Goal: Task Accomplishment & Management: Use online tool/utility

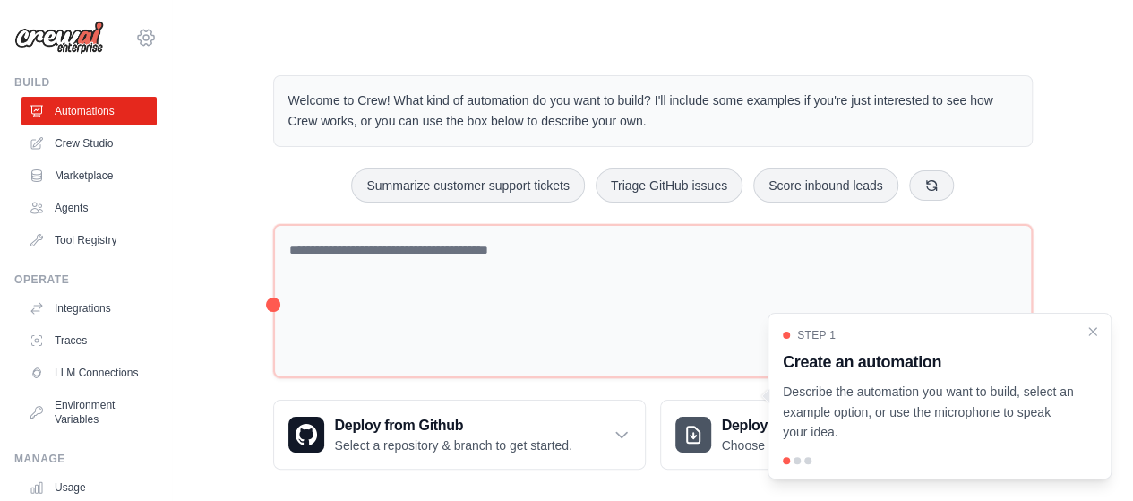
click at [136, 35] on icon at bounding box center [145, 37] width 21 height 21
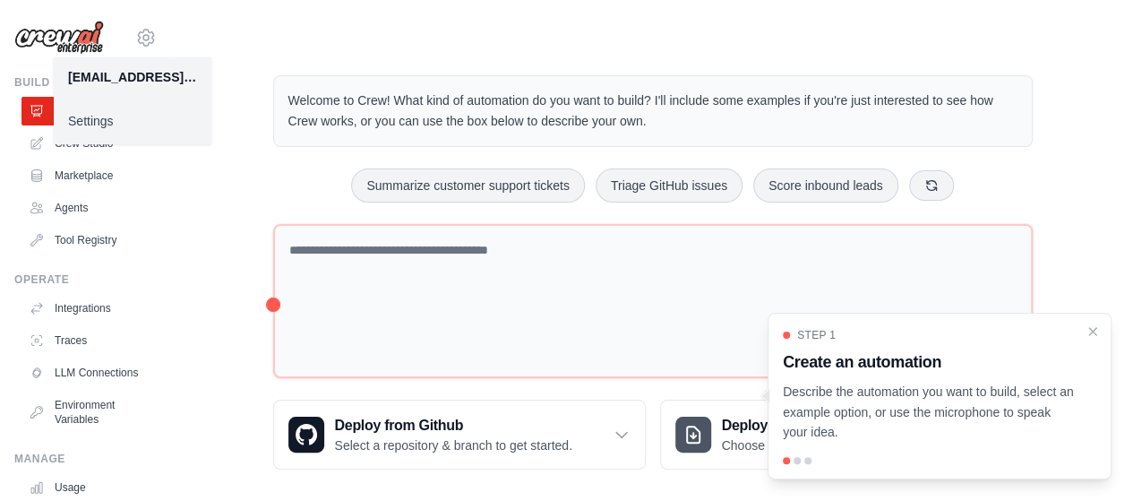
click at [79, 30] on img at bounding box center [59, 38] width 90 height 34
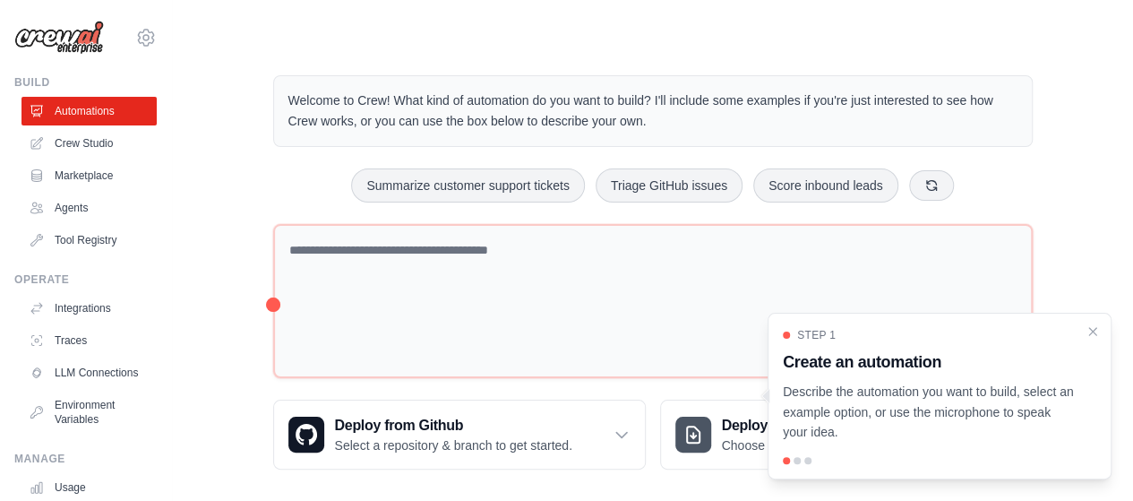
click at [81, 37] on img at bounding box center [59, 38] width 90 height 34
click at [143, 35] on icon at bounding box center [145, 37] width 5 height 5
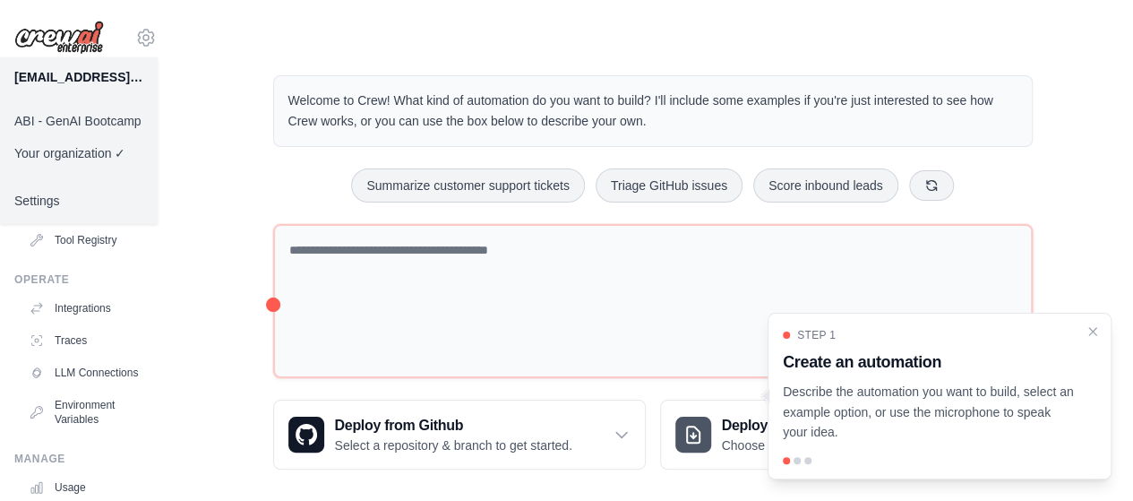
click at [122, 119] on link "ABI - GenAI Bootcamp" at bounding box center [79, 121] width 158 height 32
click at [105, 119] on link "ABI - GenAI Bootcamp" at bounding box center [79, 121] width 158 height 32
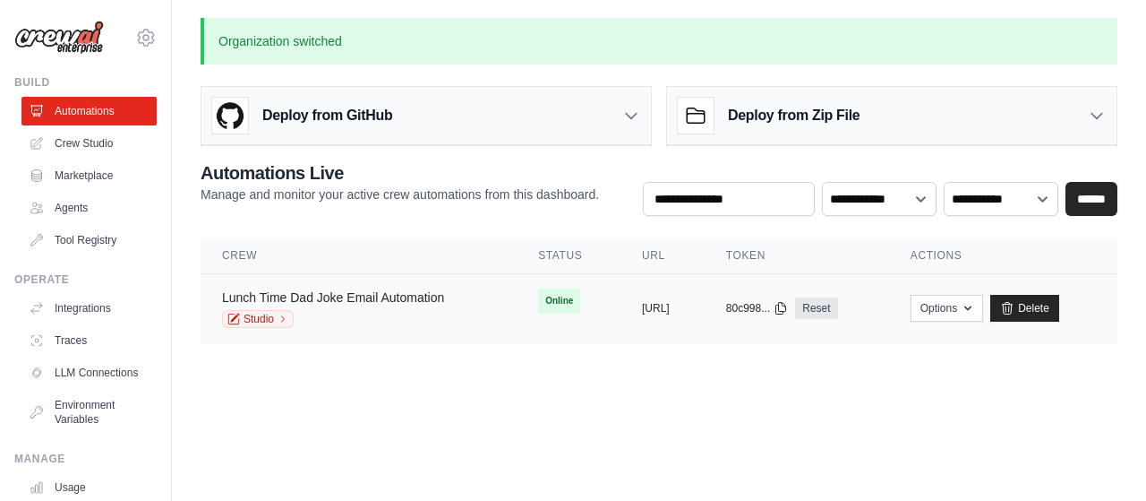
click at [395, 290] on link "Lunch Time Dad Joke Email Automation" at bounding box center [333, 297] width 222 height 14
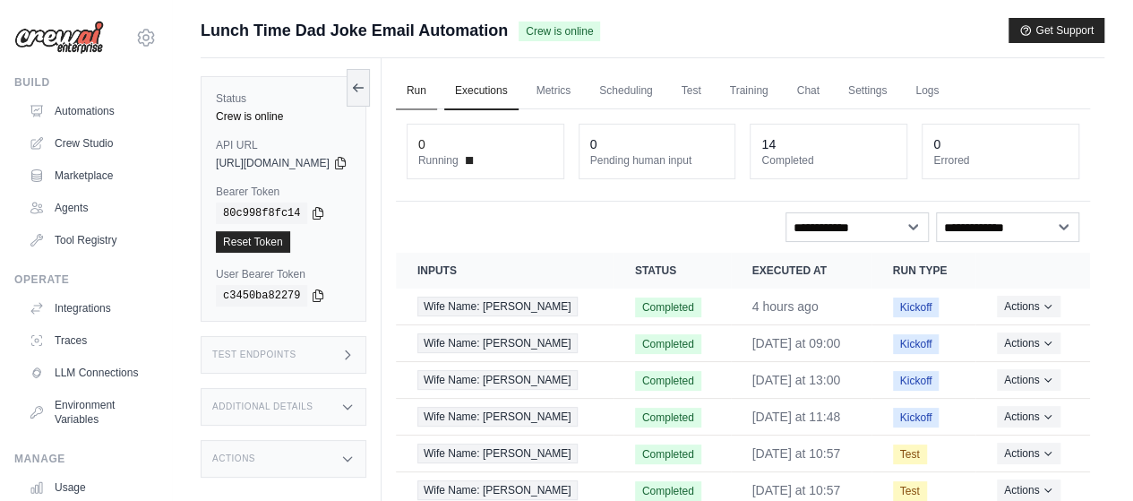
click at [437, 83] on link "Run" at bounding box center [416, 92] width 41 height 38
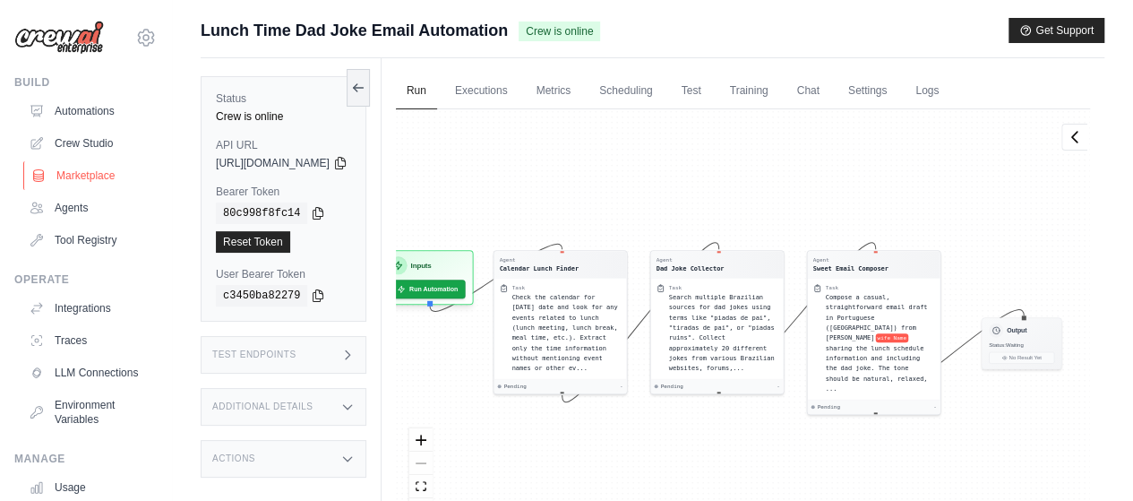
click at [106, 182] on link "Marketplace" at bounding box center [90, 175] width 135 height 29
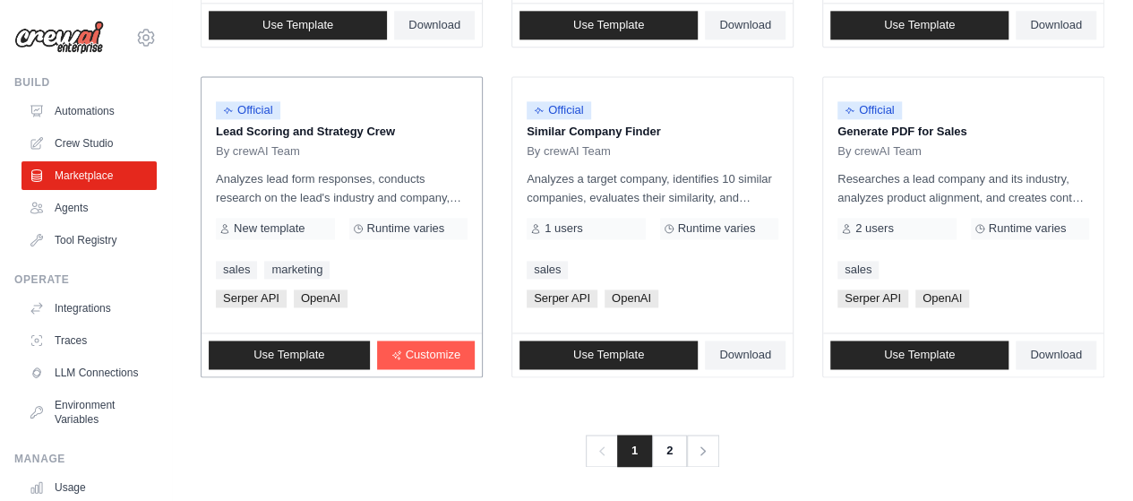
scroll to position [1204, 0]
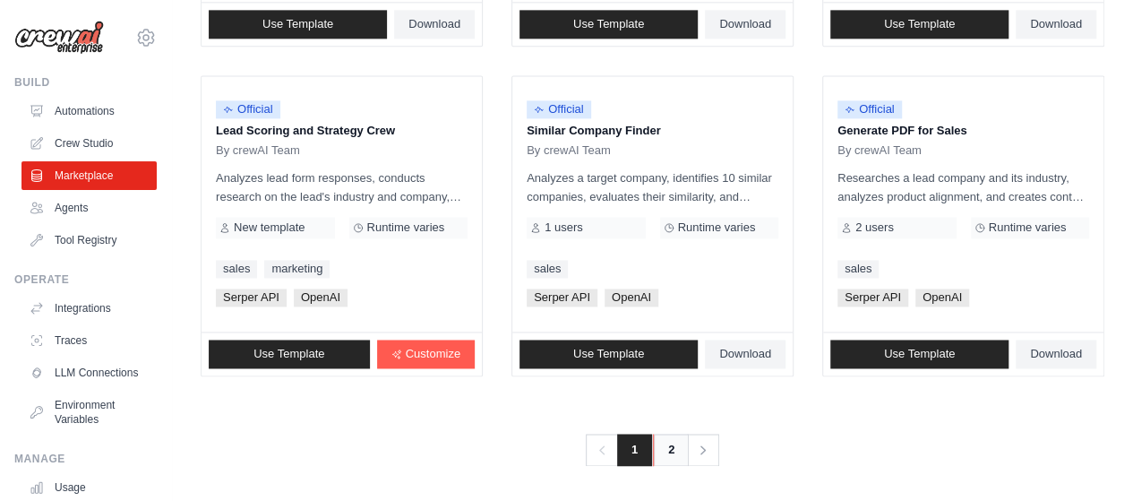
click at [664, 450] on link "2" at bounding box center [671, 449] width 36 height 32
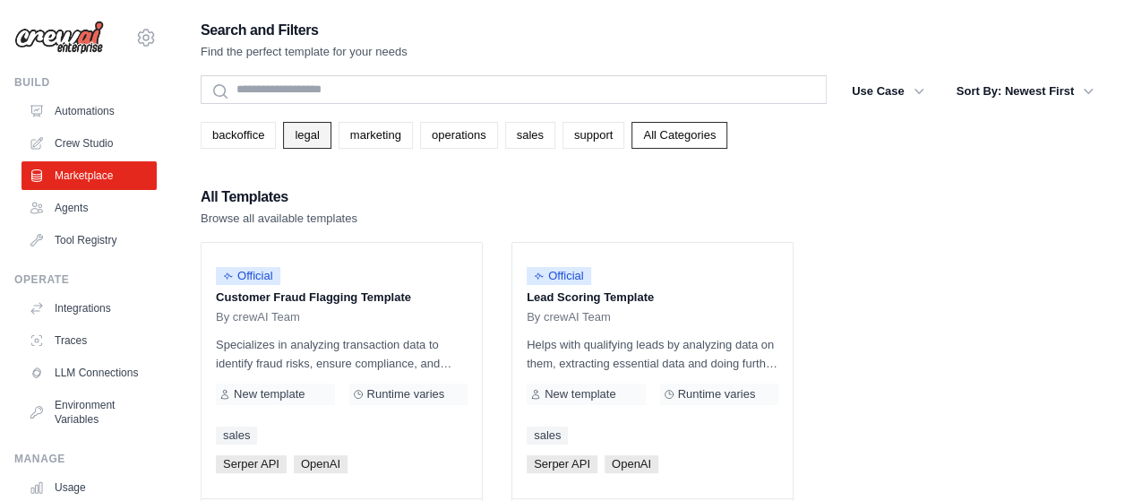
click at [296, 135] on link "legal" at bounding box center [306, 135] width 47 height 27
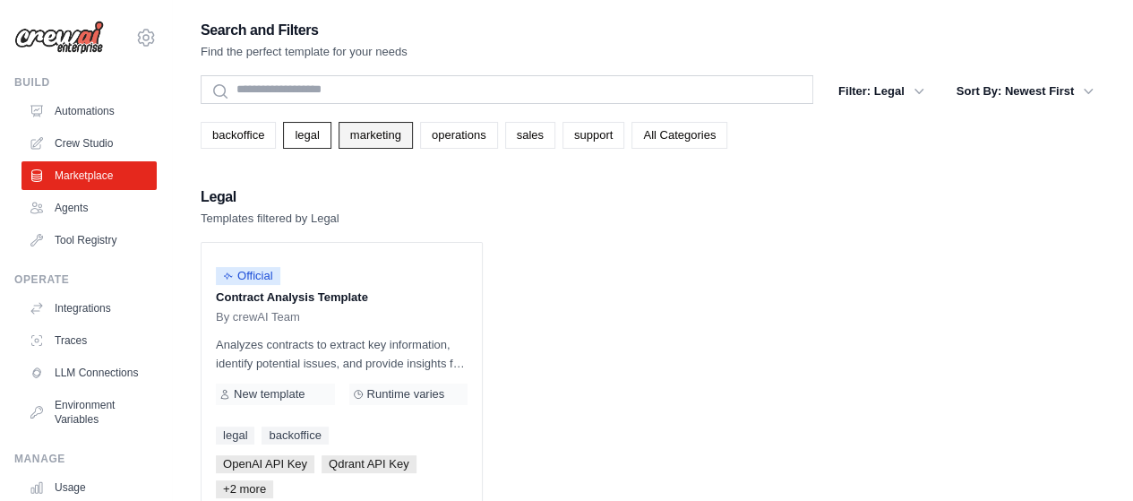
click at [370, 133] on link "marketing" at bounding box center [375, 135] width 74 height 27
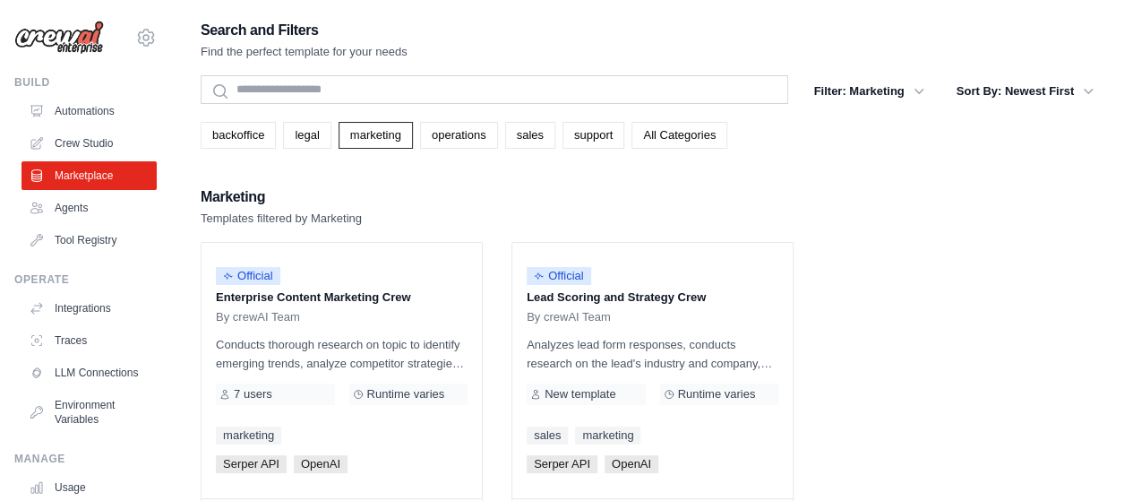
scroll to position [79, 0]
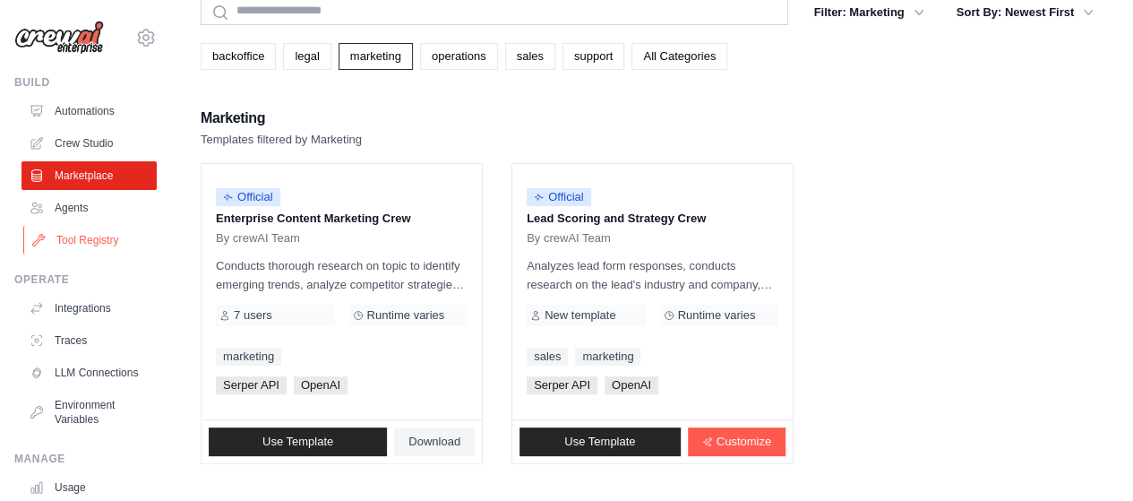
click at [106, 239] on link "Tool Registry" at bounding box center [90, 240] width 135 height 29
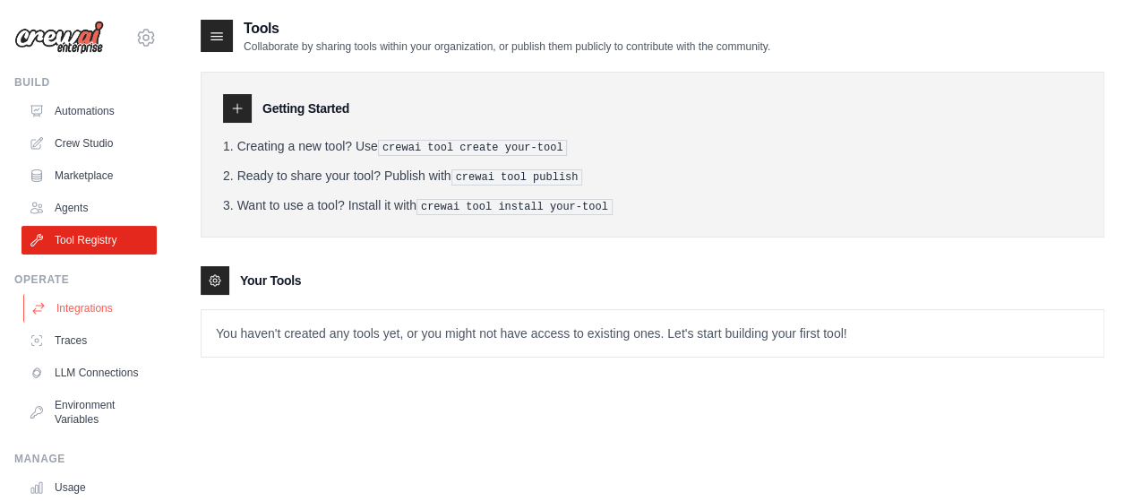
click at [70, 313] on link "Integrations" at bounding box center [90, 308] width 135 height 29
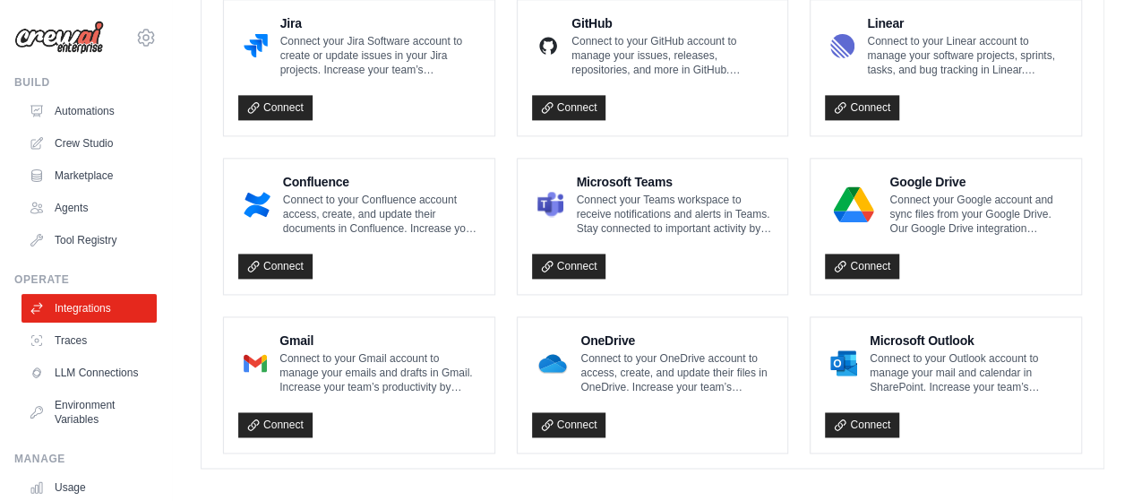
scroll to position [1177, 0]
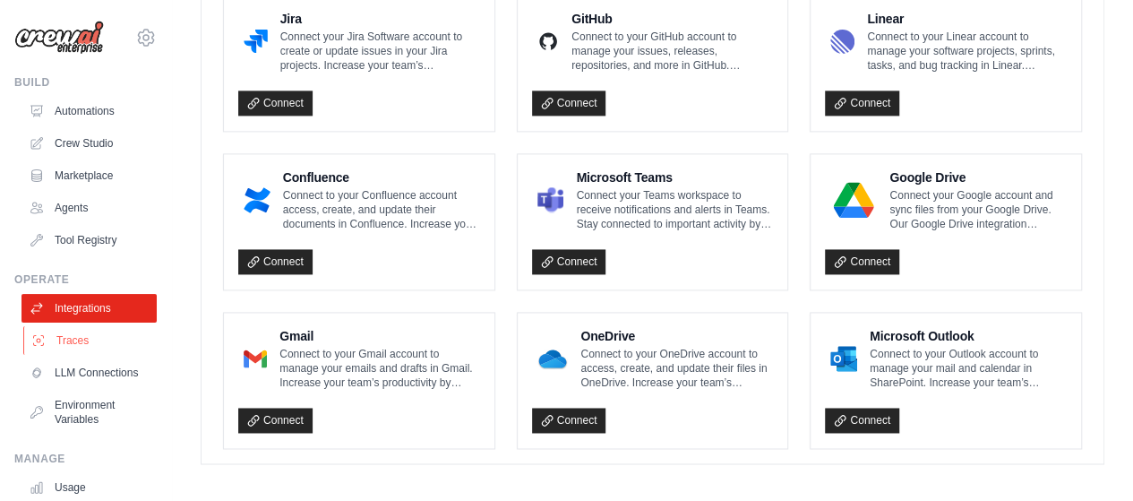
click at [60, 336] on link "Traces" at bounding box center [90, 340] width 135 height 29
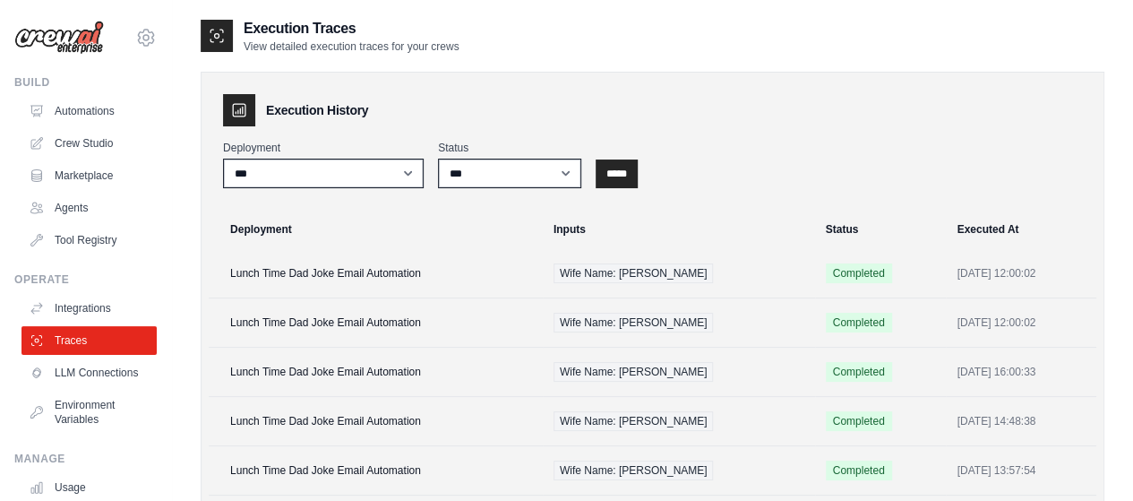
scroll to position [90, 0]
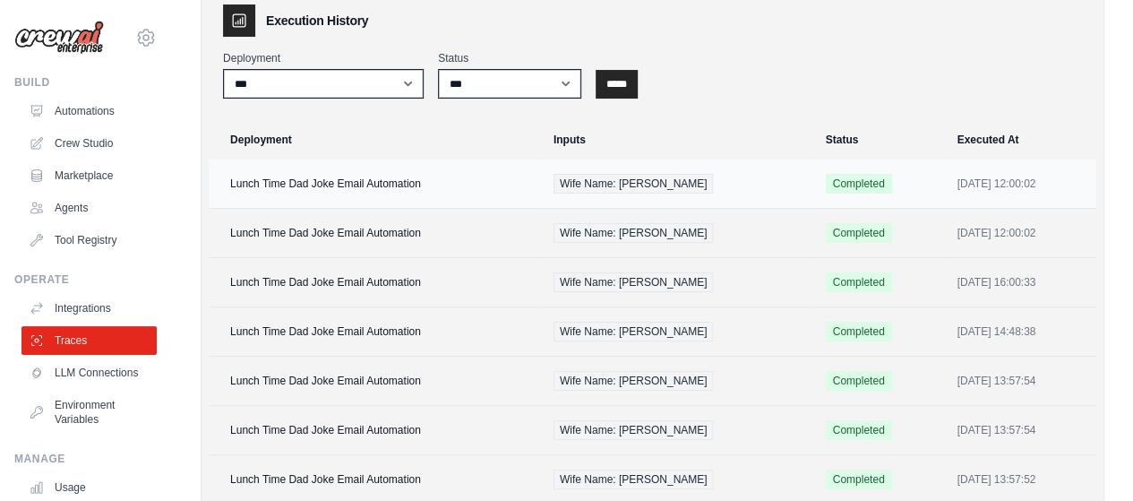
click at [387, 183] on td "Lunch Time Dad Joke Email Automation" at bounding box center [376, 183] width 334 height 49
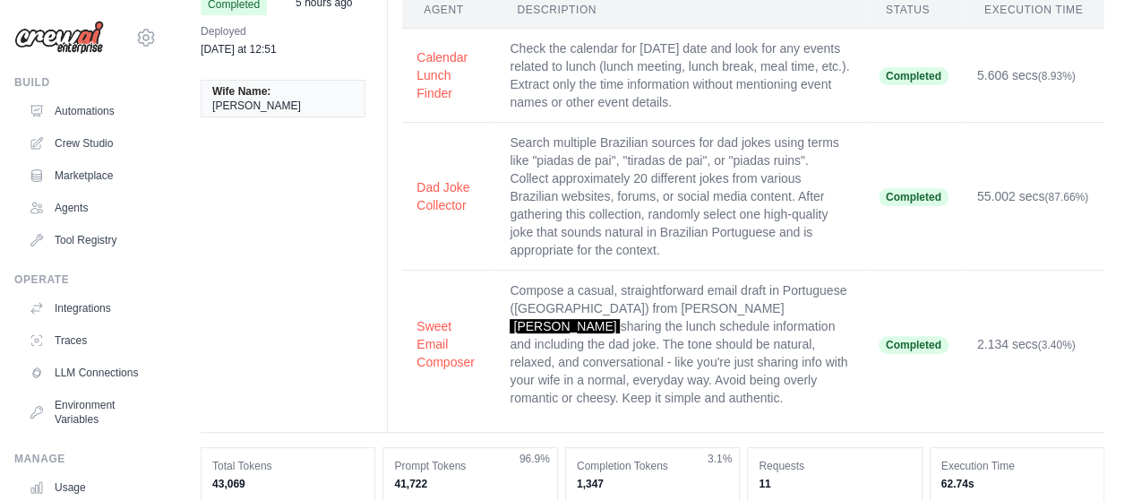
scroll to position [90, 0]
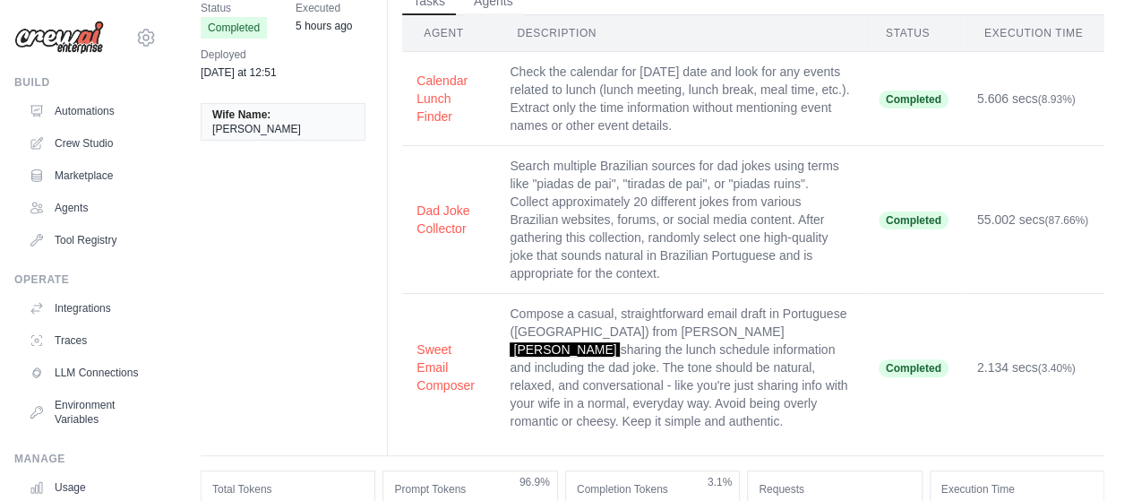
click at [623, 172] on td "Search multiple Brazilian sources for dad jokes using terms like "piadas de pai…" at bounding box center [679, 220] width 368 height 148
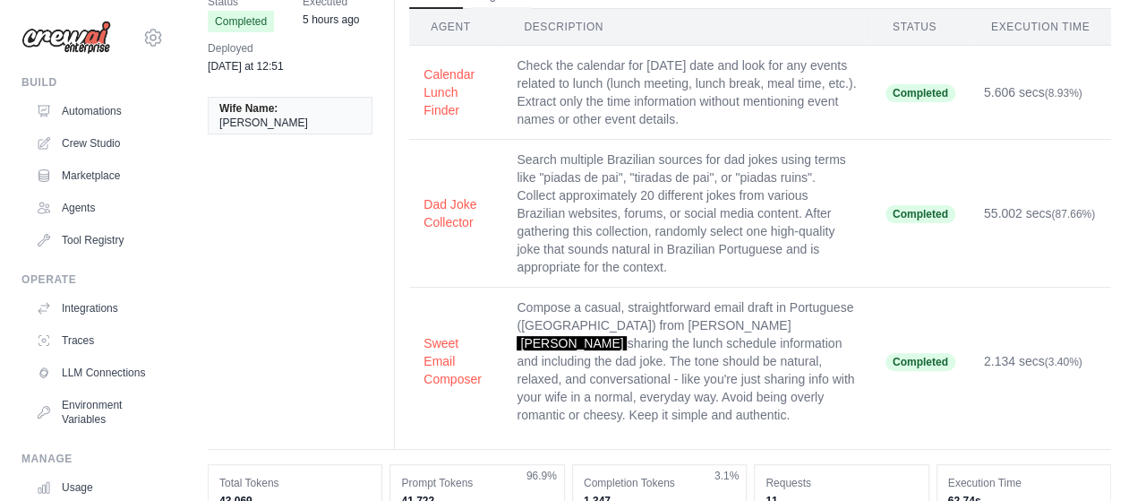
scroll to position [0, 0]
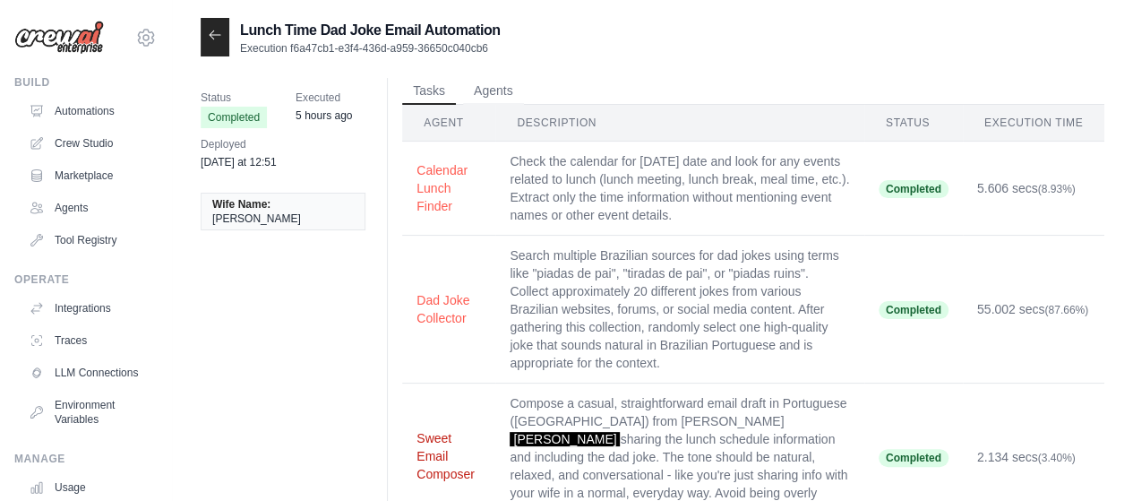
click at [421, 429] on button "Sweet Email Composer" at bounding box center [448, 456] width 64 height 54
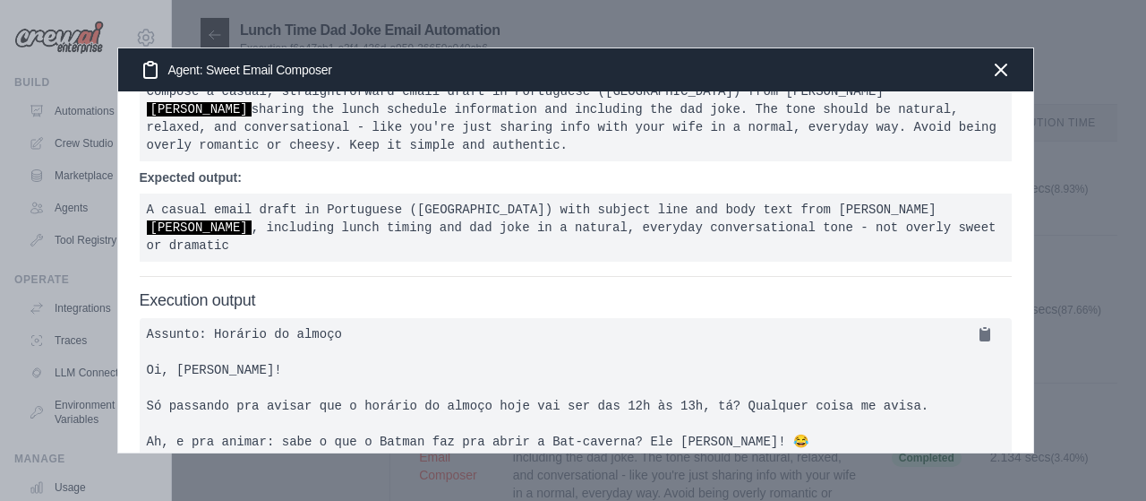
scroll to position [116, 0]
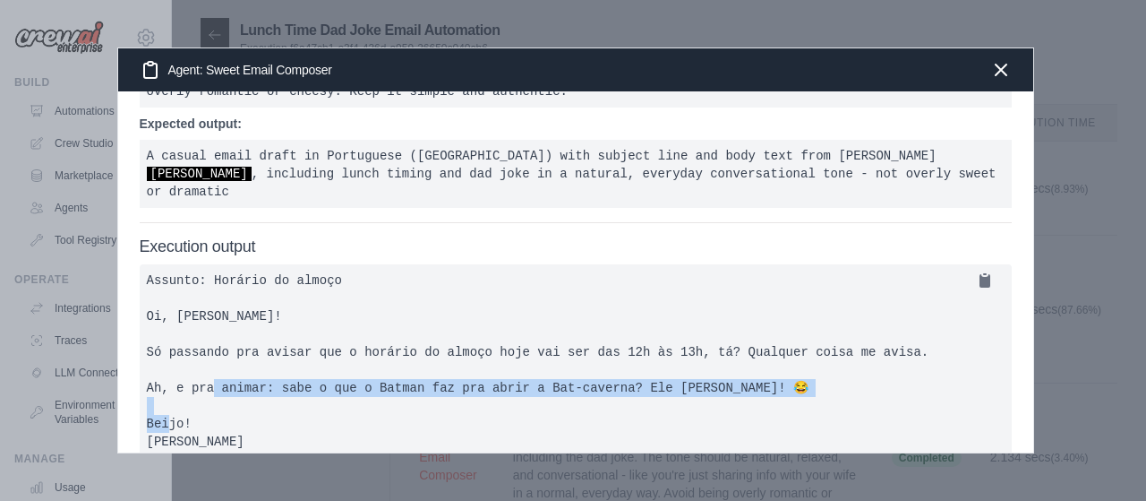
drag, startPoint x: 736, startPoint y: 352, endPoint x: 133, endPoint y: 356, distance: 603.5
click at [133, 356] on div "Description: Compose a casual, straightforward email draft in Portuguese (Brazi…" at bounding box center [575, 271] width 915 height 361
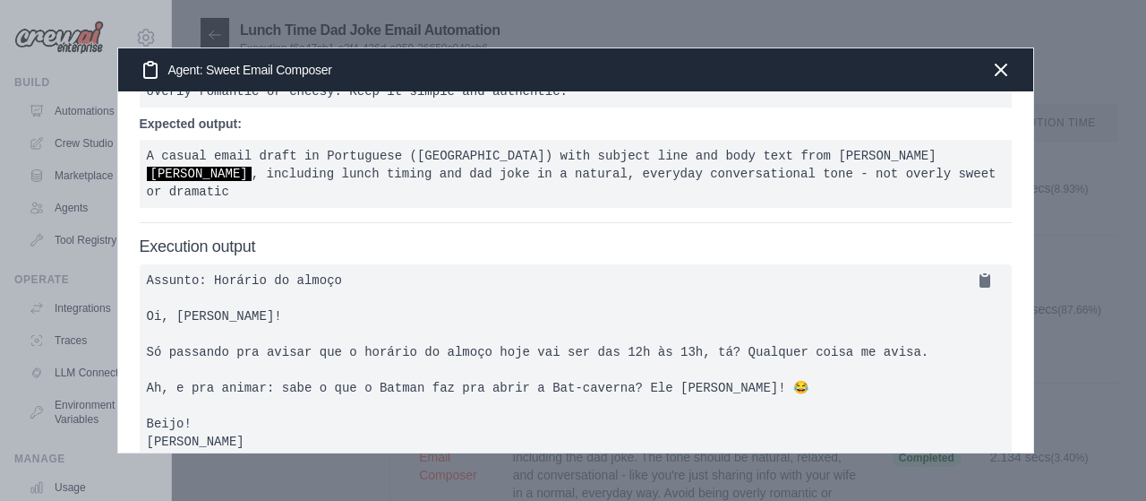
click at [352, 367] on pre "Assunto: Horário do almoço Oi, Yngrid! Só passando pra avisar que o horário do …" at bounding box center [576, 360] width 872 height 193
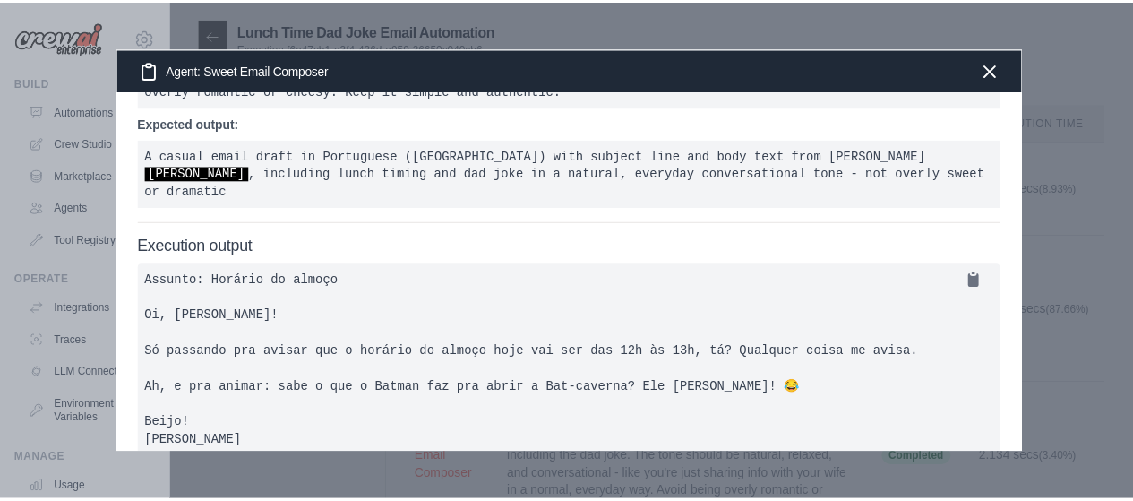
scroll to position [0, 0]
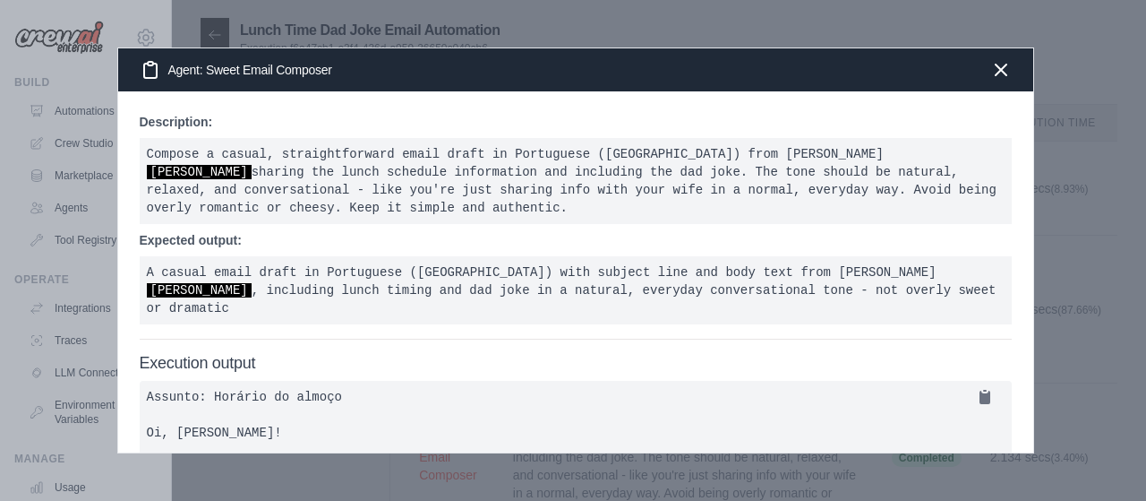
click at [1012, 69] on div "Agent: Sweet Email Composer" at bounding box center [575, 69] width 915 height 43
click at [1004, 68] on icon "button" at bounding box center [1000, 68] width 21 height 21
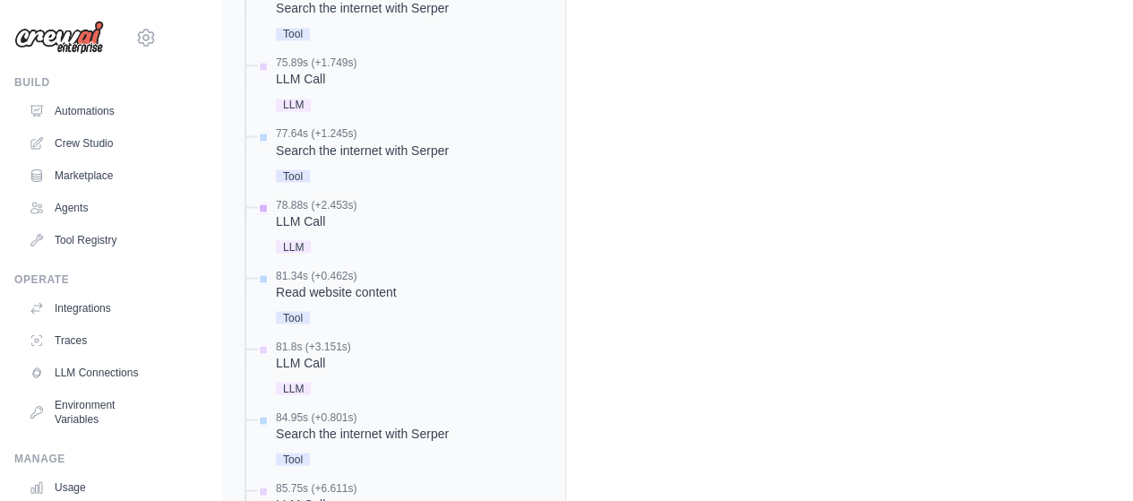
scroll to position [1640, 0]
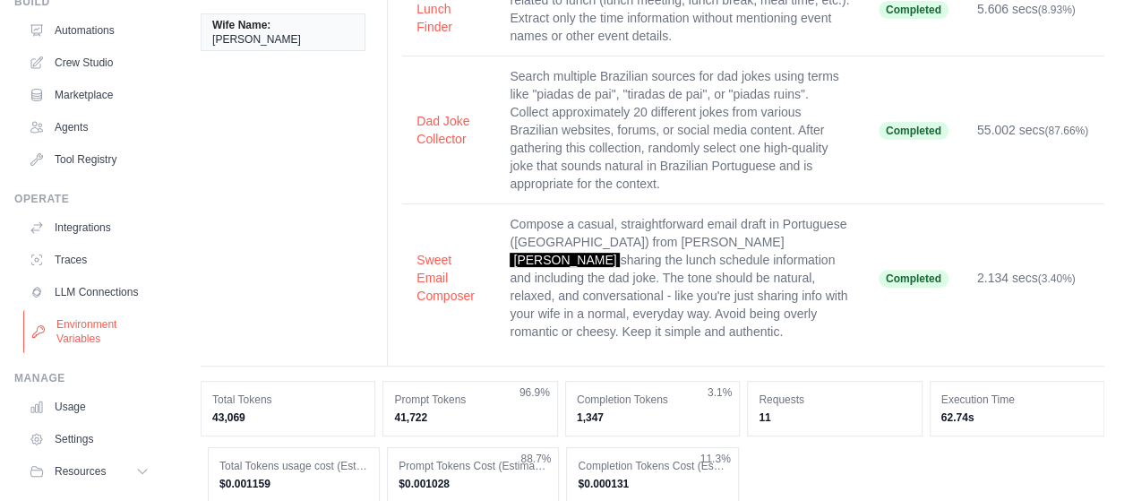
scroll to position [0, 0]
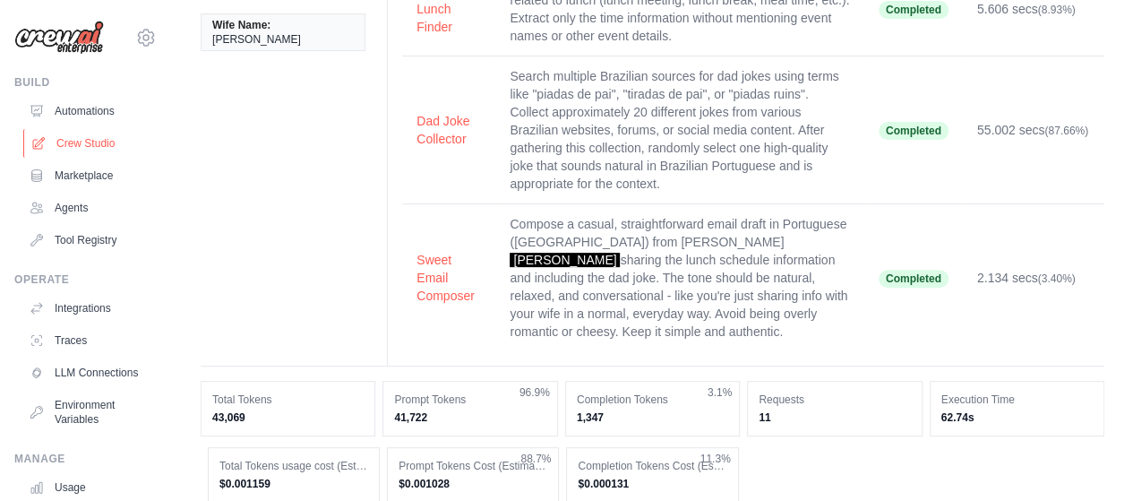
click at [82, 140] on link "Crew Studio" at bounding box center [90, 143] width 135 height 29
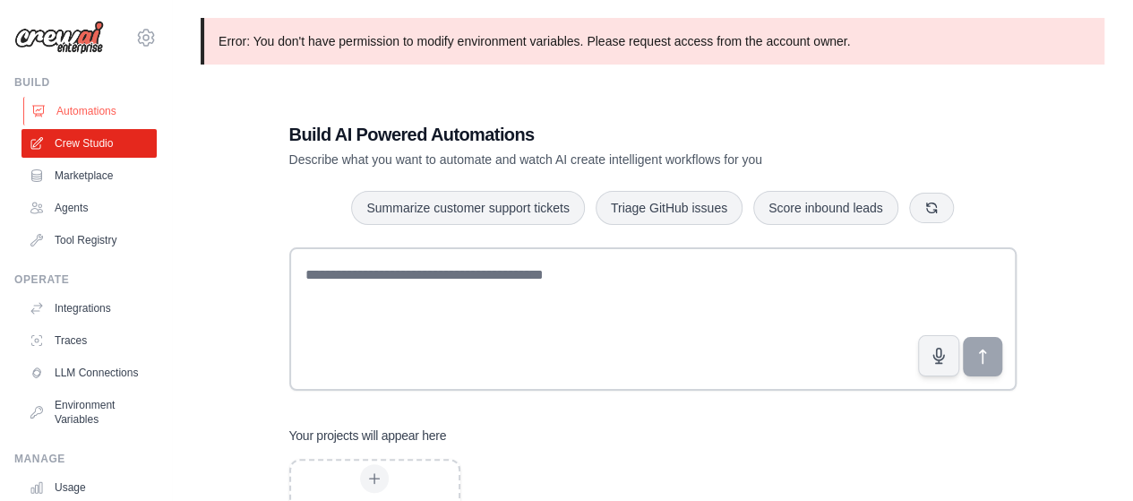
click at [97, 112] on link "Automations" at bounding box center [90, 111] width 135 height 29
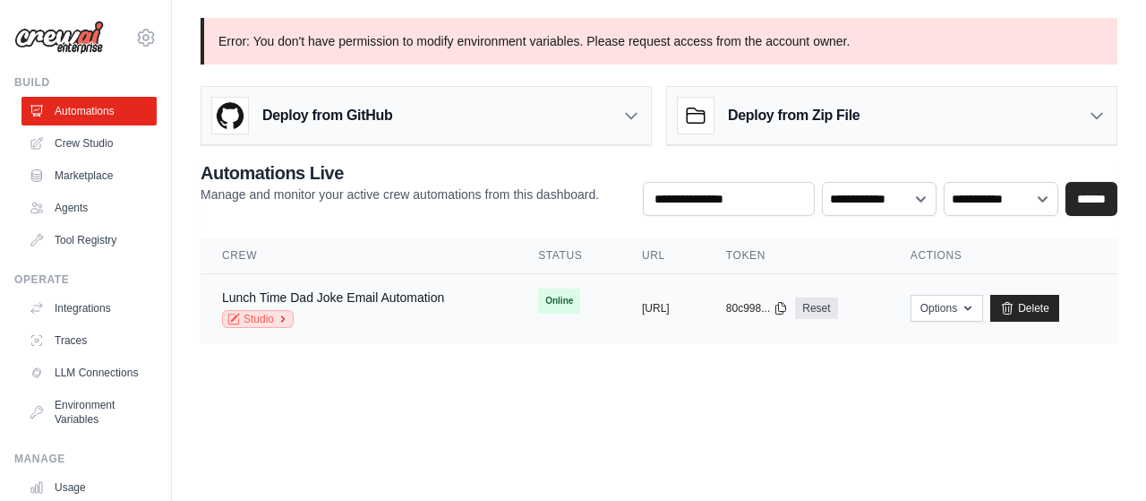
click at [276, 314] on link "Studio" at bounding box center [258, 319] width 72 height 18
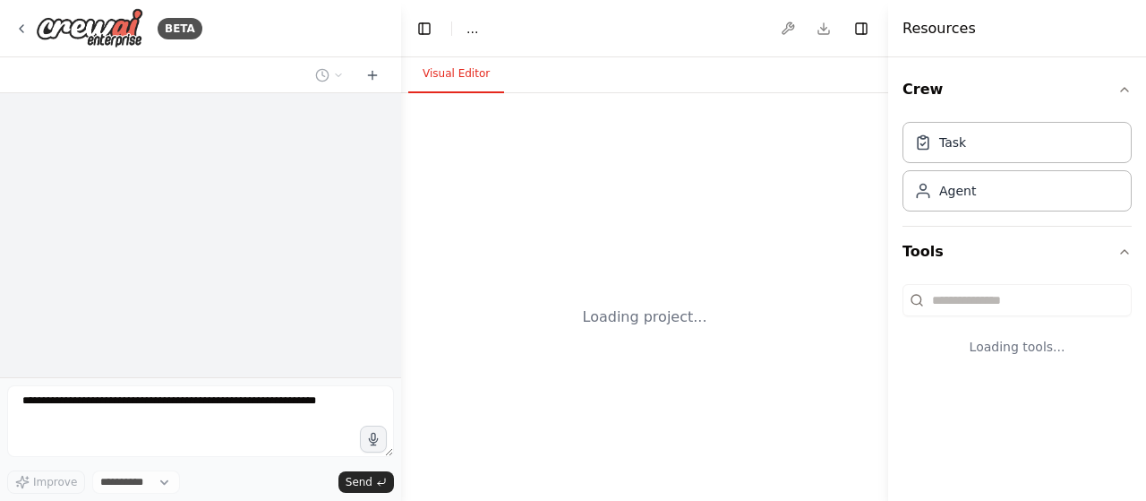
select select "****"
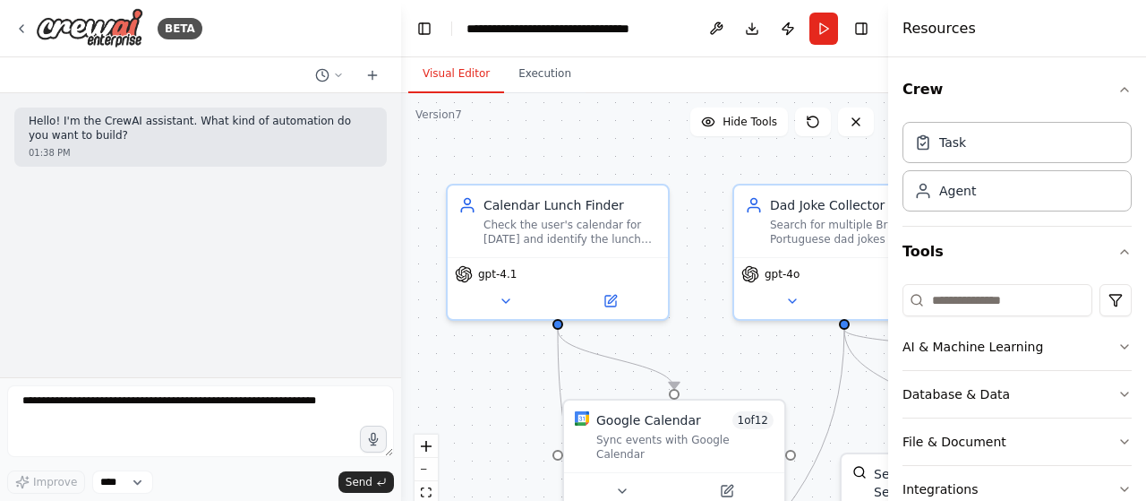
drag, startPoint x: 564, startPoint y: 124, endPoint x: 519, endPoint y: 125, distance: 44.8
click at [519, 125] on div ".deletable-edge-delete-btn { width: 20px; height: 20px; border: 0px solid #ffff…" at bounding box center [644, 317] width 487 height 448
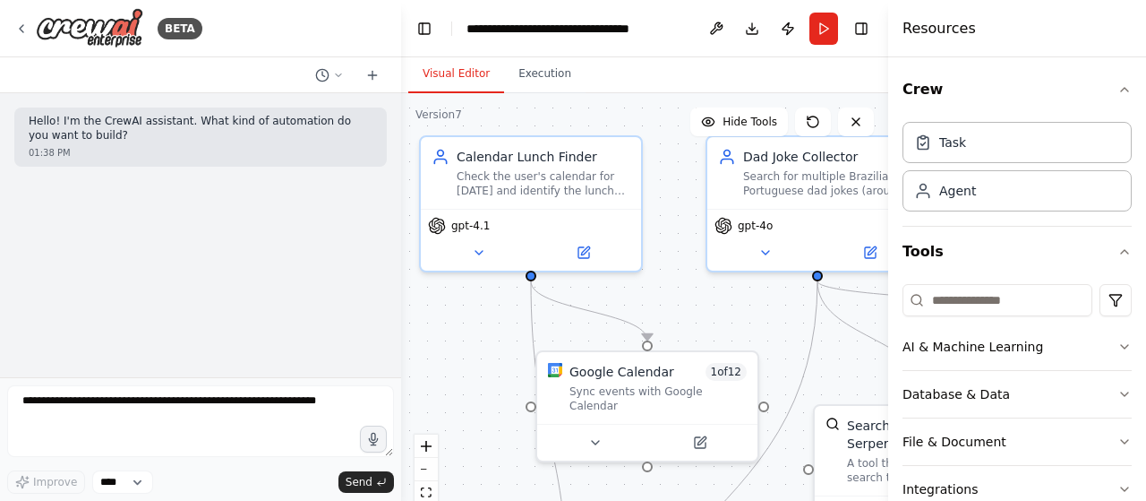
drag, startPoint x: 466, startPoint y: 354, endPoint x: 439, endPoint y: 305, distance: 55.3
click at [439, 305] on div ".deletable-edge-delete-btn { width: 20px; height: 20px; border: 0px solid #ffff…" at bounding box center [644, 317] width 487 height 448
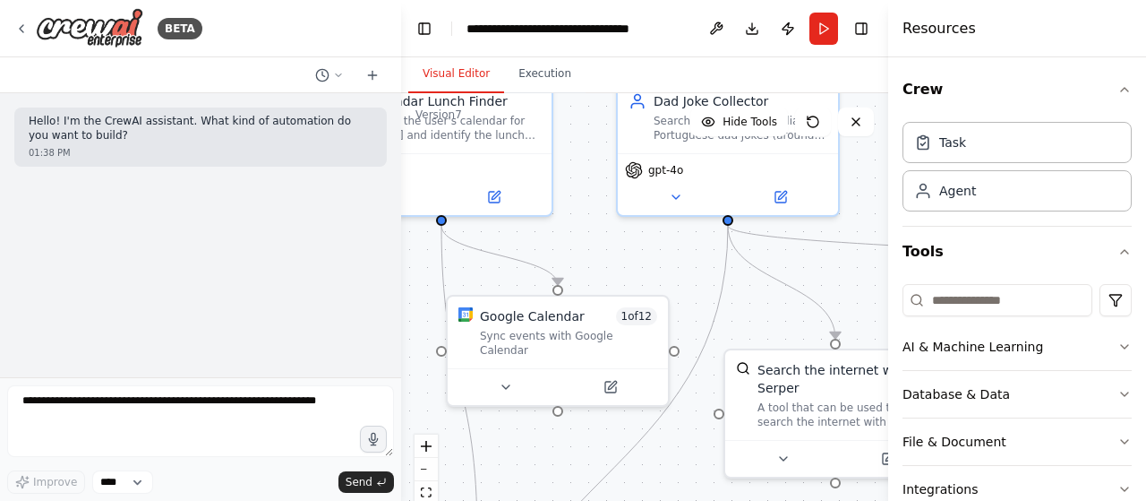
drag, startPoint x: 770, startPoint y: 307, endPoint x: 681, endPoint y: 252, distance: 105.4
click at [681, 252] on div ".deletable-edge-delete-btn { width: 20px; height: 20px; border: 0px solid #ffff…" at bounding box center [644, 317] width 487 height 448
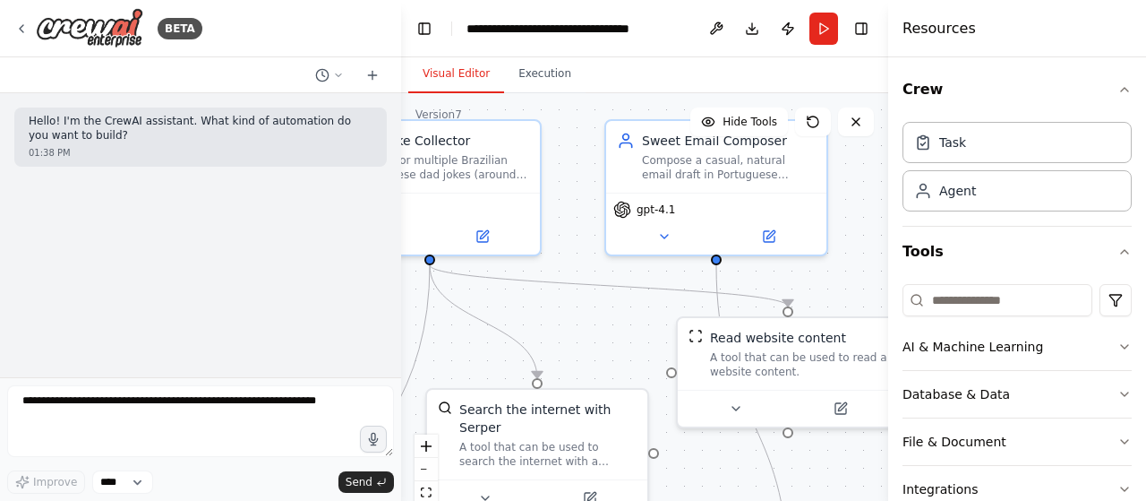
drag, startPoint x: 840, startPoint y: 295, endPoint x: 542, endPoint y: 334, distance: 300.8
click at [542, 334] on div ".deletable-edge-delete-btn { width: 20px; height: 20px; border: 0px solid #ffff…" at bounding box center [644, 317] width 487 height 448
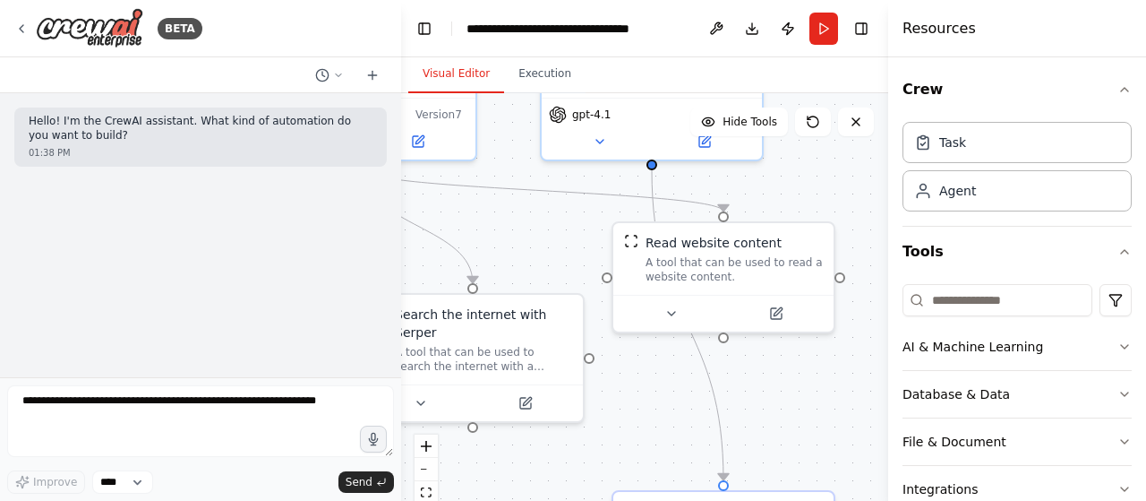
drag, startPoint x: 849, startPoint y: 278, endPoint x: 779, endPoint y: 153, distance: 143.5
click at [779, 148] on div ".deletable-edge-delete-btn { width: 20px; height: 20px; border: 0px solid #ffff…" at bounding box center [644, 317] width 487 height 448
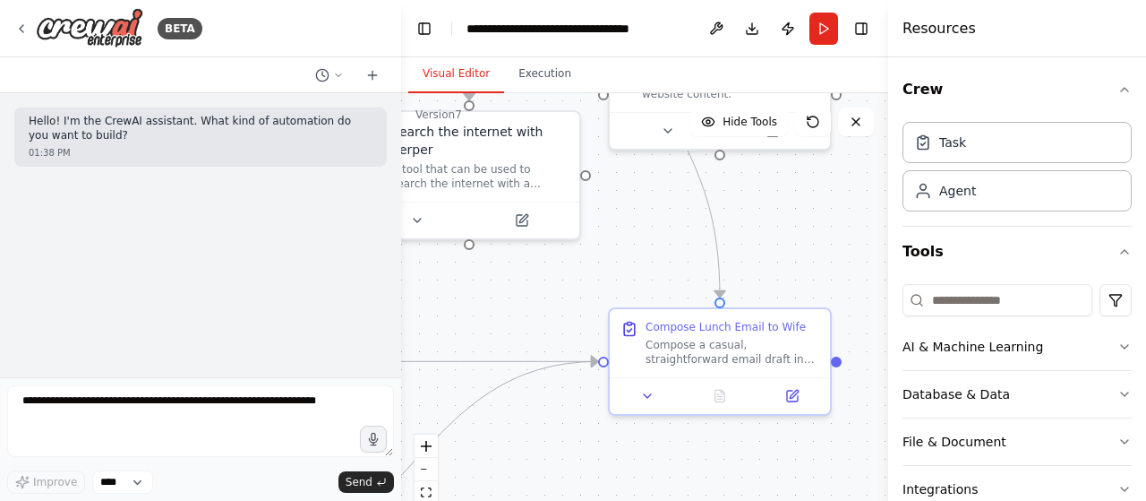
drag, startPoint x: 789, startPoint y: 354, endPoint x: 792, endPoint y: 210, distance: 143.3
click at [792, 210] on div ".deletable-edge-delete-btn { width: 20px; height: 20px; border: 0px solid #ffff…" at bounding box center [644, 317] width 487 height 448
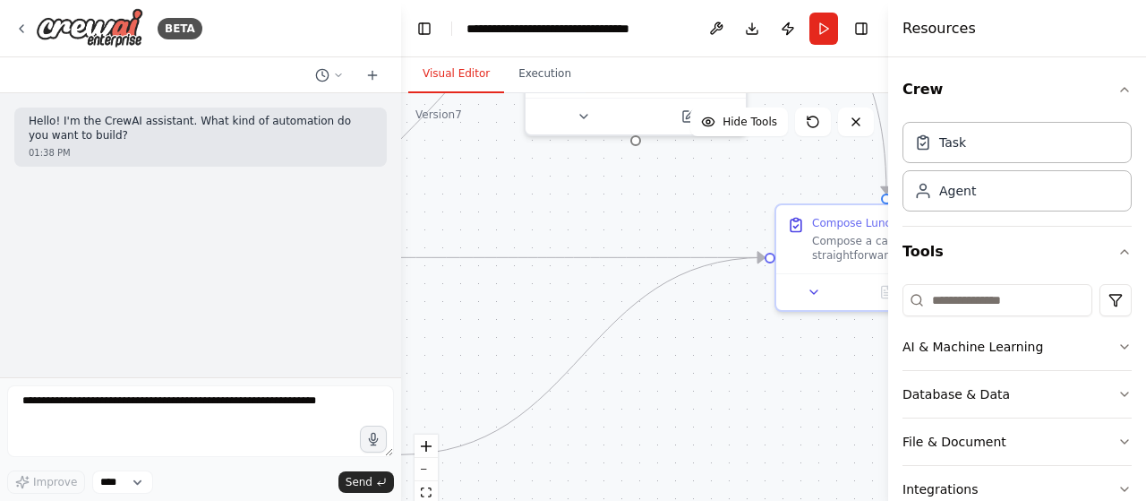
drag, startPoint x: 741, startPoint y: 472, endPoint x: 899, endPoint y: 381, distance: 182.1
click at [899, 381] on div "**********" at bounding box center [573, 250] width 1146 height 501
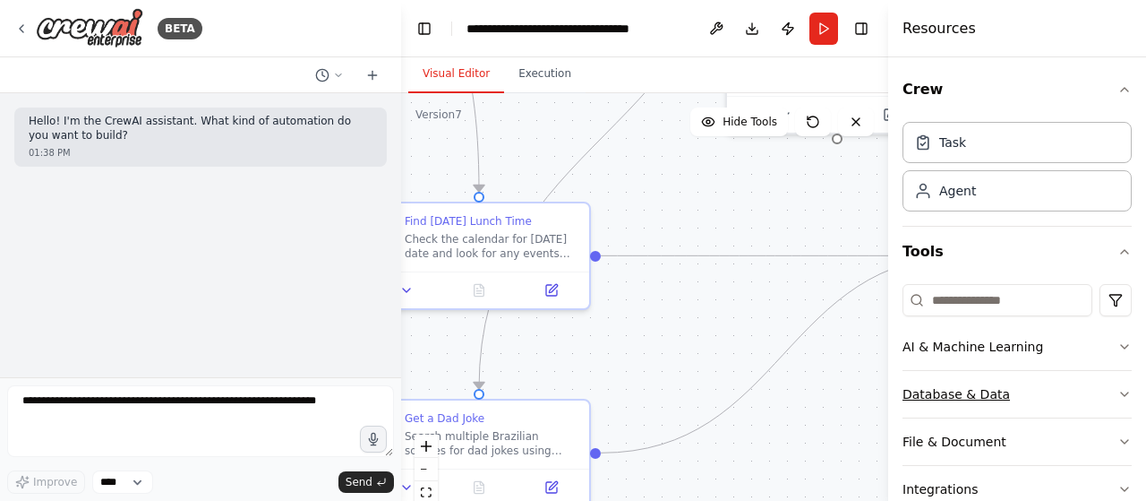
drag, startPoint x: 749, startPoint y: 390, endPoint x: 941, endPoint y: 388, distance: 192.5
click at [941, 388] on div "**********" at bounding box center [573, 250] width 1146 height 501
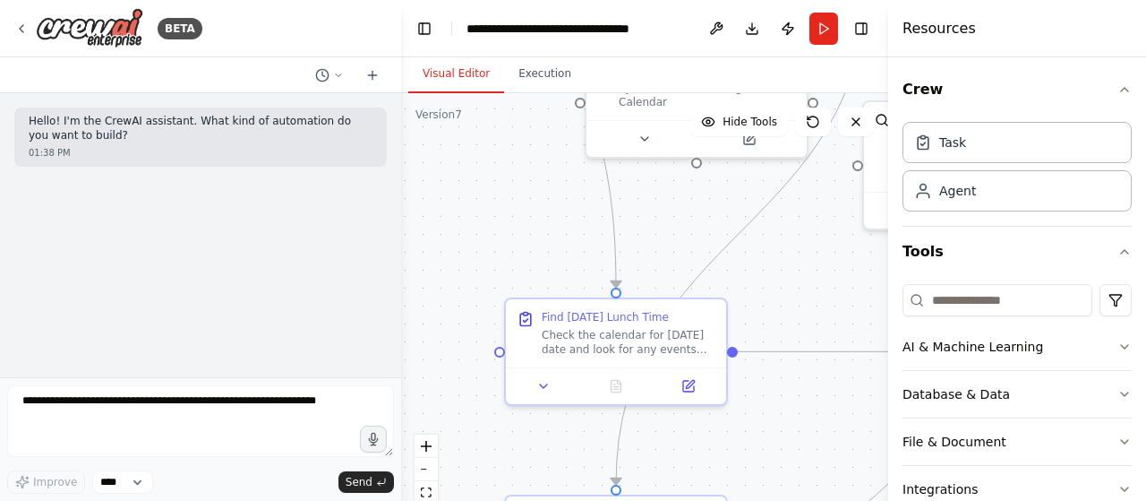
drag, startPoint x: 761, startPoint y: 332, endPoint x: 829, endPoint y: 449, distance: 134.8
click at [829, 449] on div ".deletable-edge-delete-btn { width: 20px; height: 20px; border: 0px solid #ffff…" at bounding box center [644, 317] width 487 height 448
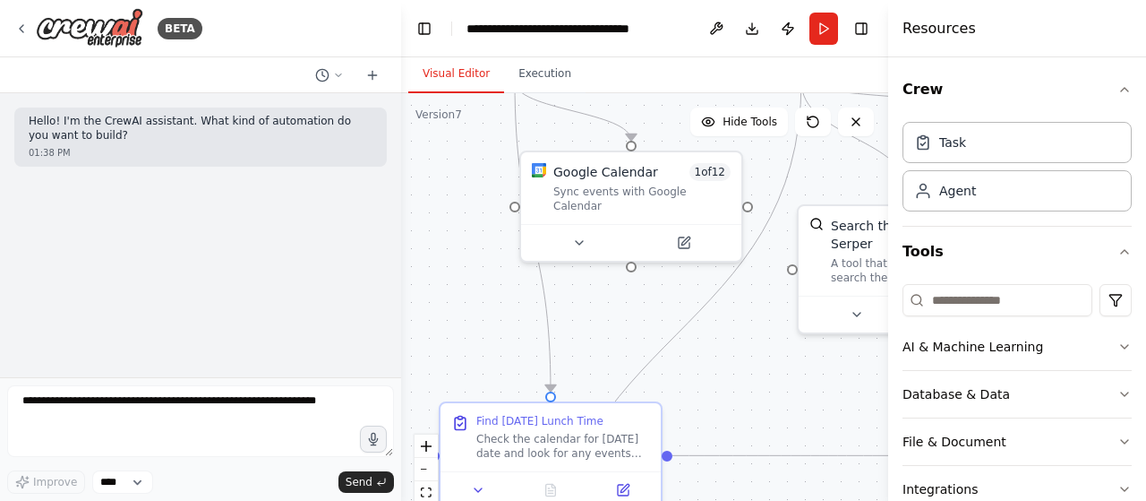
drag, startPoint x: 794, startPoint y: 269, endPoint x: 729, endPoint y: 372, distance: 122.7
click at [729, 372] on div ".deletable-edge-delete-btn { width: 20px; height: 20px; border: 0px solid #ffff…" at bounding box center [644, 317] width 487 height 448
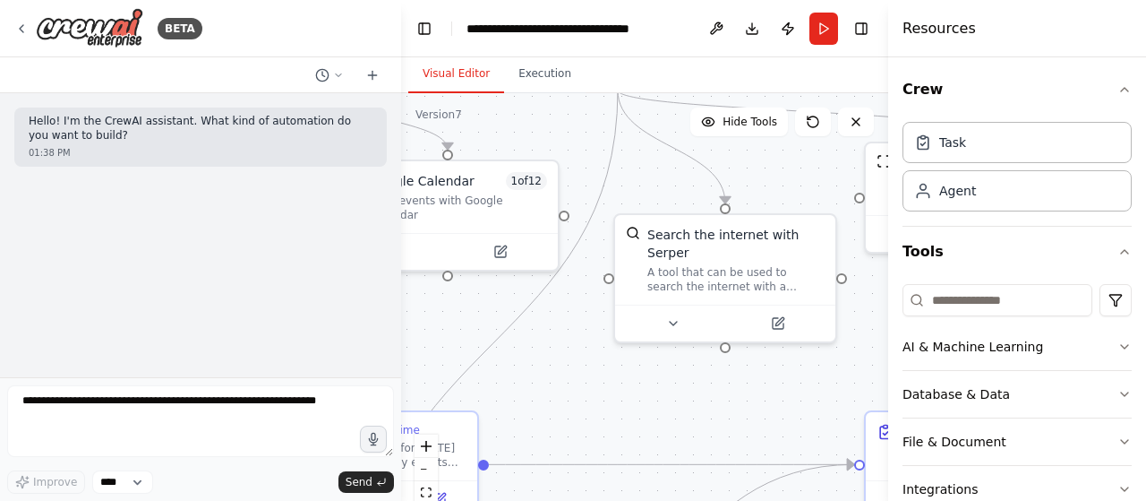
drag, startPoint x: 774, startPoint y: 339, endPoint x: 634, endPoint y: 352, distance: 140.2
click at [591, 348] on div ".deletable-edge-delete-btn { width: 20px; height: 20px; border: 0px solid #ffff…" at bounding box center [644, 317] width 487 height 448
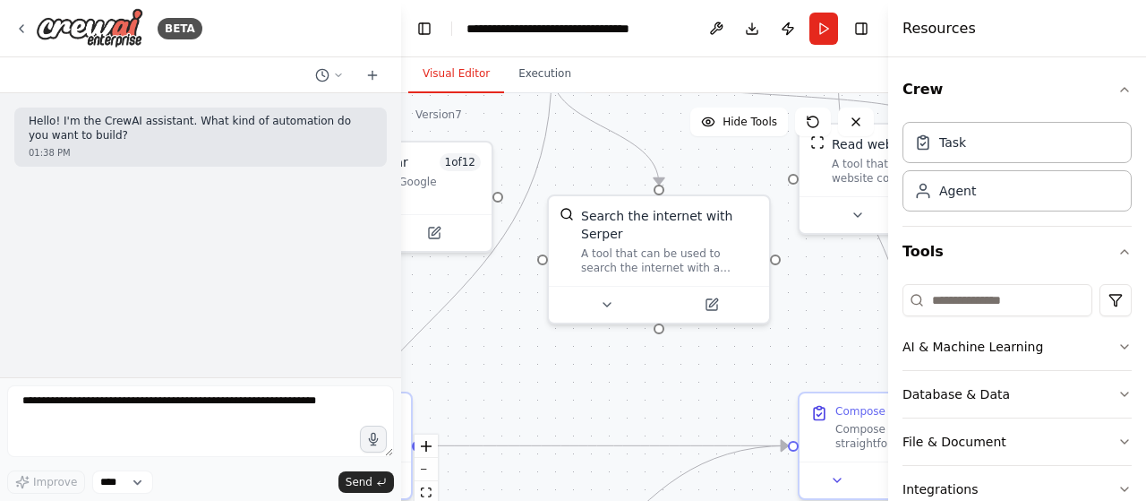
drag, startPoint x: 793, startPoint y: 386, endPoint x: 726, endPoint y: 367, distance: 69.7
click at [726, 367] on div ".deletable-edge-delete-btn { width: 20px; height: 20px; border: 0px solid #ffff…" at bounding box center [644, 317] width 487 height 448
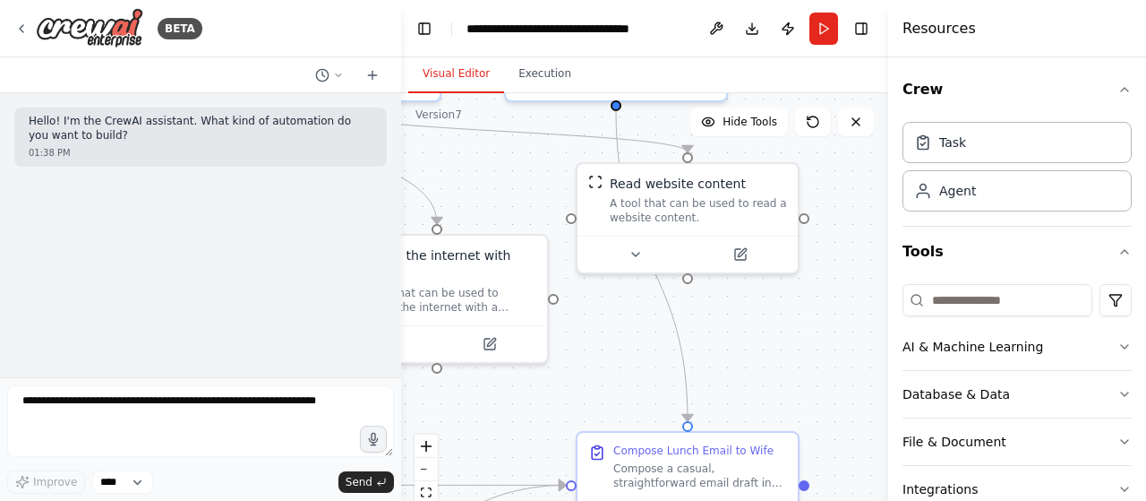
drag, startPoint x: 818, startPoint y: 313, endPoint x: 596, endPoint y: 354, distance: 225.7
click at [596, 354] on div ".deletable-edge-delete-btn { width: 20px; height: 20px; border: 0px solid #ffff…" at bounding box center [644, 317] width 487 height 448
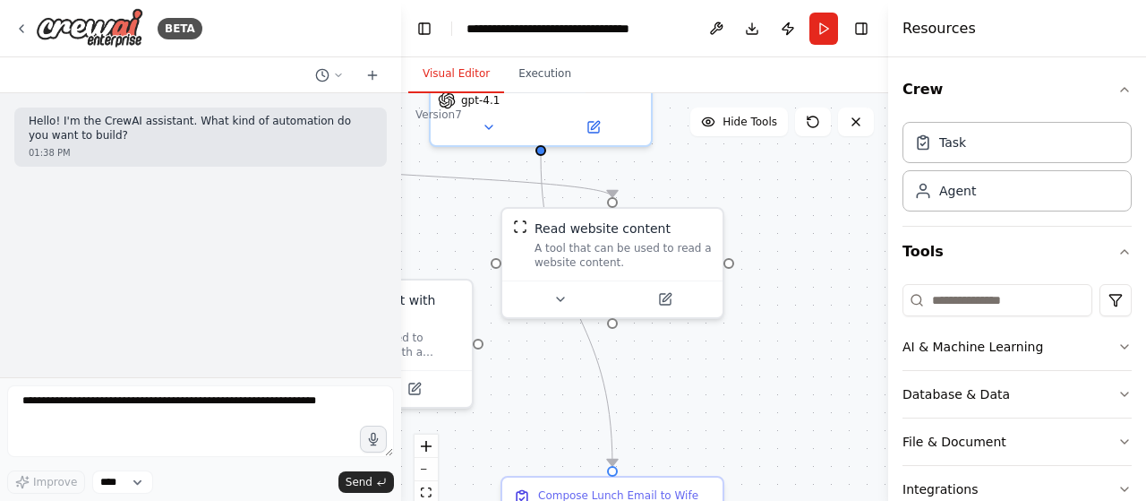
drag, startPoint x: 761, startPoint y: 307, endPoint x: 686, endPoint y: 351, distance: 87.1
click at [686, 351] on div ".deletable-edge-delete-btn { width: 20px; height: 20px; border: 0px solid #ffff…" at bounding box center [644, 317] width 487 height 448
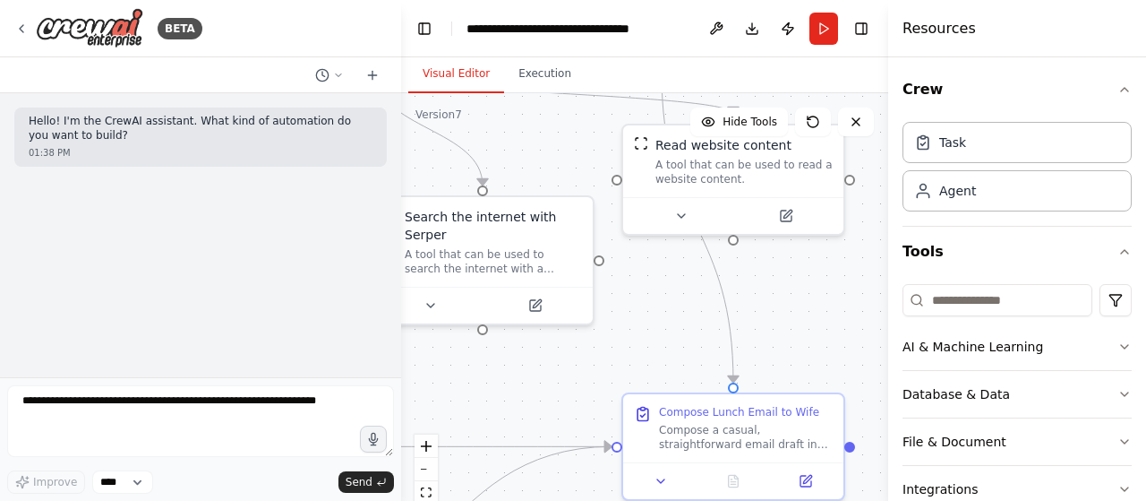
drag, startPoint x: 777, startPoint y: 248, endPoint x: 903, endPoint y: 160, distance: 153.0
click at [903, 160] on div "**********" at bounding box center [573, 250] width 1146 height 501
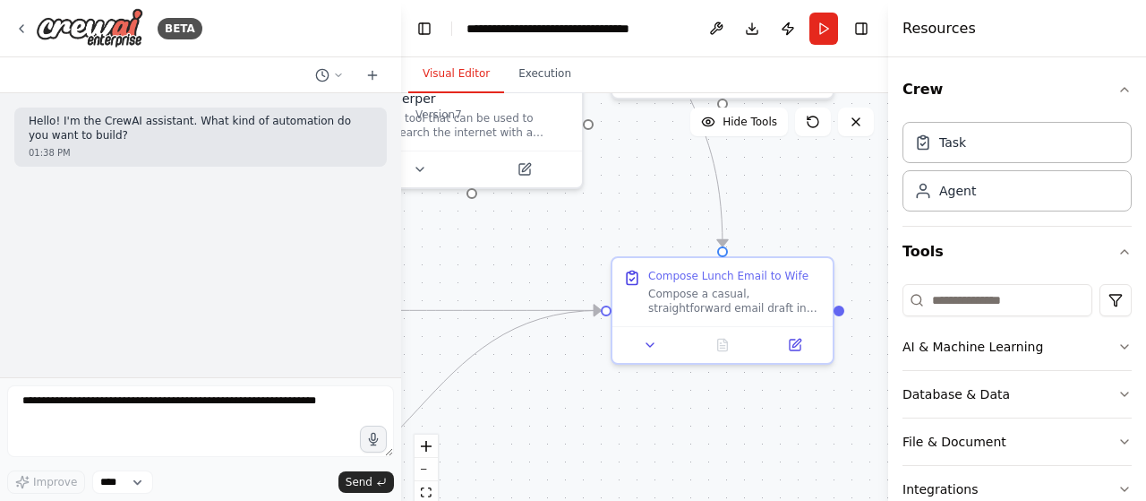
drag, startPoint x: 805, startPoint y: 343, endPoint x: 790, endPoint y: 164, distance: 179.7
click at [790, 164] on div ".deletable-edge-delete-btn { width: 20px; height: 20px; border: 0px solid #ffff…" at bounding box center [644, 317] width 487 height 448
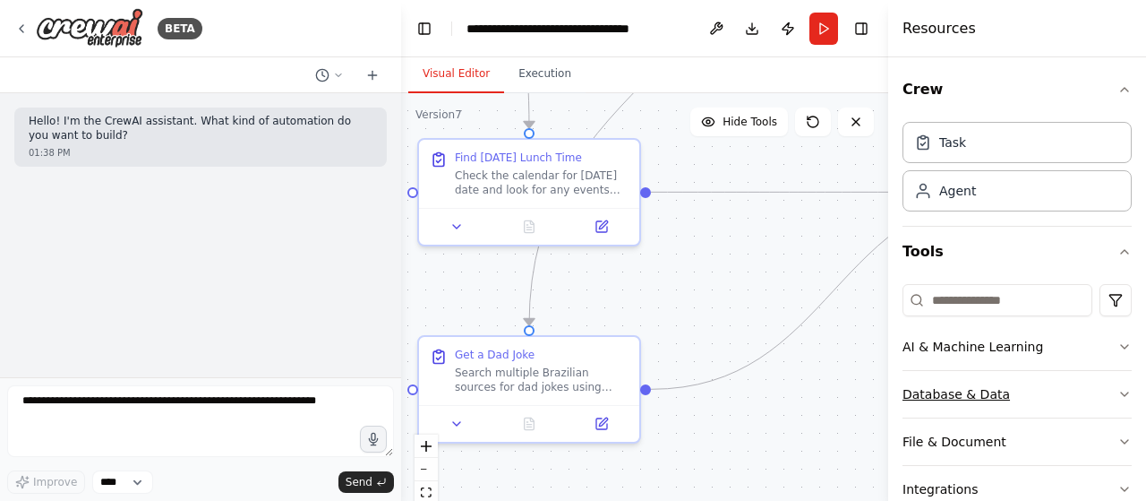
drag, startPoint x: 548, startPoint y: 454, endPoint x: 963, endPoint y: 383, distance: 421.5
click at [963, 383] on div "**********" at bounding box center [573, 250] width 1146 height 501
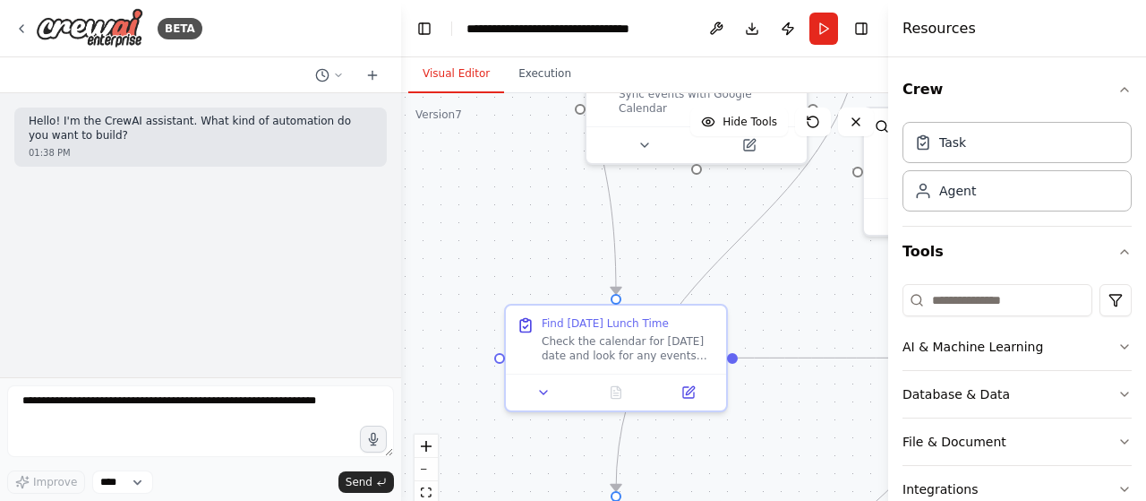
drag, startPoint x: 745, startPoint y: 242, endPoint x: 832, endPoint y: 407, distance: 187.0
click at [832, 407] on div ".deletable-edge-delete-btn { width: 20px; height: 20px; border: 0px solid #ffff…" at bounding box center [644, 317] width 487 height 448
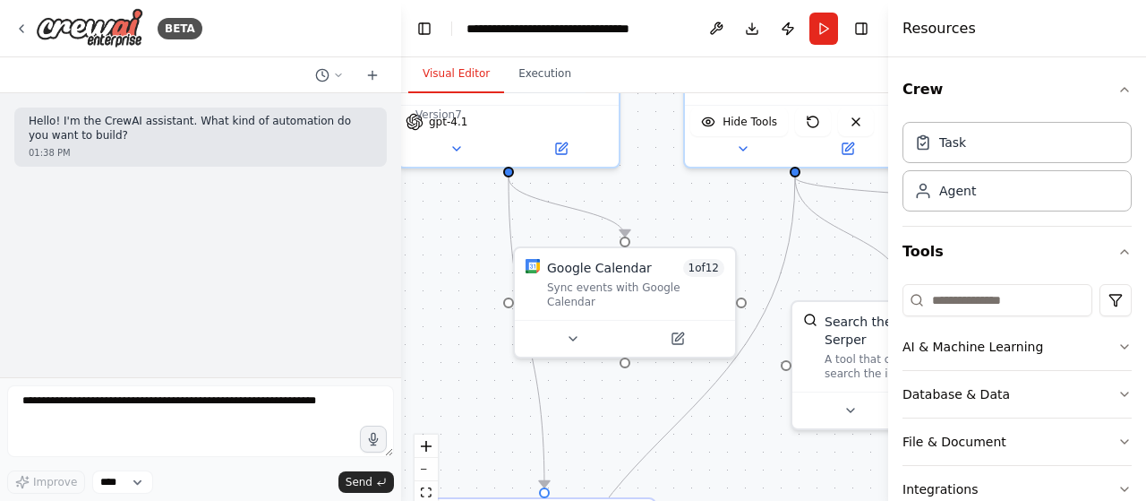
drag, startPoint x: 668, startPoint y: 198, endPoint x: 574, endPoint y: 462, distance: 280.4
click at [574, 462] on div ".deletable-edge-delete-btn { width: 20px; height: 20px; border: 0px solid #ffff…" at bounding box center [644, 317] width 487 height 448
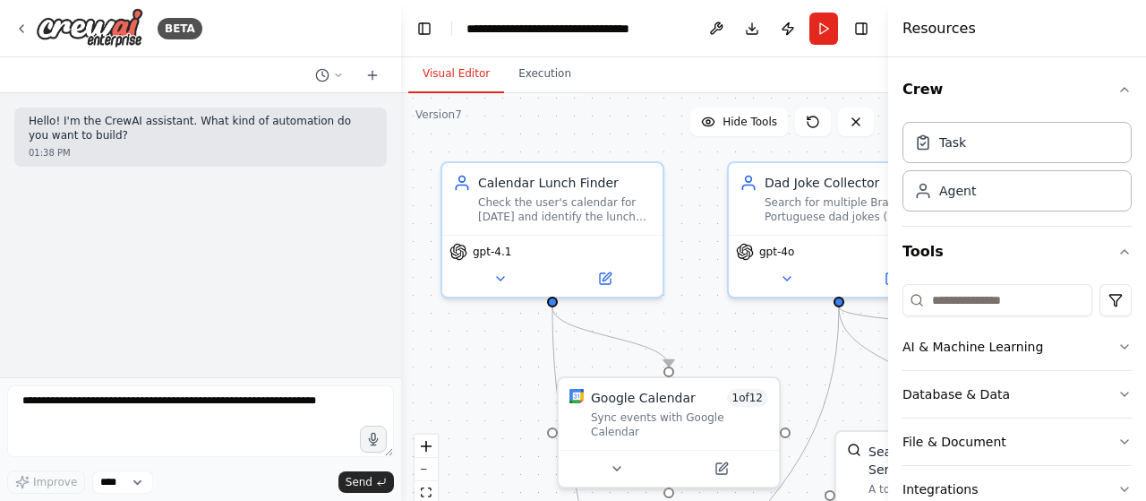
drag, startPoint x: 640, startPoint y: 177, endPoint x: 706, endPoint y: 232, distance: 85.2
click at [706, 232] on div ".deletable-edge-delete-btn { width: 20px; height: 20px; border: 0px solid #ffff…" at bounding box center [644, 317] width 487 height 448
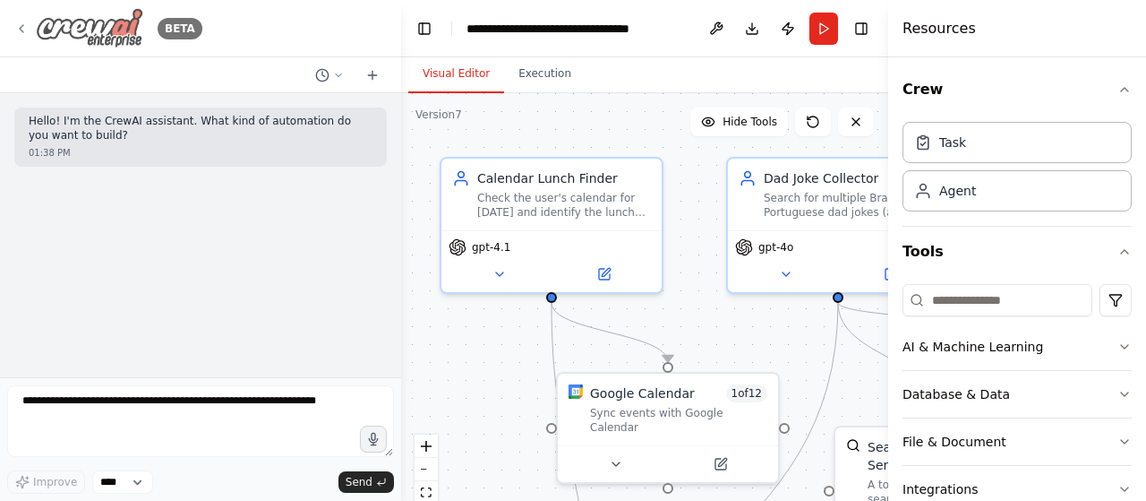
click at [27, 30] on icon at bounding box center [21, 28] width 14 height 14
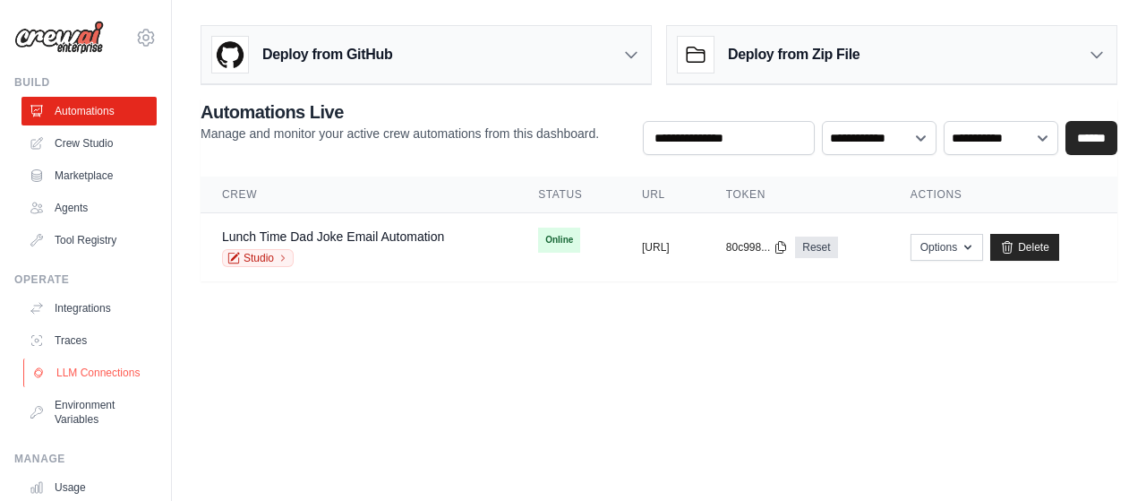
click at [84, 373] on link "LLM Connections" at bounding box center [90, 372] width 135 height 29
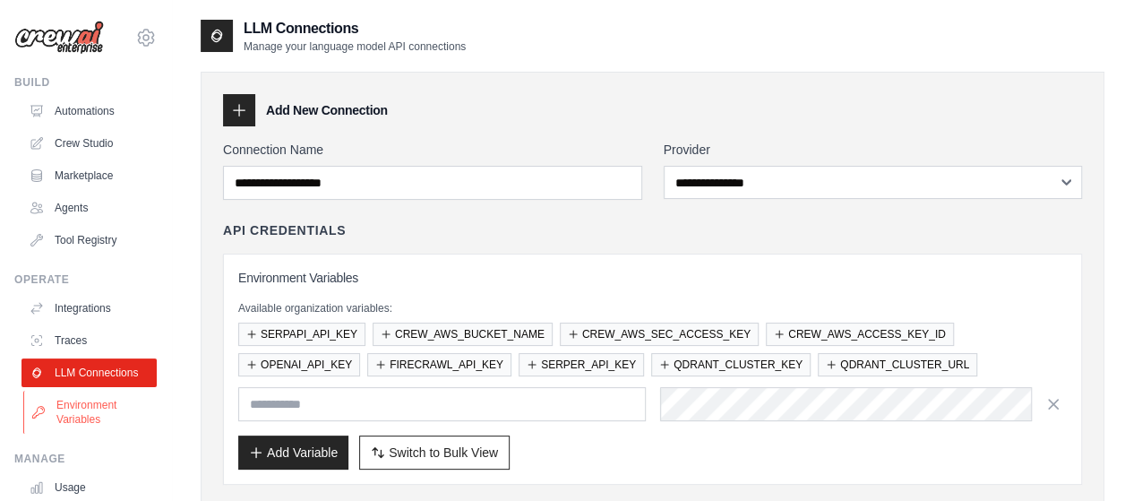
click at [92, 433] on link "Environment Variables" at bounding box center [90, 411] width 135 height 43
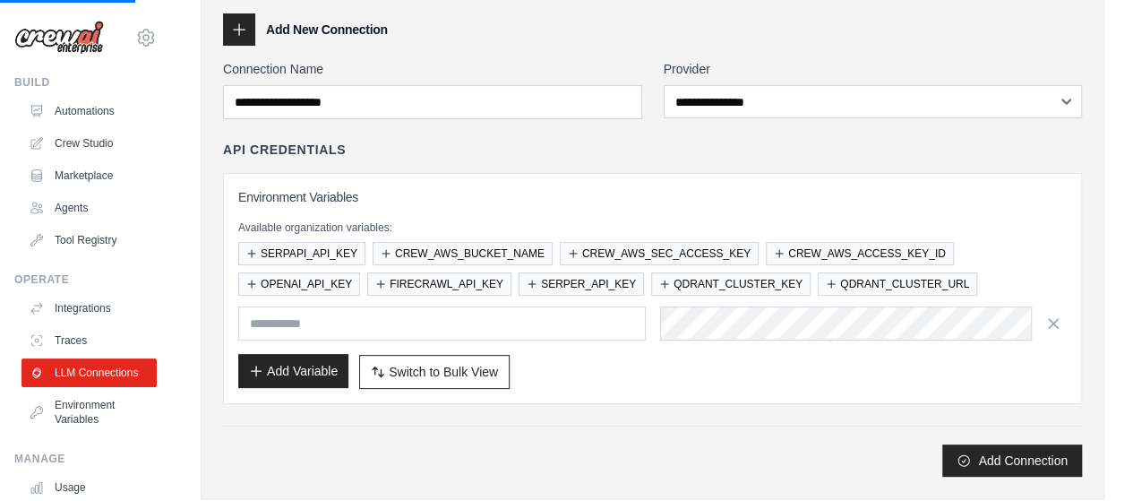
scroll to position [179, 0]
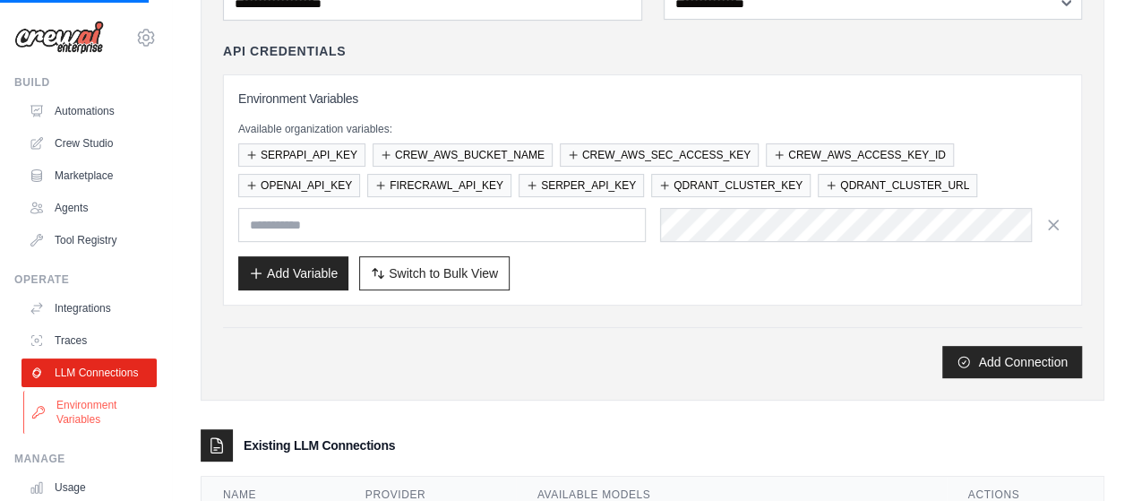
click at [66, 419] on link "Environment Variables" at bounding box center [90, 411] width 135 height 43
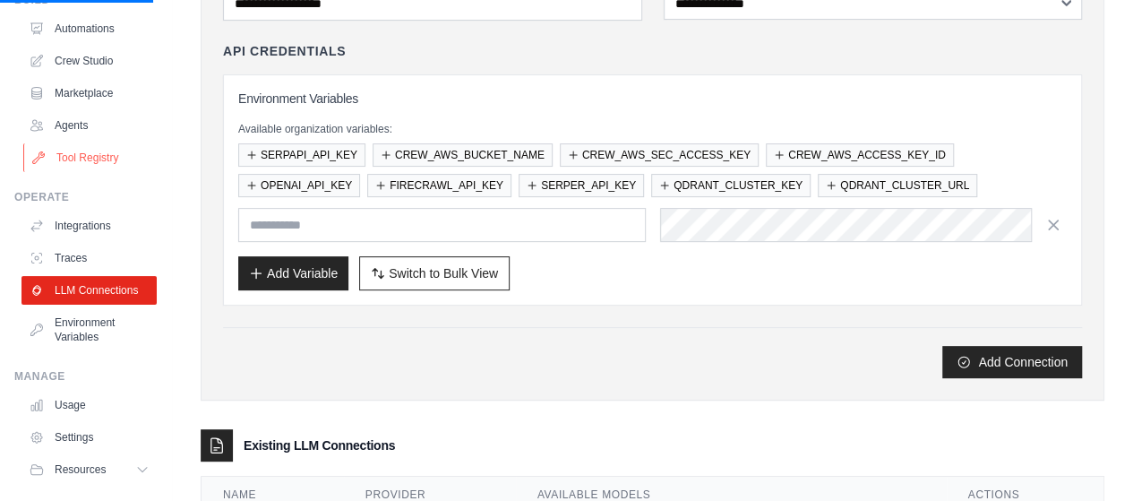
scroll to position [141, 0]
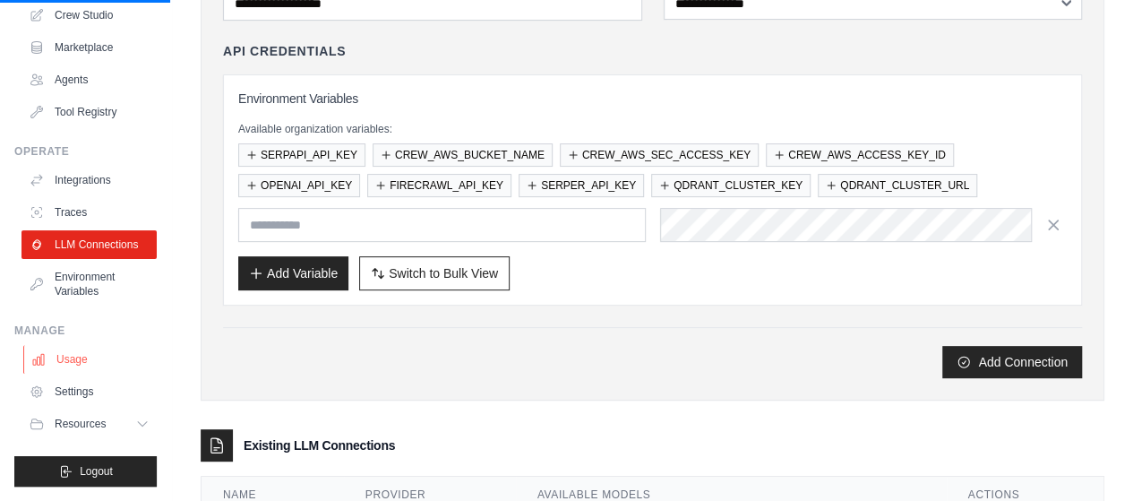
click at [77, 361] on link "Usage" at bounding box center [90, 359] width 135 height 29
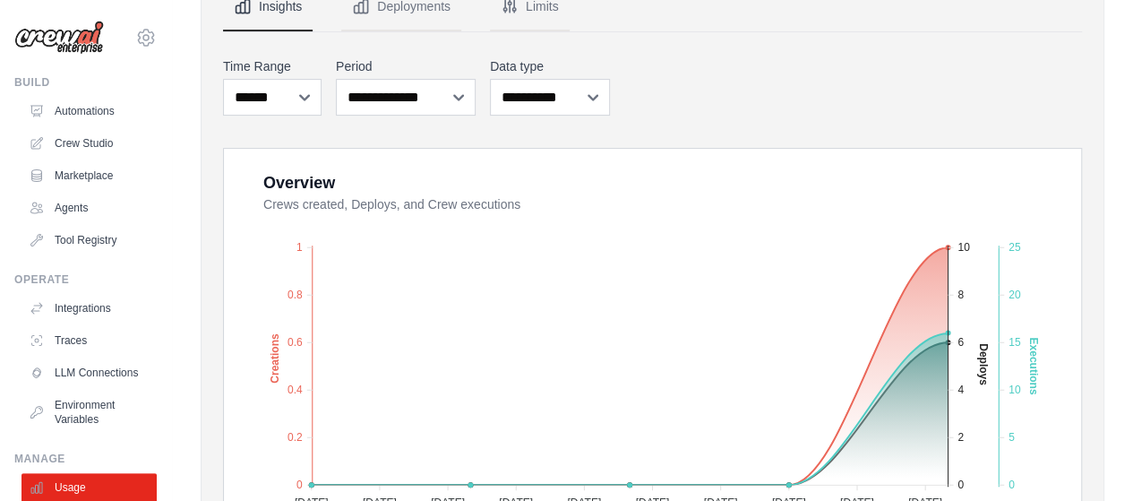
scroll to position [358, 0]
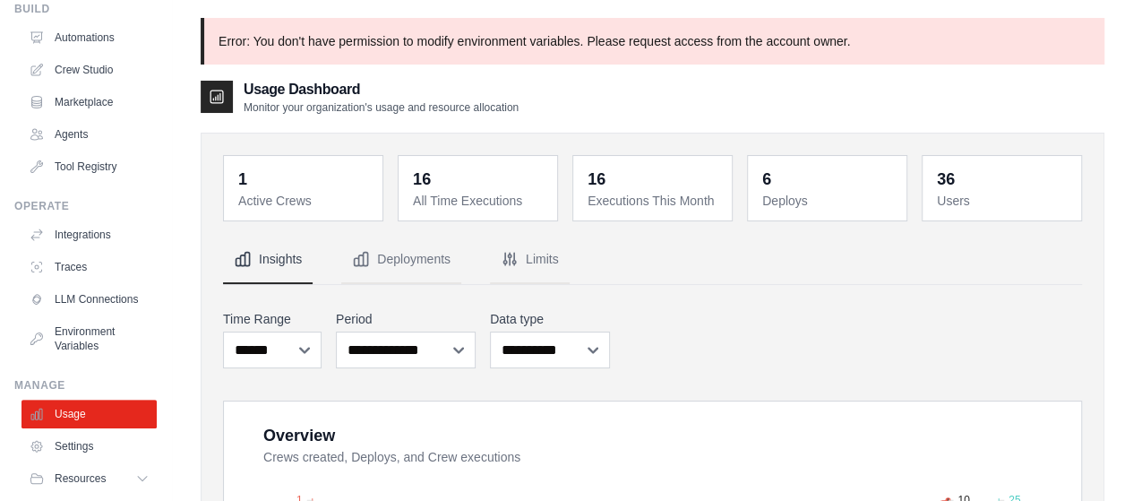
scroll to position [141, 0]
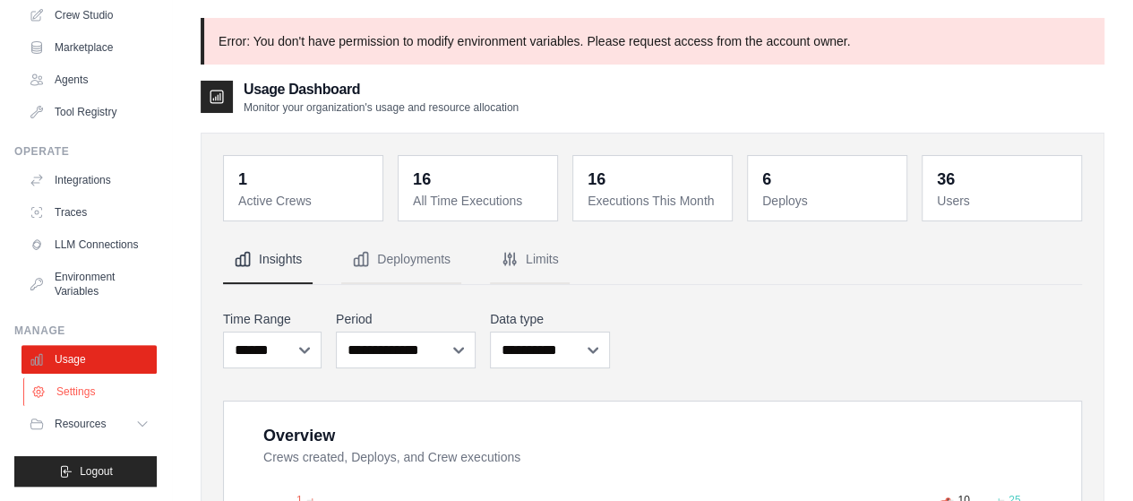
click at [85, 396] on link "Settings" at bounding box center [90, 391] width 135 height 29
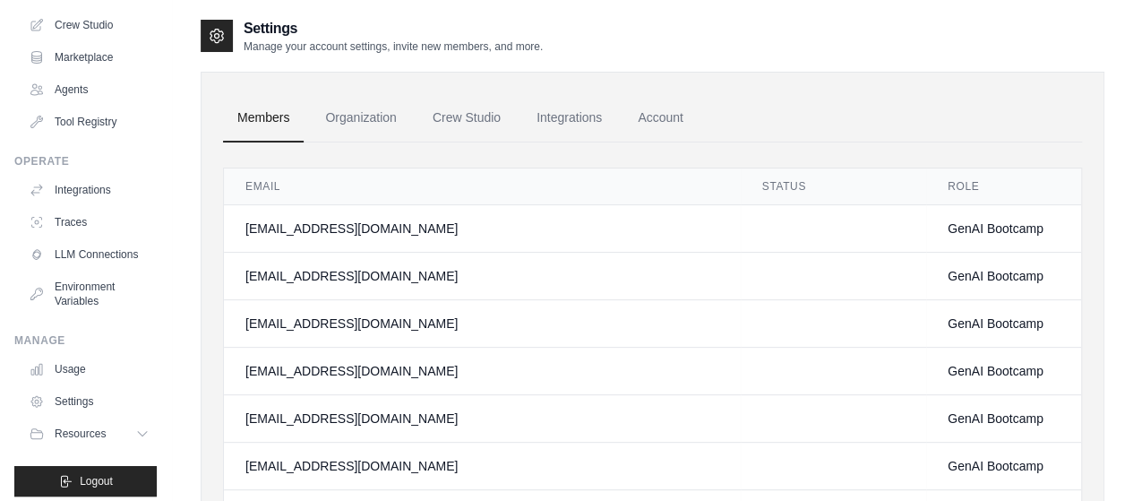
scroll to position [141, 0]
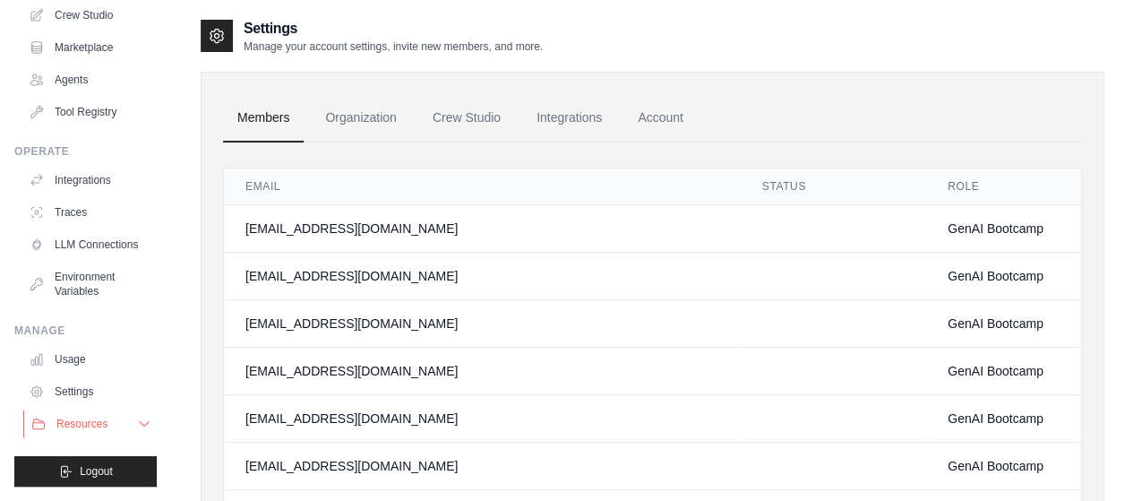
click at [74, 421] on span "Resources" at bounding box center [81, 423] width 51 height 14
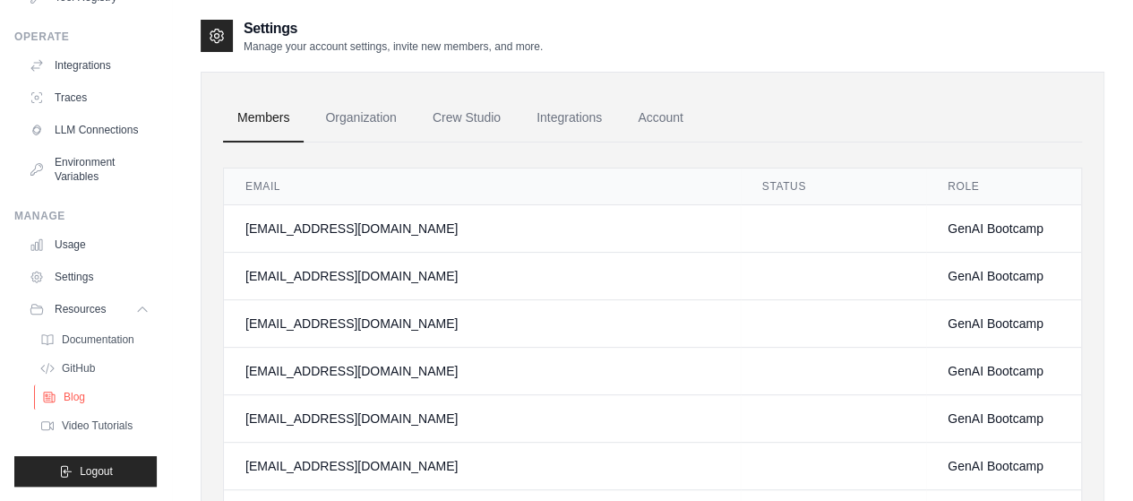
scroll to position [256, 0]
click at [107, 341] on span "Documentation" at bounding box center [100, 339] width 73 height 14
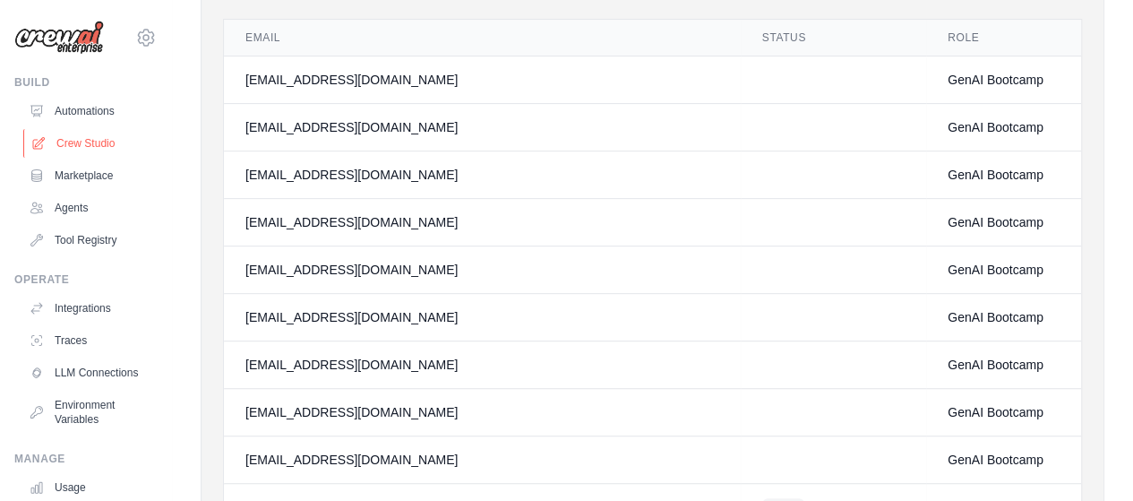
scroll to position [0, 0]
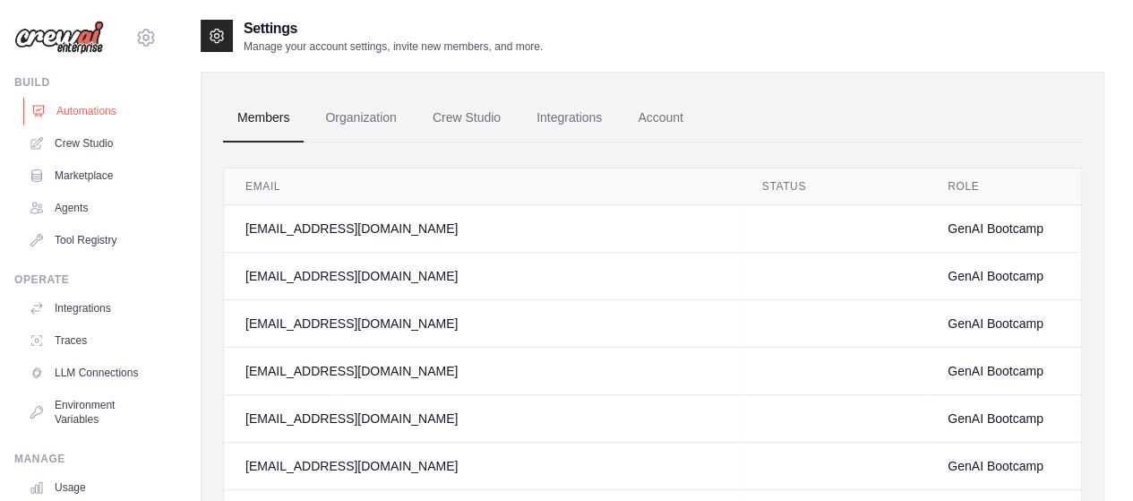
click at [85, 110] on link "Automations" at bounding box center [90, 111] width 135 height 29
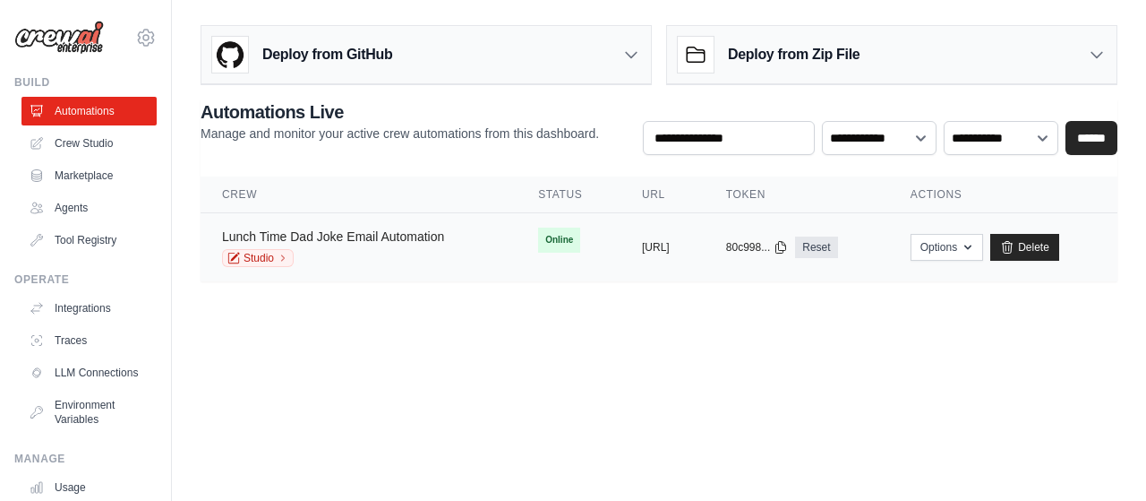
click at [357, 233] on link "Lunch Time Dad Joke Email Automation" at bounding box center [333, 236] width 222 height 14
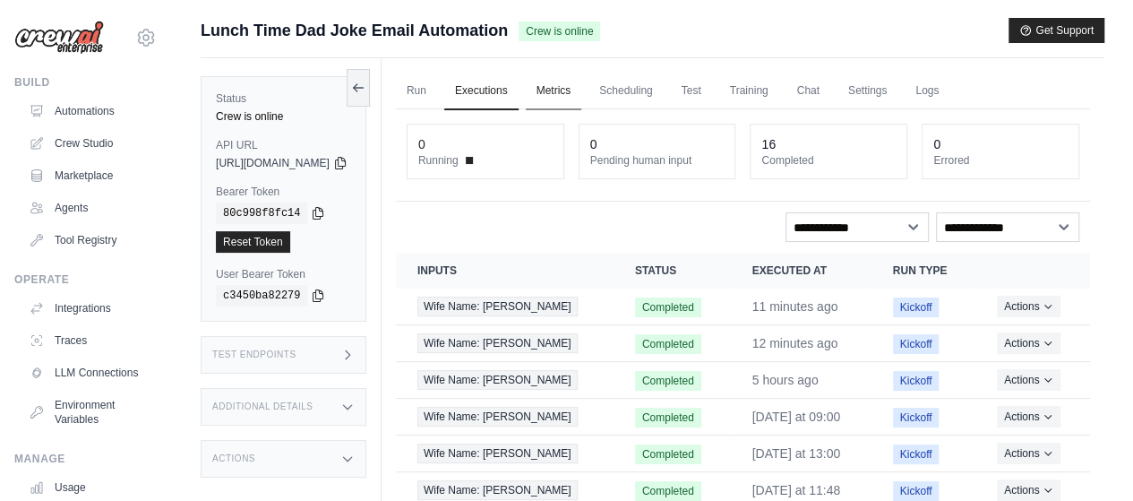
click at [582, 88] on link "Metrics" at bounding box center [554, 92] width 56 height 38
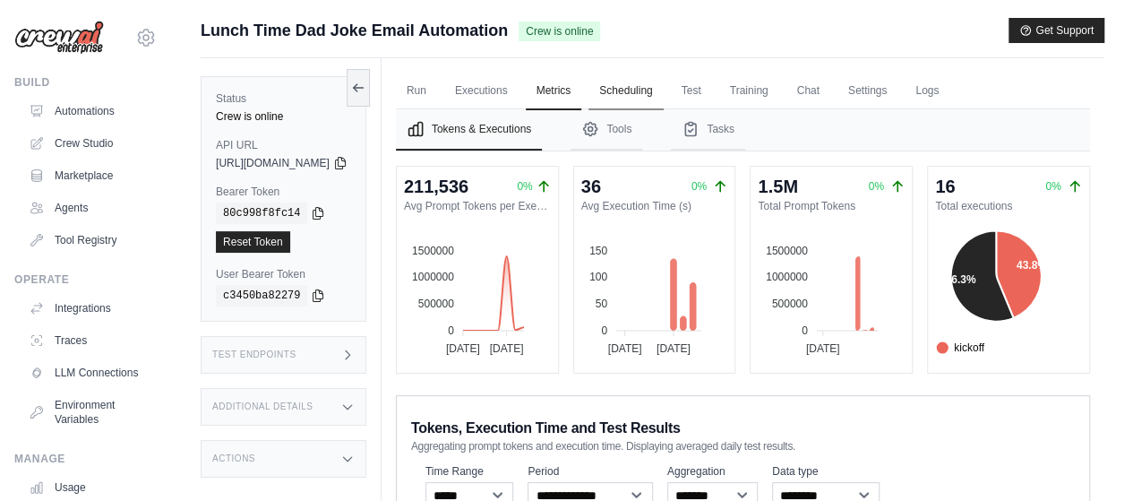
click at [648, 87] on link "Scheduling" at bounding box center [625, 92] width 74 height 38
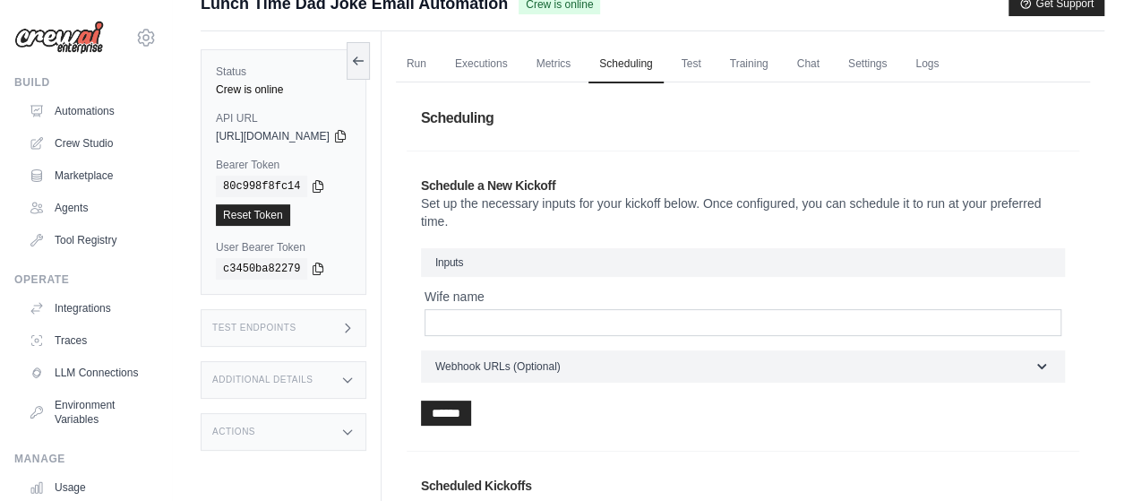
scroll to position [179, 0]
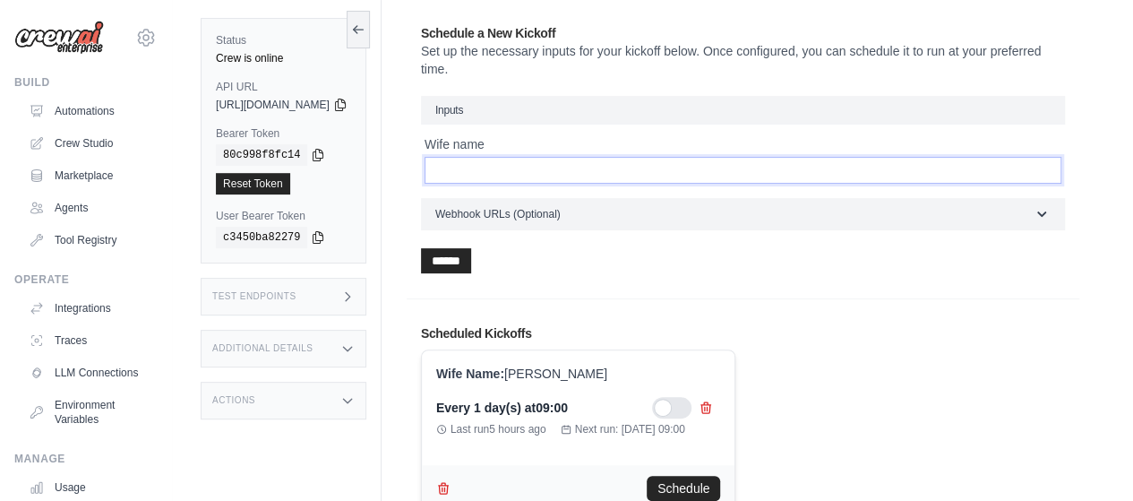
click at [636, 170] on input "Wife name" at bounding box center [742, 170] width 637 height 27
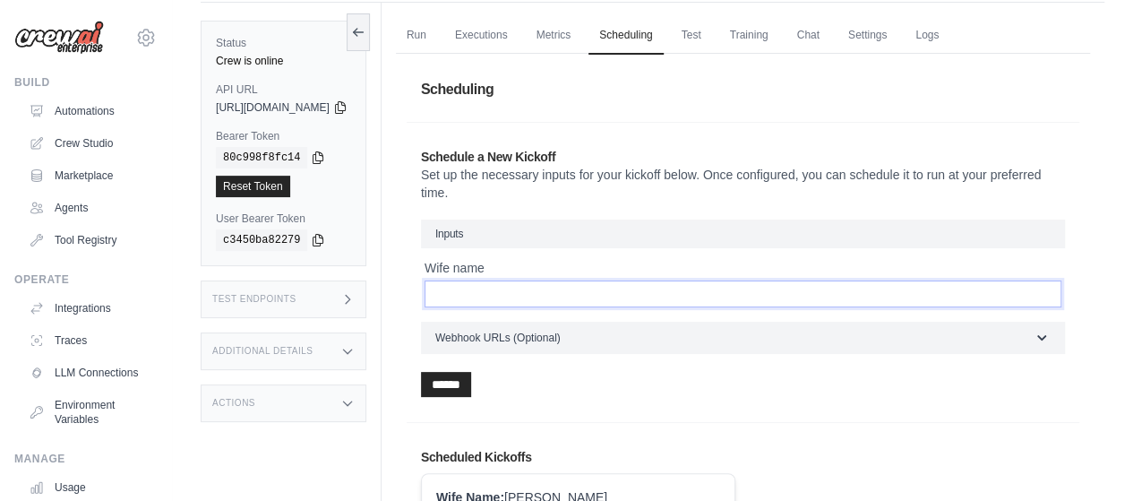
scroll to position [0, 0]
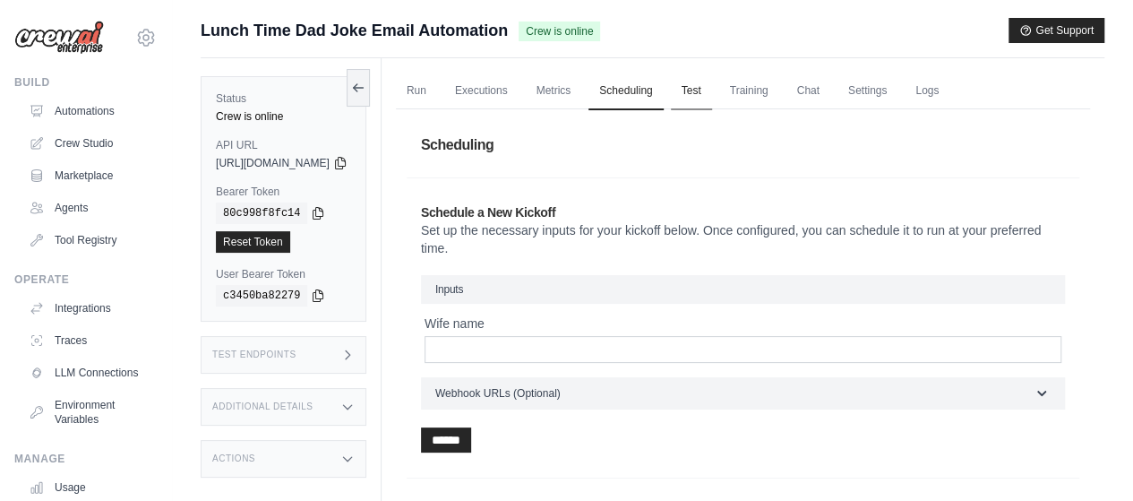
click at [712, 92] on link "Test" at bounding box center [691, 92] width 41 height 38
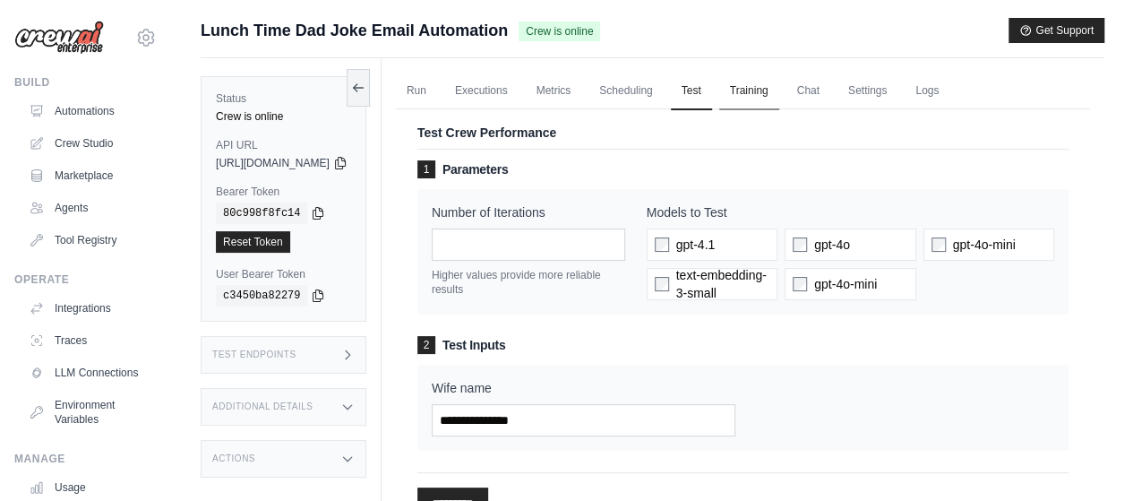
click at [779, 88] on link "Training" at bounding box center [749, 92] width 60 height 38
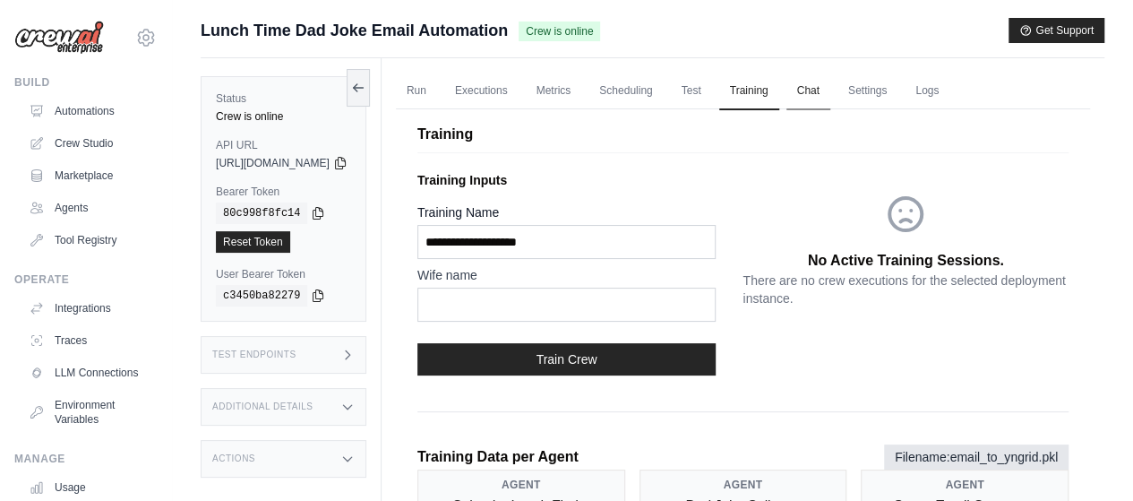
click at [830, 89] on link "Chat" at bounding box center [808, 92] width 44 height 38
click at [897, 97] on link "Settings" at bounding box center [867, 92] width 60 height 38
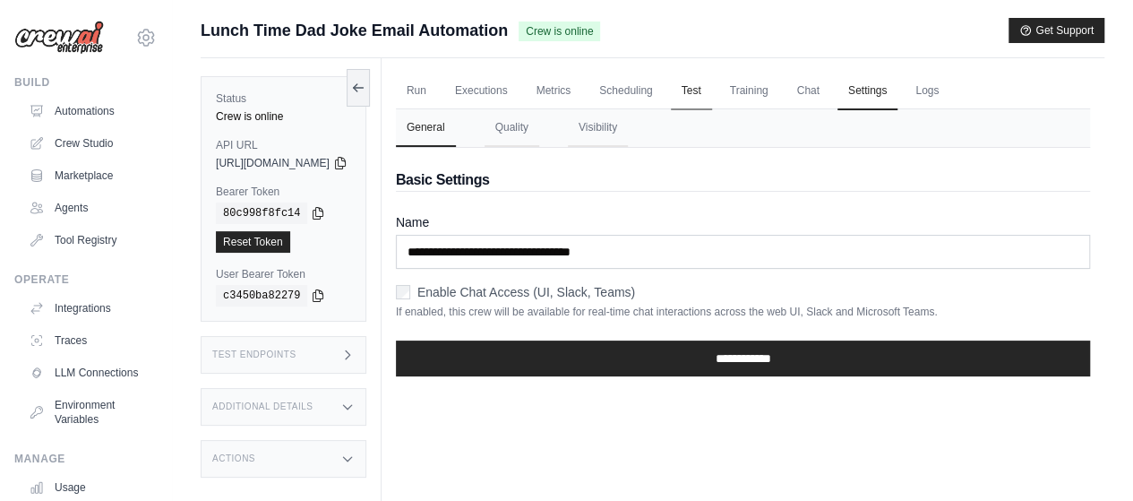
click at [712, 84] on link "Test" at bounding box center [691, 92] width 41 height 38
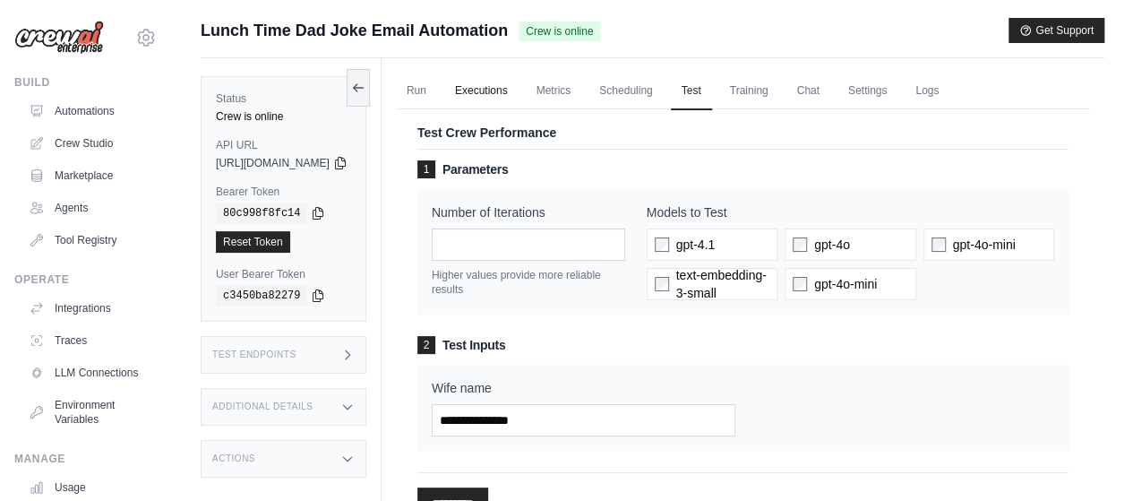
click at [498, 90] on link "Executions" at bounding box center [481, 92] width 74 height 38
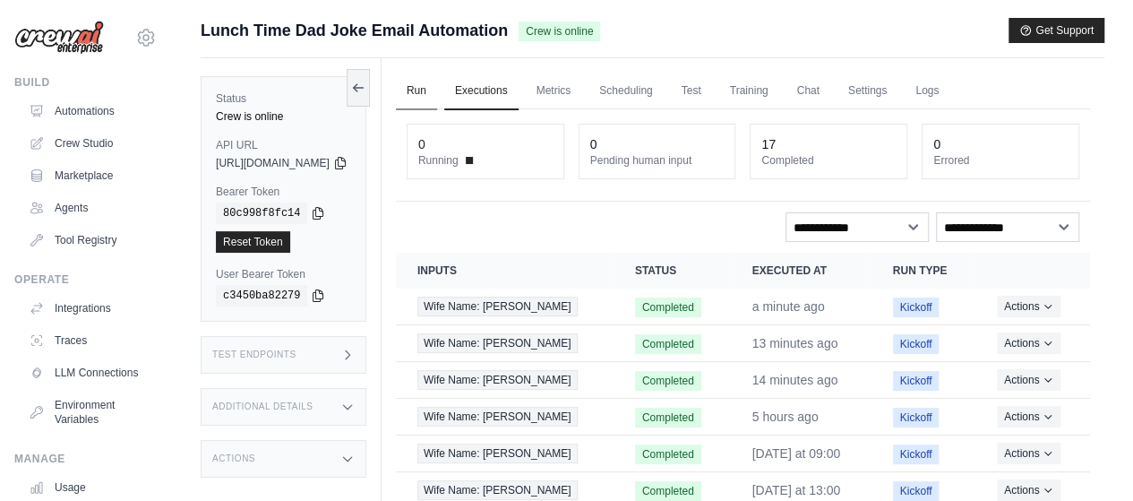
click at [437, 84] on link "Run" at bounding box center [416, 92] width 41 height 38
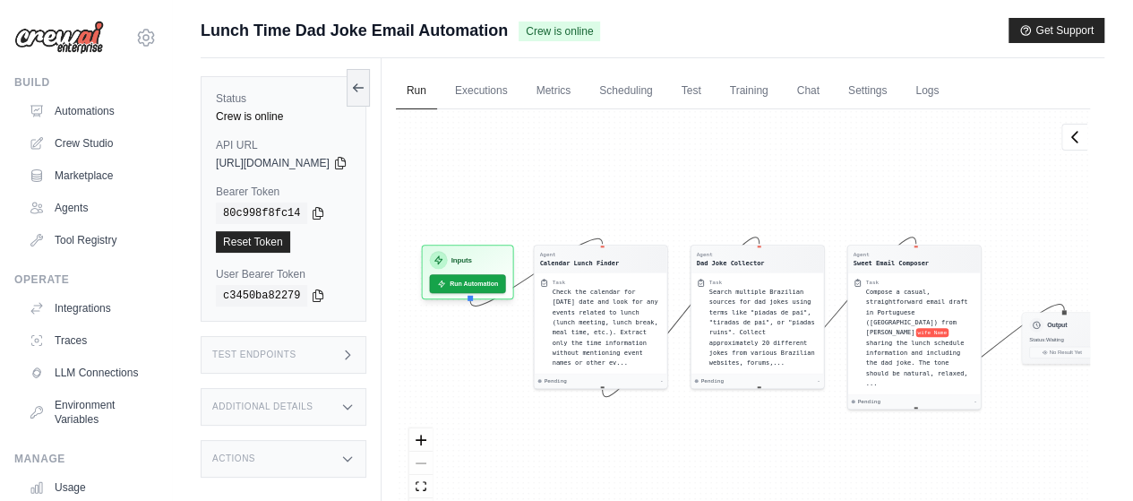
drag, startPoint x: 573, startPoint y: 188, endPoint x: 612, endPoint y: 183, distance: 39.8
click at [612, 183] on div "Agent Calendar Lunch Finder Task Check the calendar for today's date and look f…" at bounding box center [743, 321] width 694 height 425
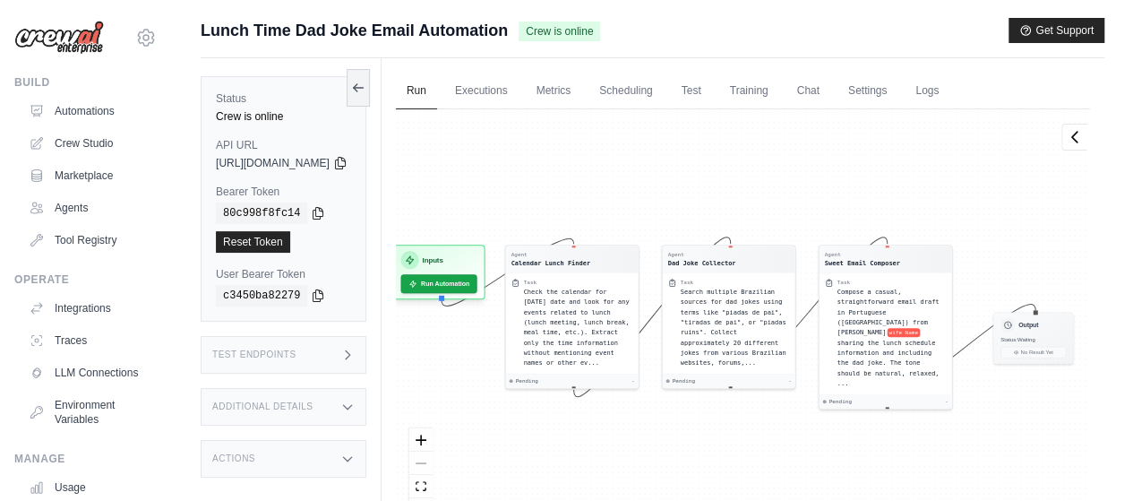
drag, startPoint x: 598, startPoint y: 128, endPoint x: 569, endPoint y: 128, distance: 28.7
click at [569, 128] on div "Agent Calendar Lunch Finder Task Check the calendar for today's date and look f…" at bounding box center [743, 321] width 694 height 425
click at [478, 277] on button "Run Automation" at bounding box center [438, 280] width 80 height 20
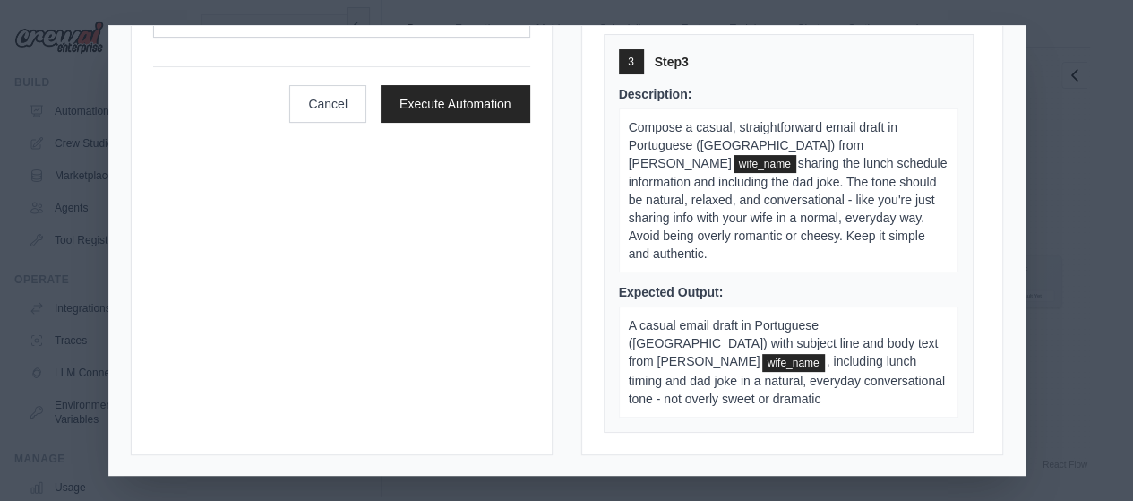
scroll to position [75, 0]
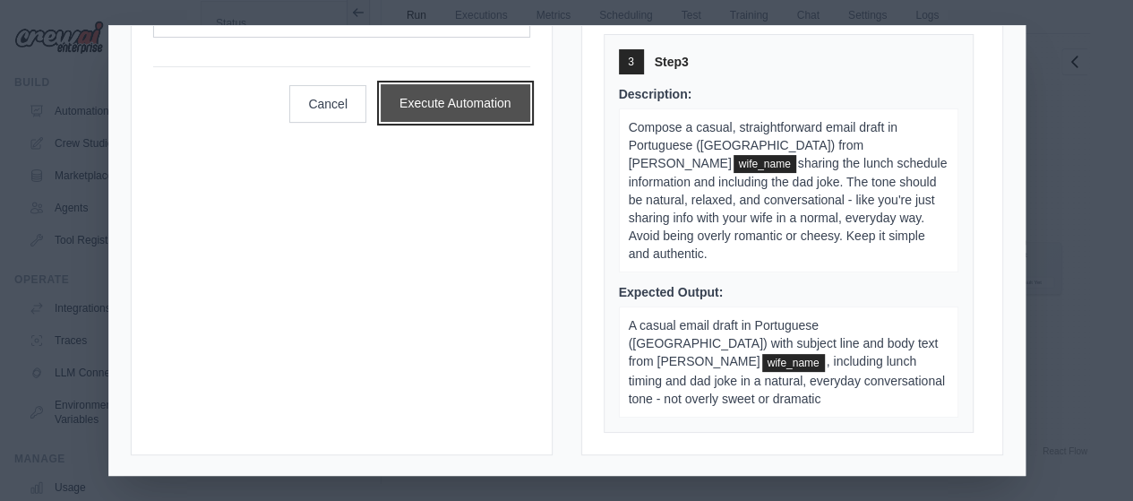
click at [461, 102] on button "Execute Automation" at bounding box center [456, 103] width 150 height 38
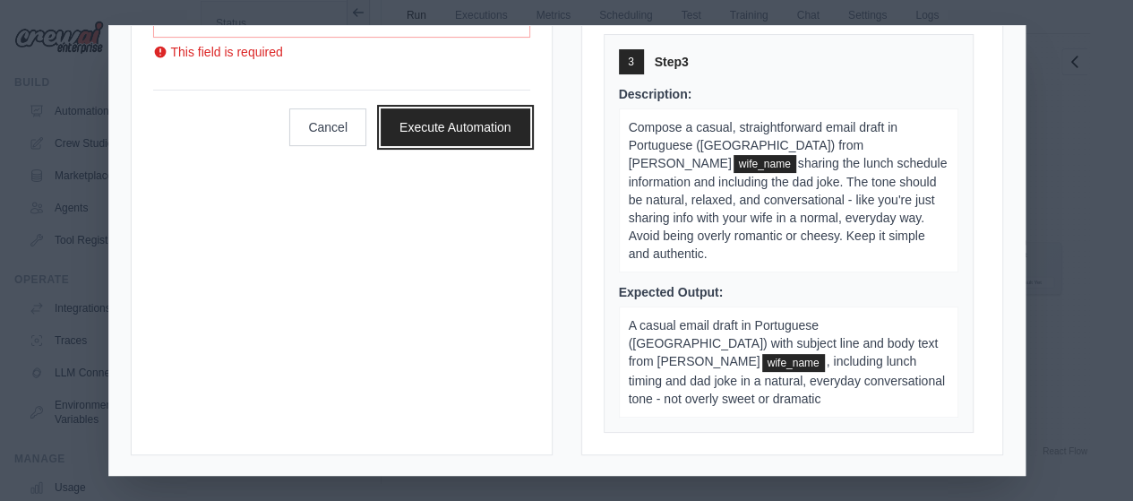
scroll to position [0, 0]
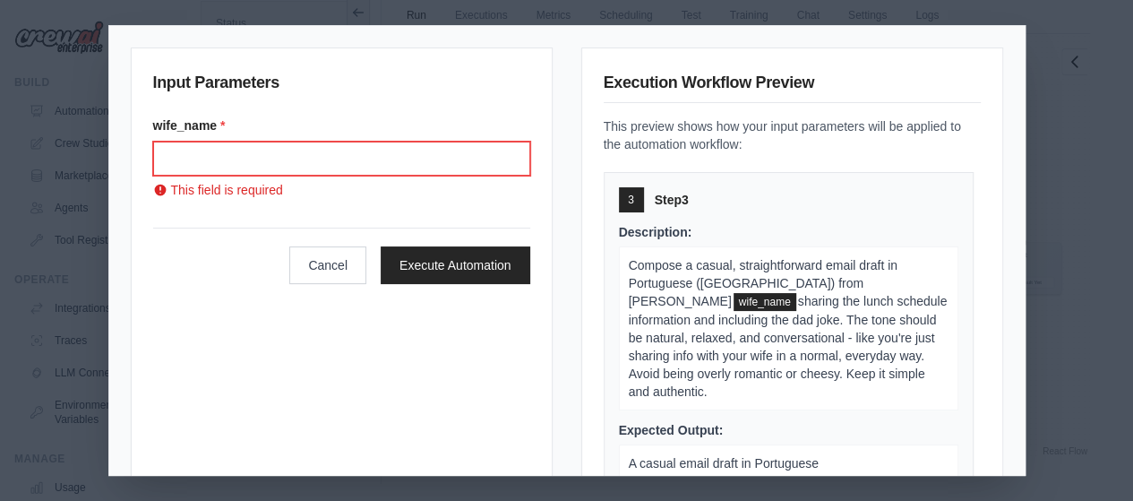
click at [326, 171] on input "Wife name" at bounding box center [341, 158] width 377 height 34
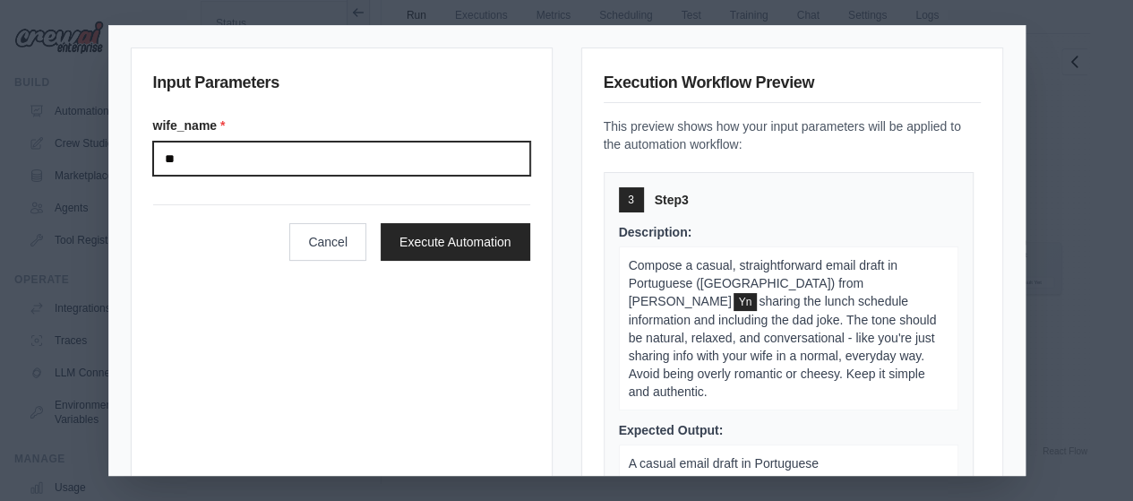
type input "*"
type input "****"
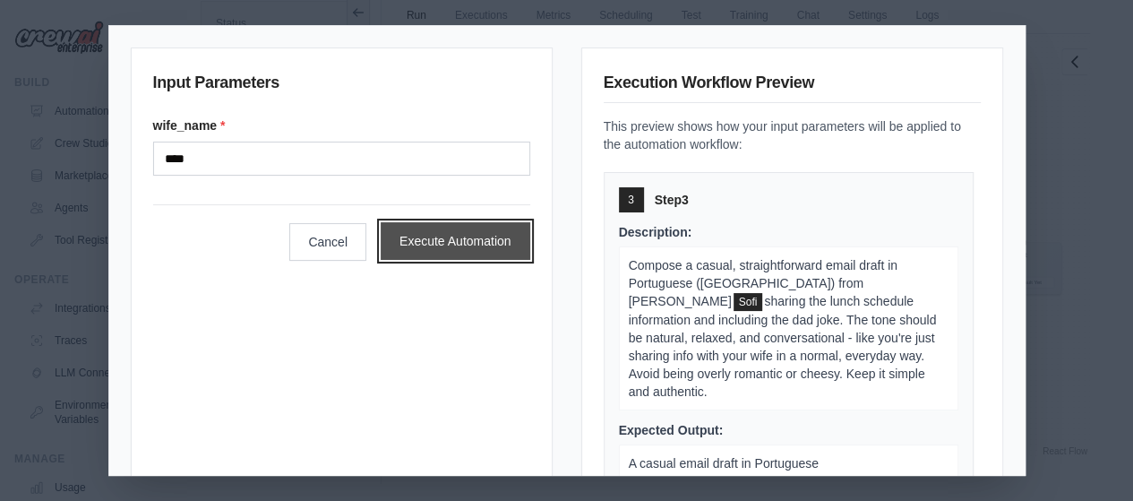
click at [451, 232] on button "Execute Automation" at bounding box center [456, 241] width 150 height 38
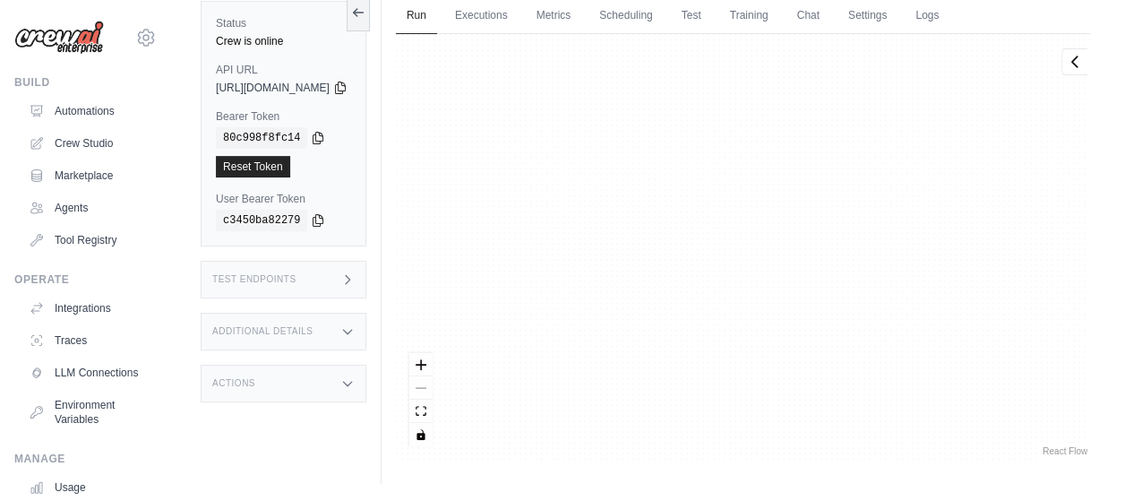
scroll to position [2222, 0]
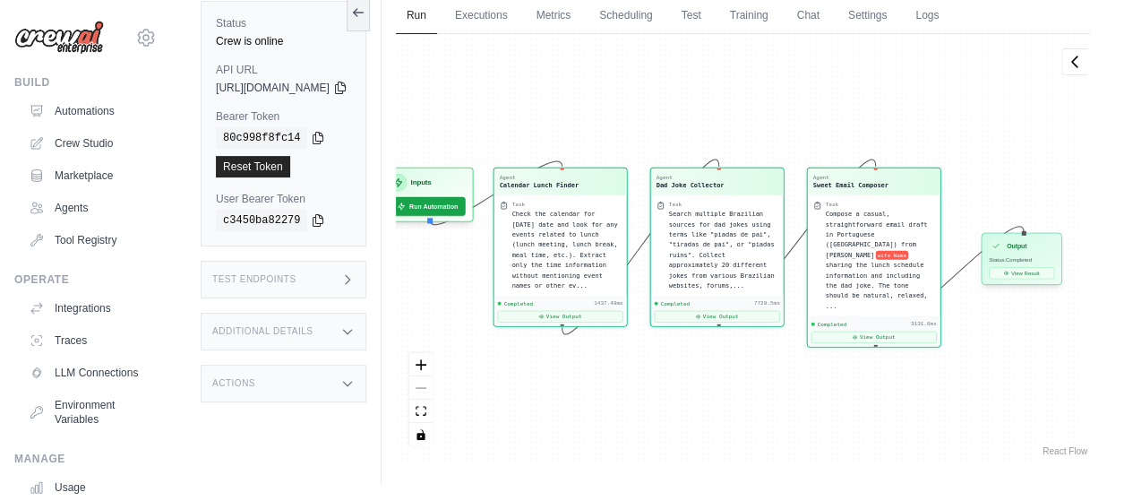
click at [1032, 257] on span "Status: Completed" at bounding box center [1010, 260] width 43 height 6
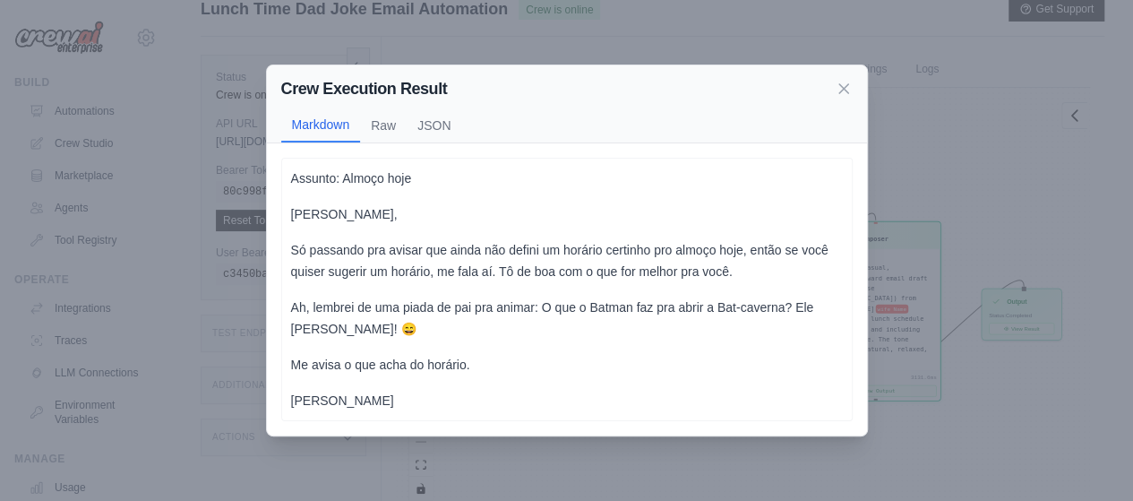
scroll to position [0, 0]
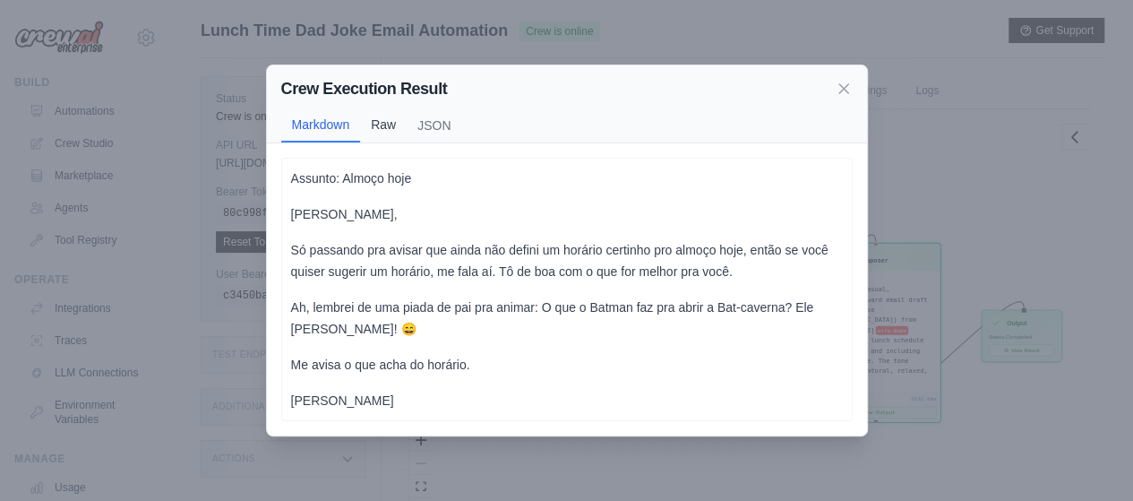
click at [398, 123] on button "Raw" at bounding box center [383, 124] width 47 height 34
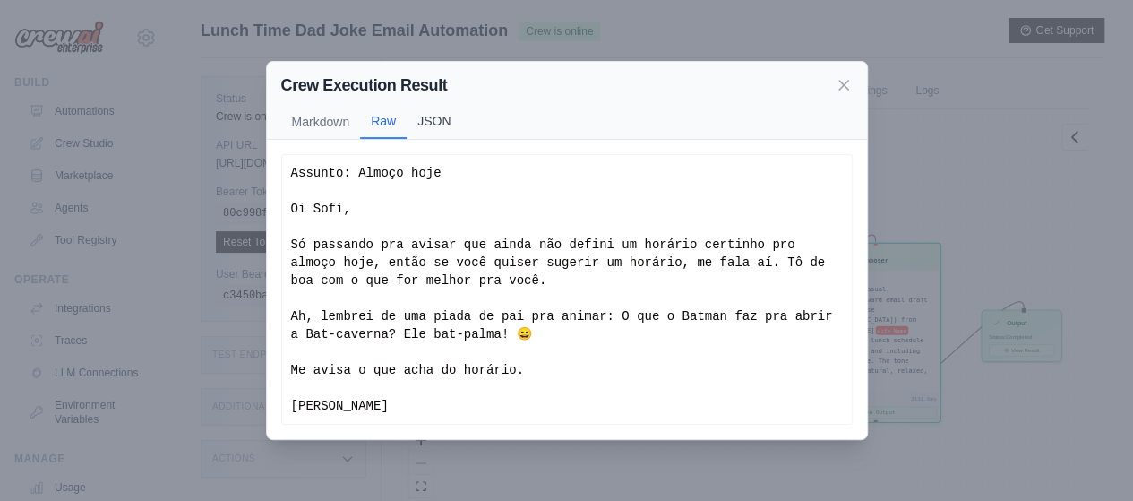
click at [427, 108] on button "JSON" at bounding box center [434, 121] width 55 height 34
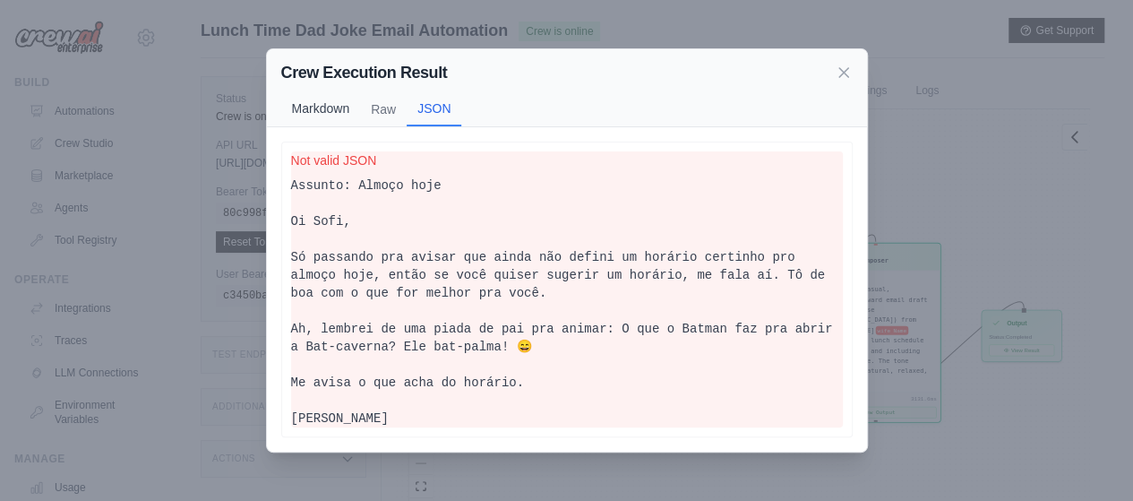
click at [299, 91] on button "Markdown" at bounding box center [321, 108] width 80 height 34
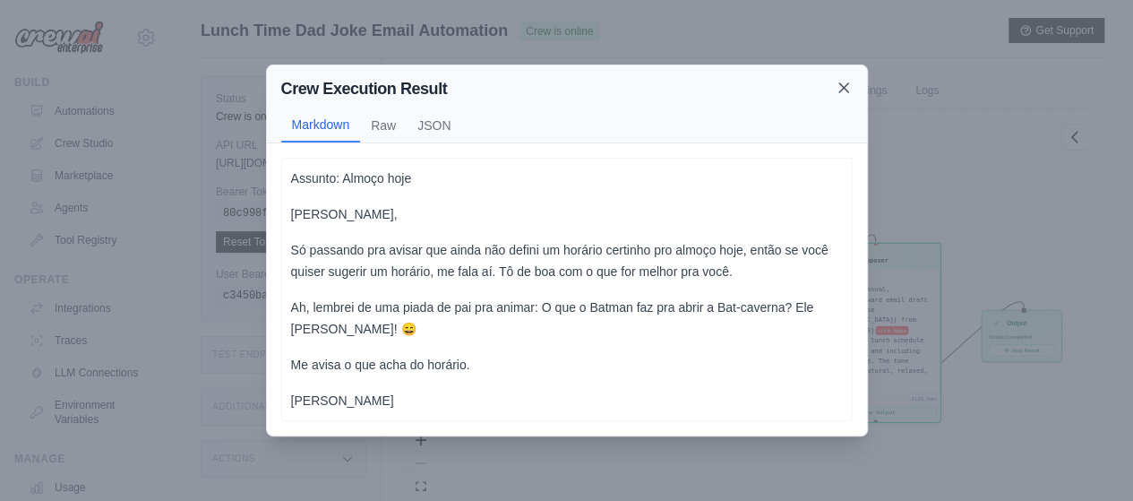
click at [843, 80] on icon at bounding box center [844, 88] width 18 height 18
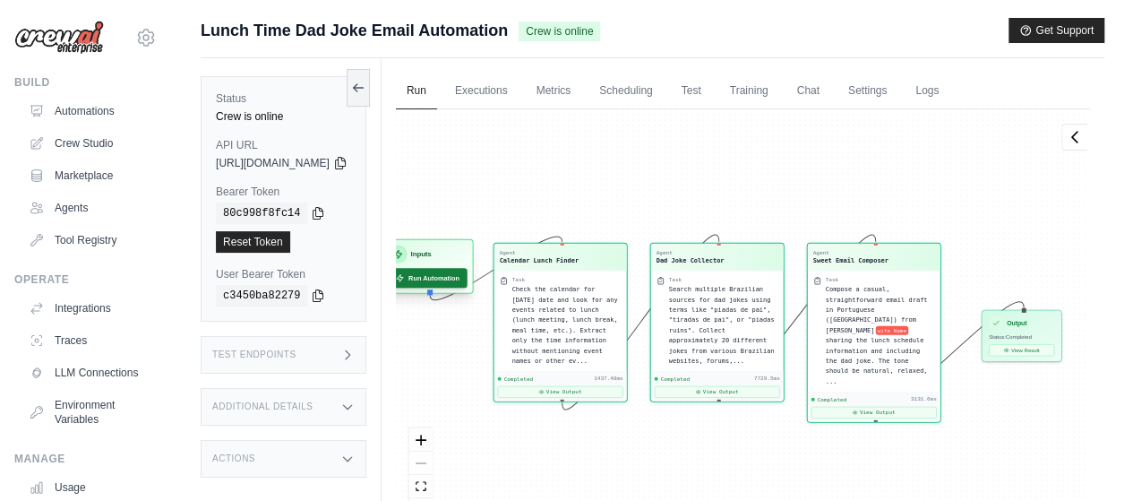
click at [467, 280] on button "Run Automation" at bounding box center [427, 278] width 80 height 20
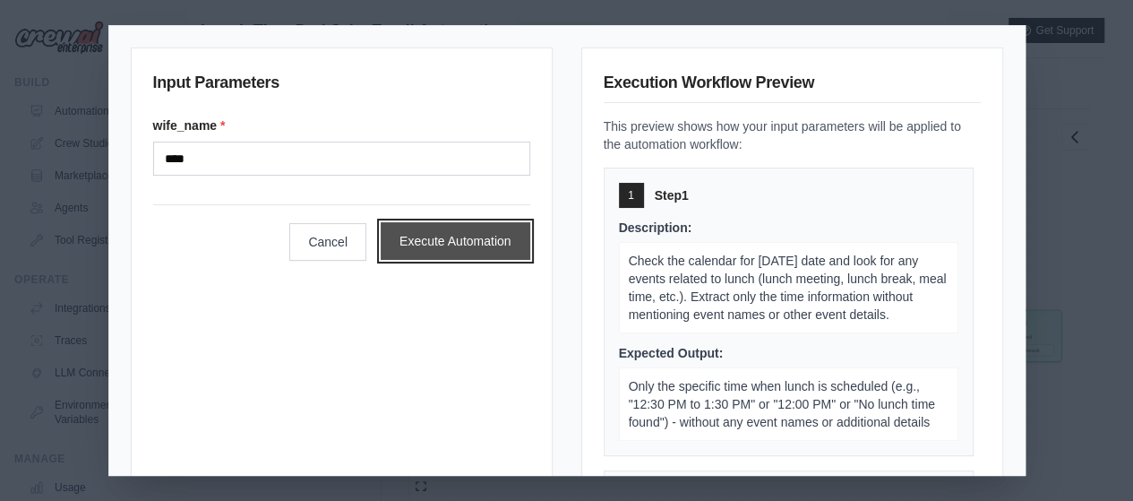
click at [430, 227] on button "Execute Automation" at bounding box center [456, 241] width 150 height 38
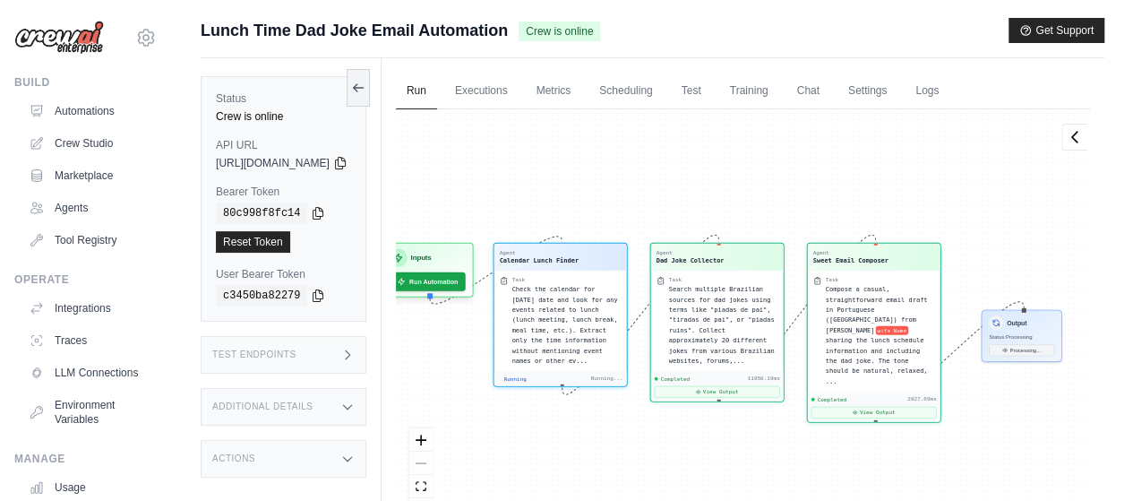
scroll to position [2004, 0]
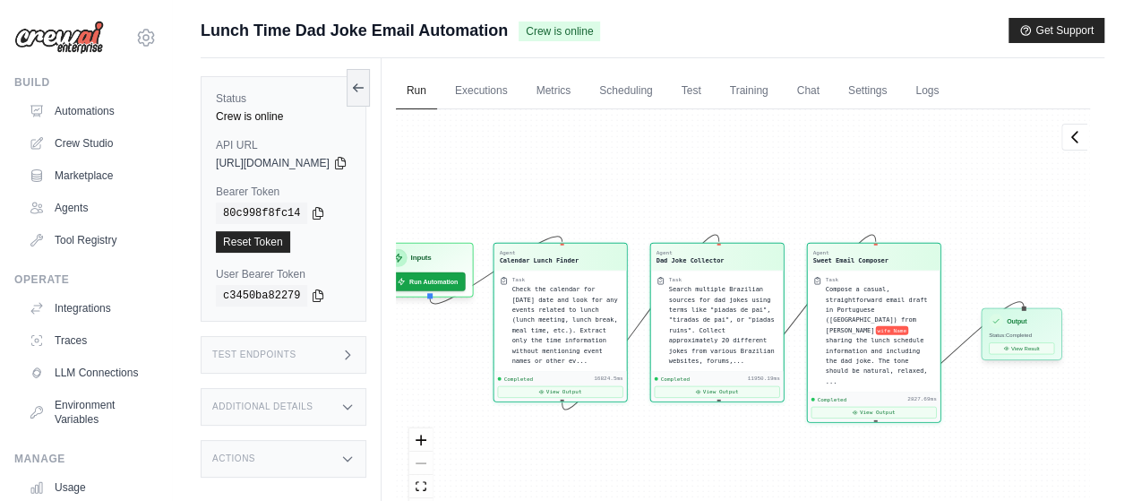
click at [1054, 325] on div "Output" at bounding box center [1021, 320] width 65 height 14
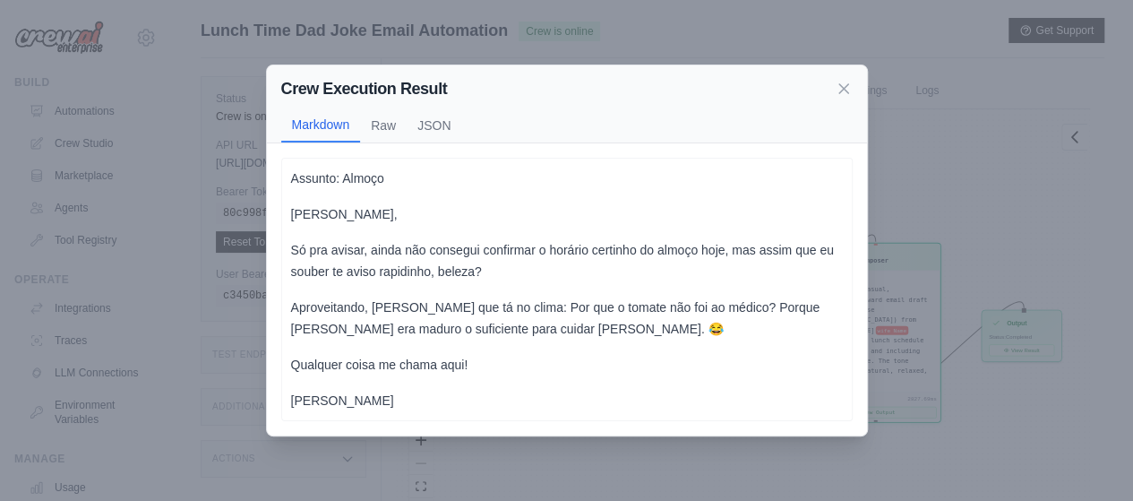
scroll to position [75, 0]
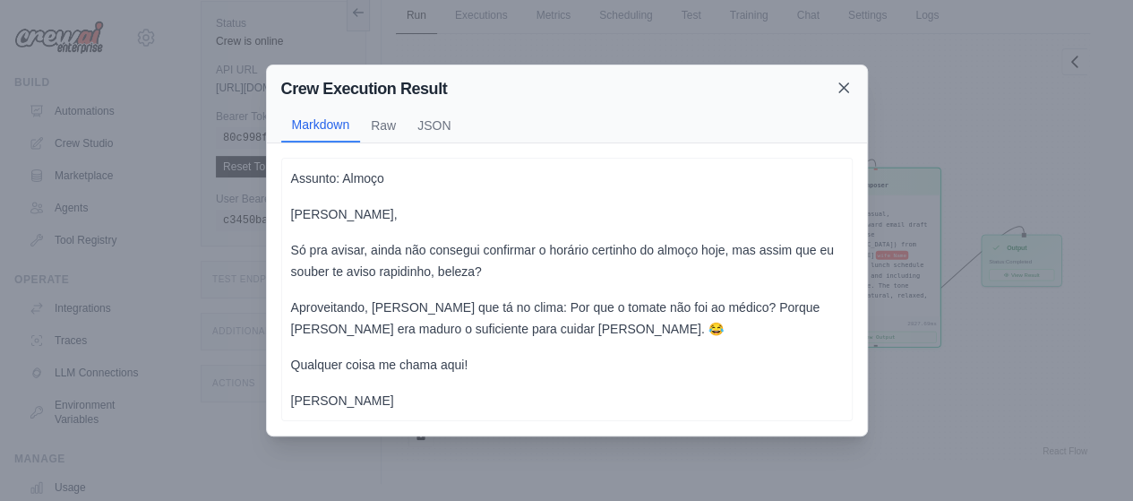
click at [846, 92] on icon at bounding box center [843, 87] width 9 height 9
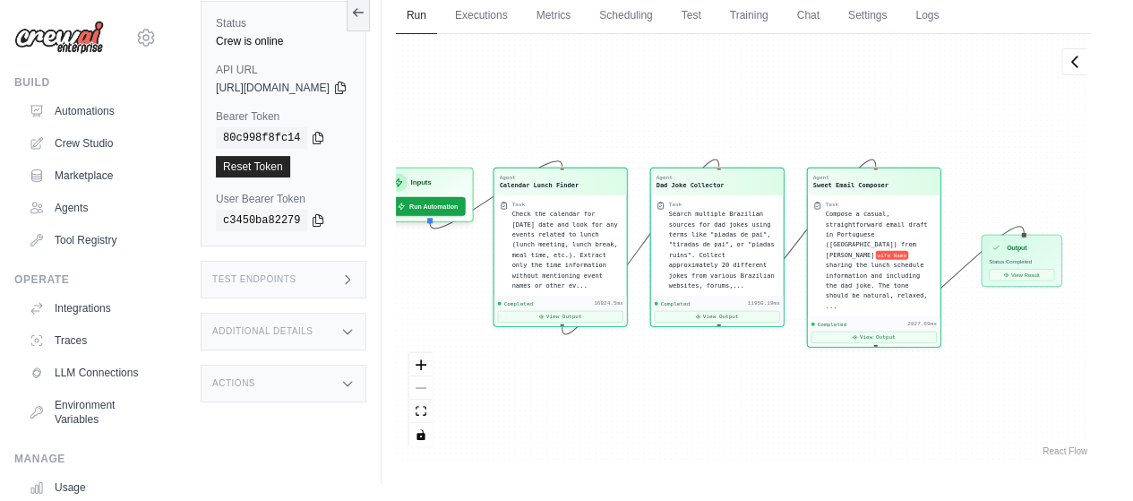
click at [553, 361] on div "Agent Calendar Lunch Finder Task Check the calendar for today's date and look f…" at bounding box center [743, 246] width 694 height 425
click at [801, 397] on div "Agent Calendar Lunch Finder Task Check the calendar for today's date and look f…" at bounding box center [743, 246] width 694 height 425
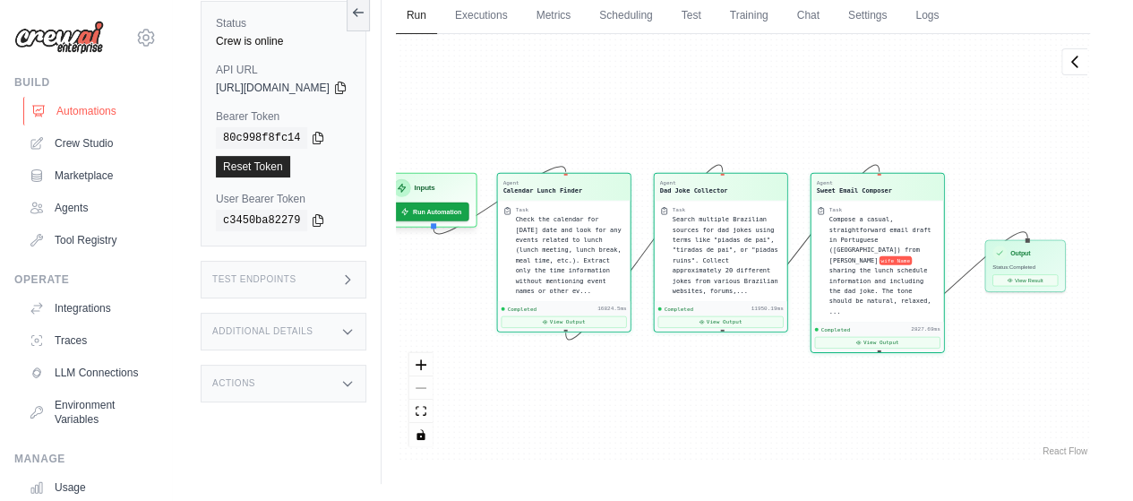
click at [81, 102] on link "Automations" at bounding box center [90, 111] width 135 height 29
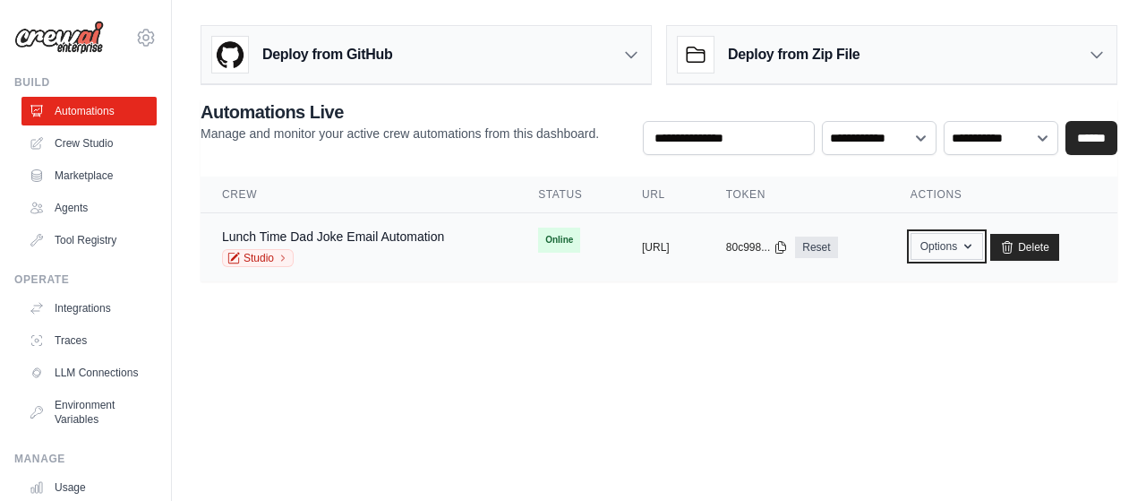
click at [983, 235] on button "Options" at bounding box center [947, 246] width 73 height 27
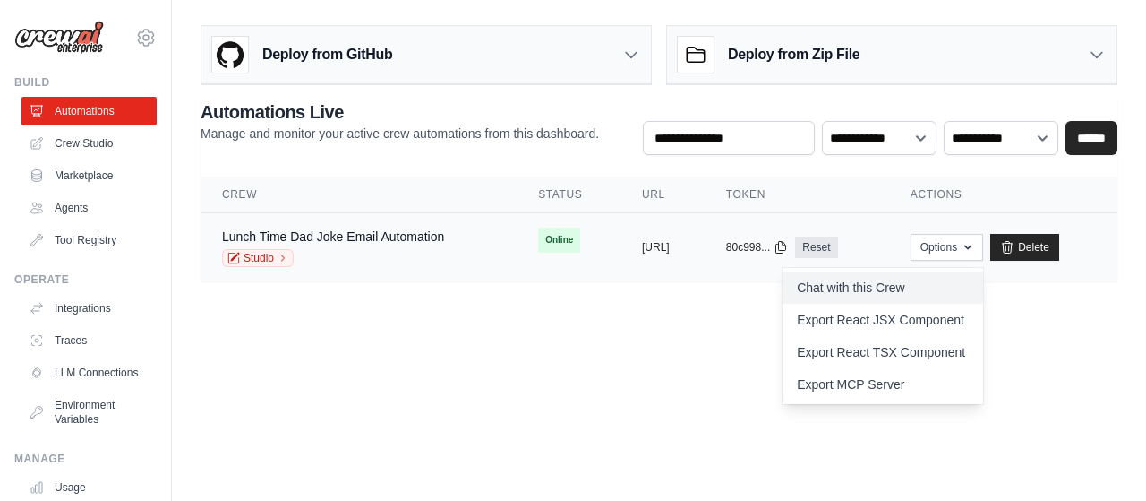
click at [882, 290] on link "Chat with this Crew" at bounding box center [883, 287] width 201 height 32
click at [610, 321] on body "[EMAIL_ADDRESS][DOMAIN_NAME] ABI - GenAI Bootcamp ✓ Your organization Settings …" at bounding box center [573, 250] width 1146 height 501
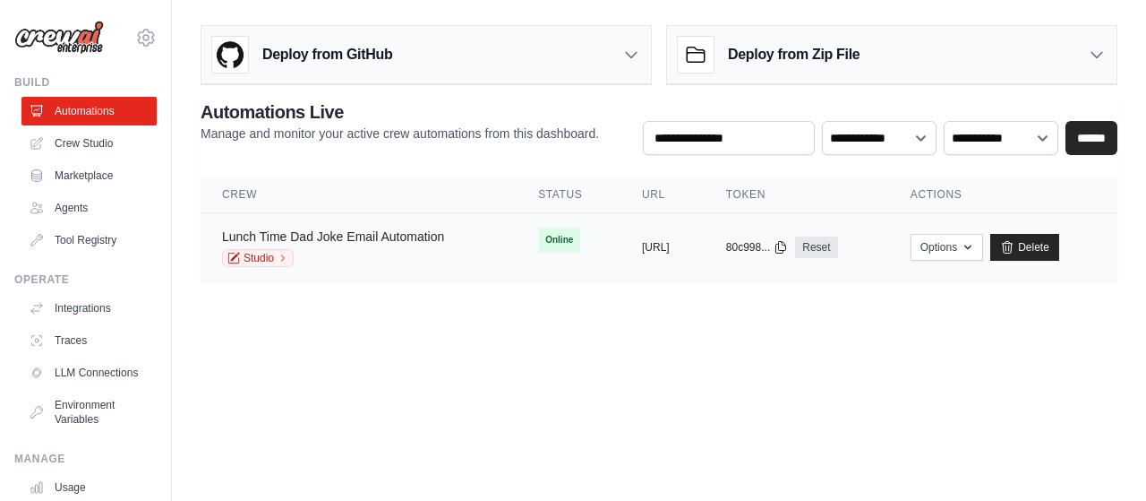
click at [353, 235] on link "Lunch Time Dad Joke Email Automation" at bounding box center [333, 236] width 222 height 14
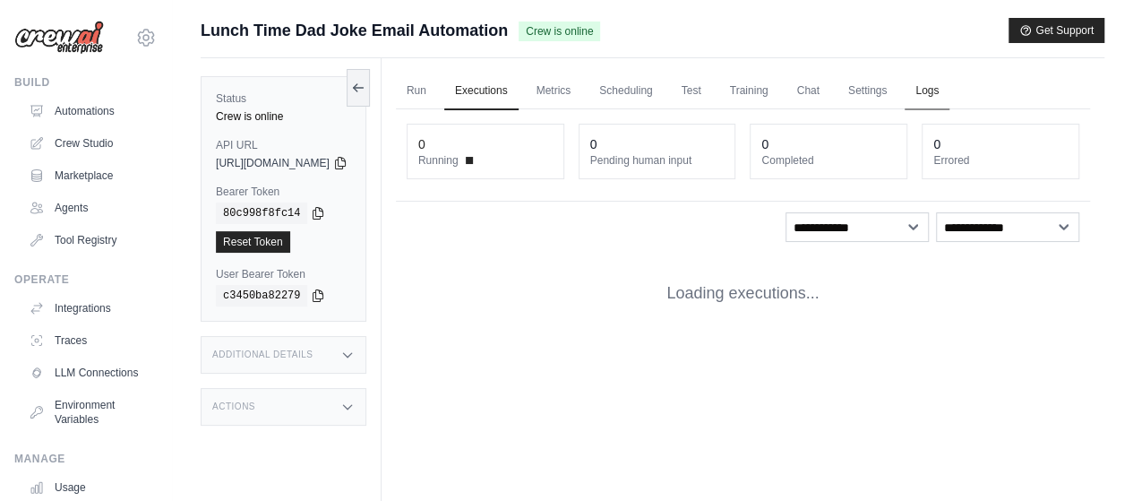
click at [949, 92] on link "Logs" at bounding box center [926, 92] width 45 height 38
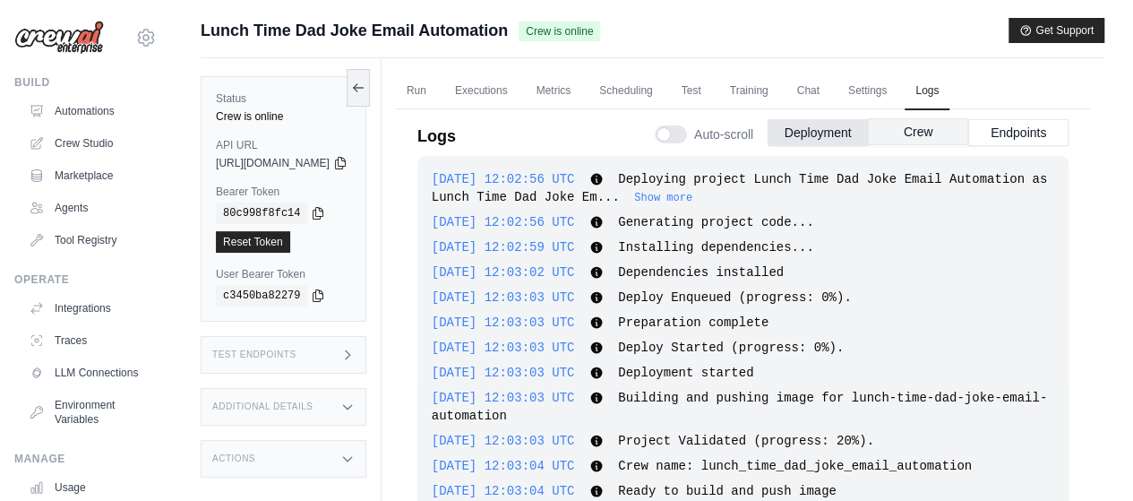
scroll to position [2909, 0]
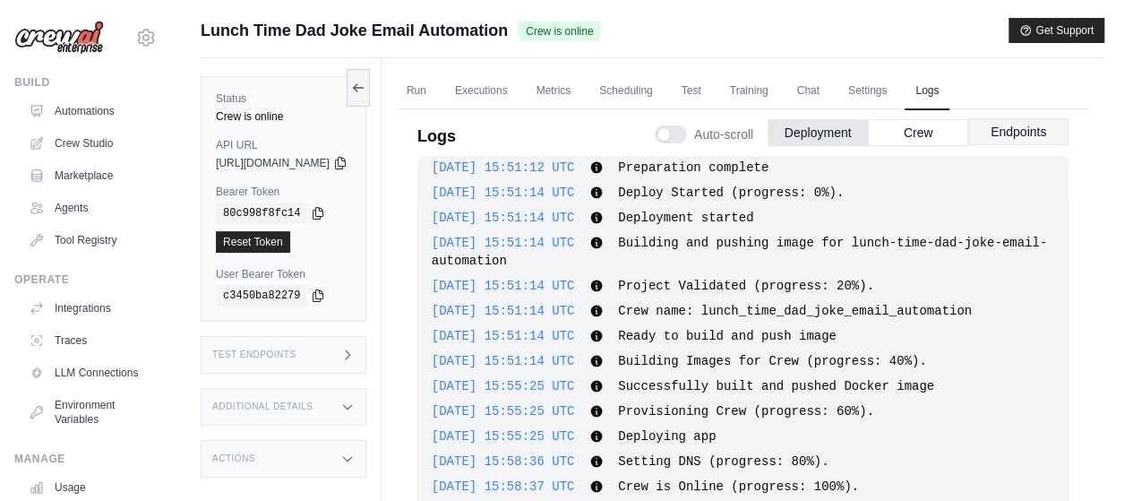
click at [1020, 133] on button "Endpoints" at bounding box center [1018, 131] width 100 height 27
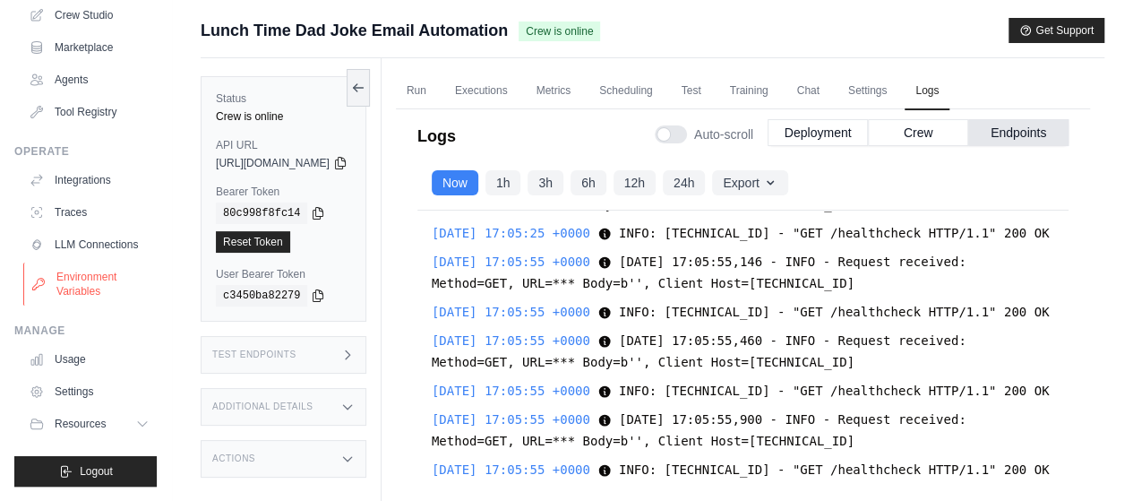
scroll to position [75, 0]
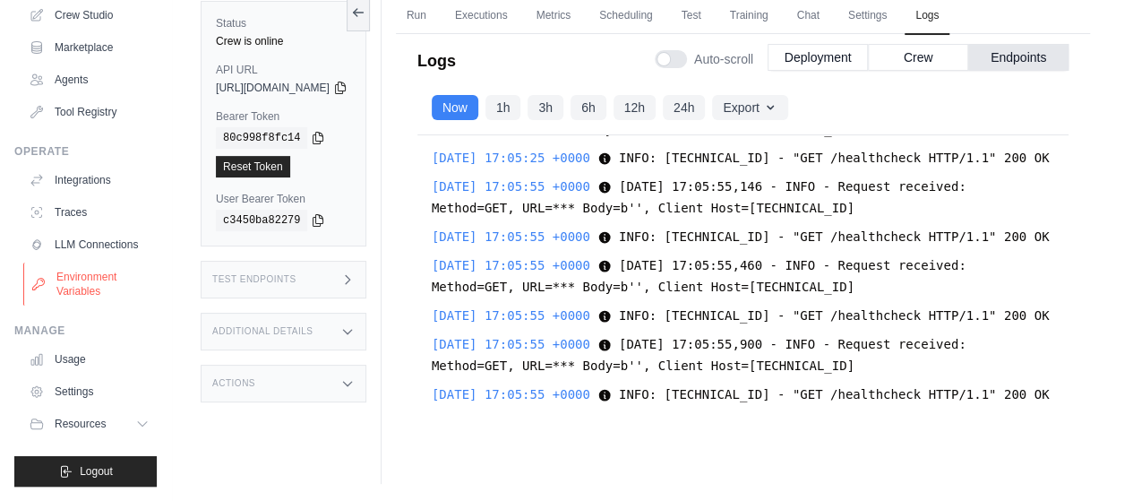
click at [78, 278] on link "Environment Variables" at bounding box center [90, 283] width 135 height 43
click at [82, 284] on link "Environment Variables" at bounding box center [90, 283] width 135 height 43
click at [81, 271] on link "Environment Variables" at bounding box center [90, 283] width 135 height 43
click at [86, 284] on link "Environment Variables" at bounding box center [90, 283] width 135 height 43
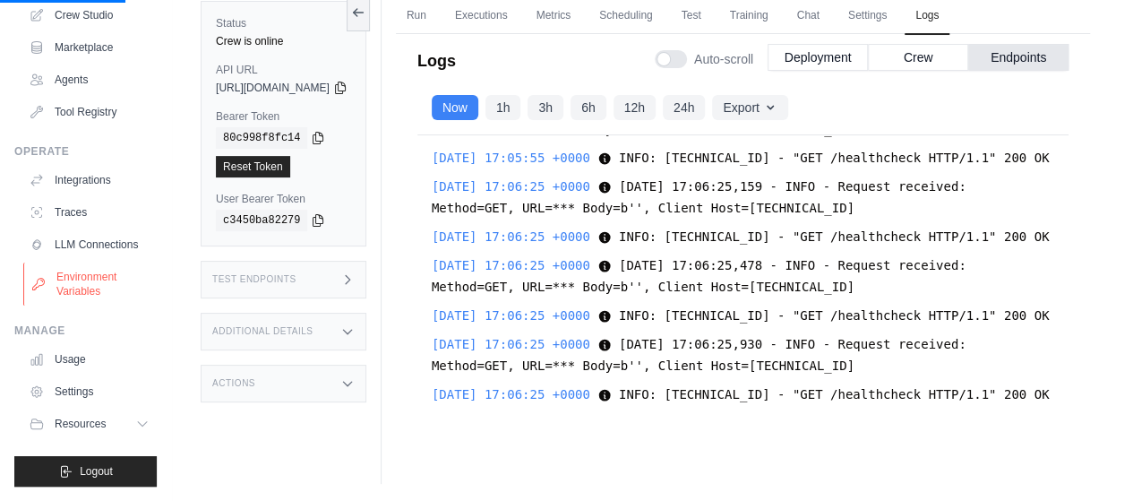
click at [75, 280] on link "Environment Variables" at bounding box center [90, 283] width 135 height 43
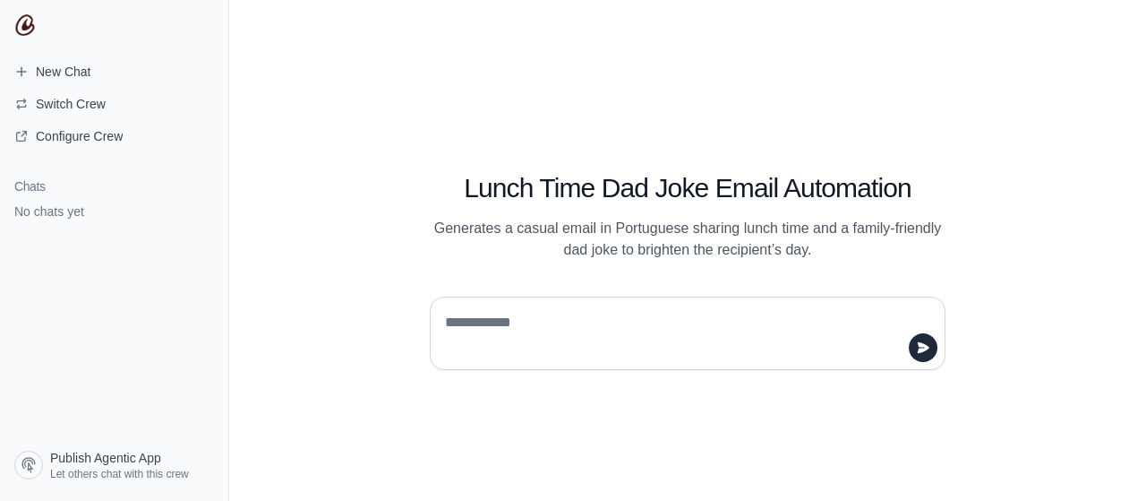
click at [535, 341] on textarea at bounding box center [682, 333] width 482 height 50
type textarea "**********"
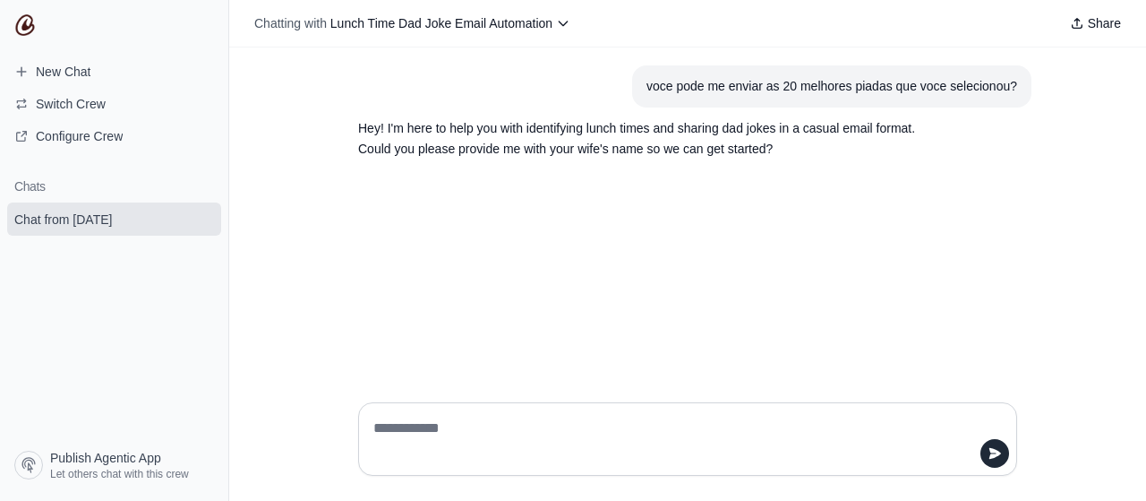
click at [494, 434] on textarea at bounding box center [682, 439] width 625 height 50
type textarea "****"
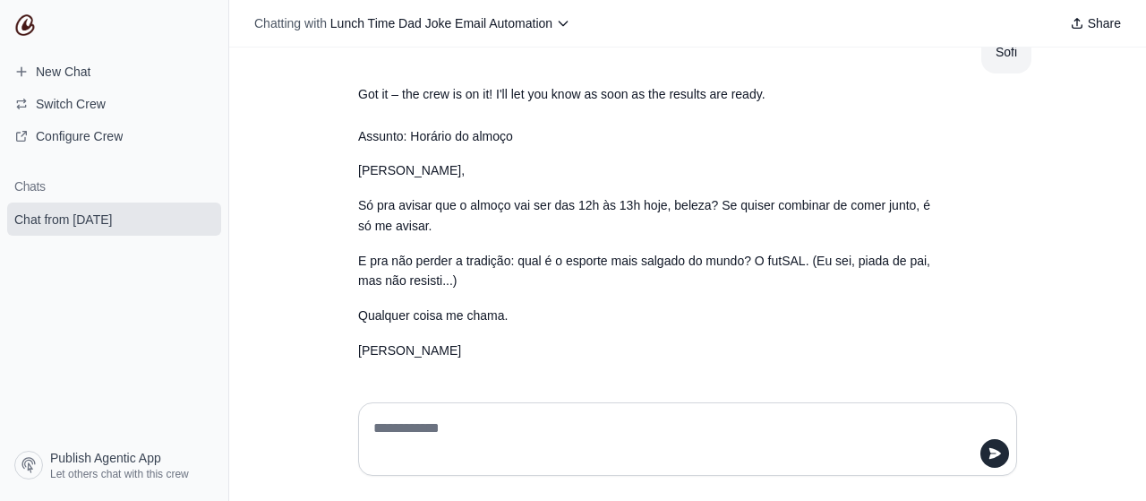
scroll to position [138, 0]
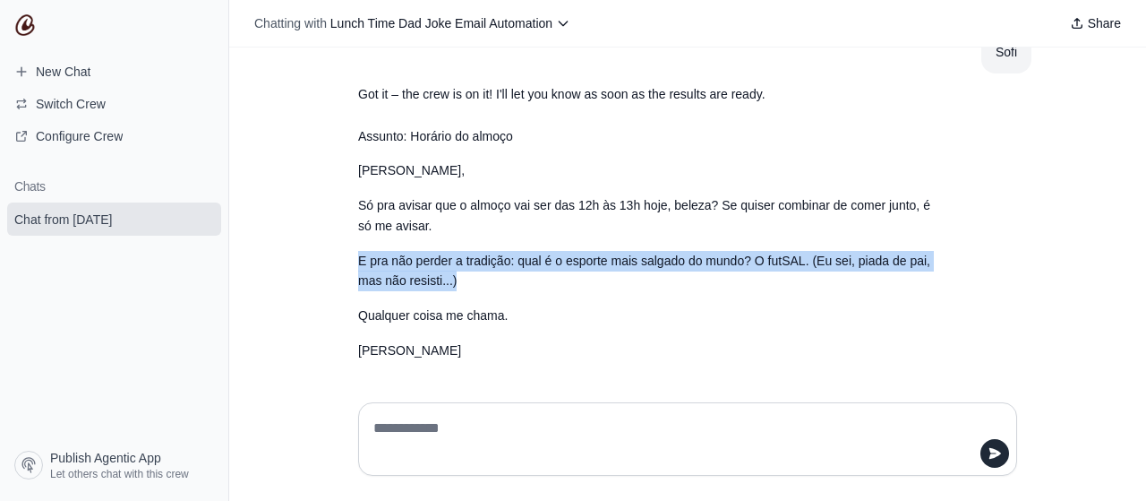
drag, startPoint x: 463, startPoint y: 277, endPoint x: 315, endPoint y: 259, distance: 148.8
click at [315, 259] on div "voce pode me enviar as 20 melhores piadas que voce selecionou? Hey! I'm here to…" at bounding box center [687, 217] width 917 height 340
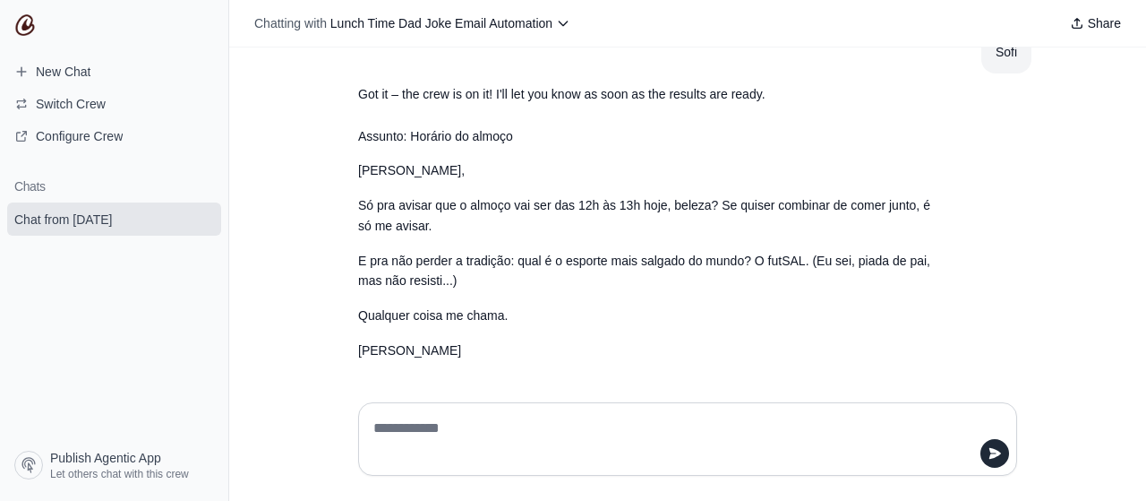
click at [492, 305] on p "Qualquer coisa me chama." at bounding box center [644, 315] width 573 height 21
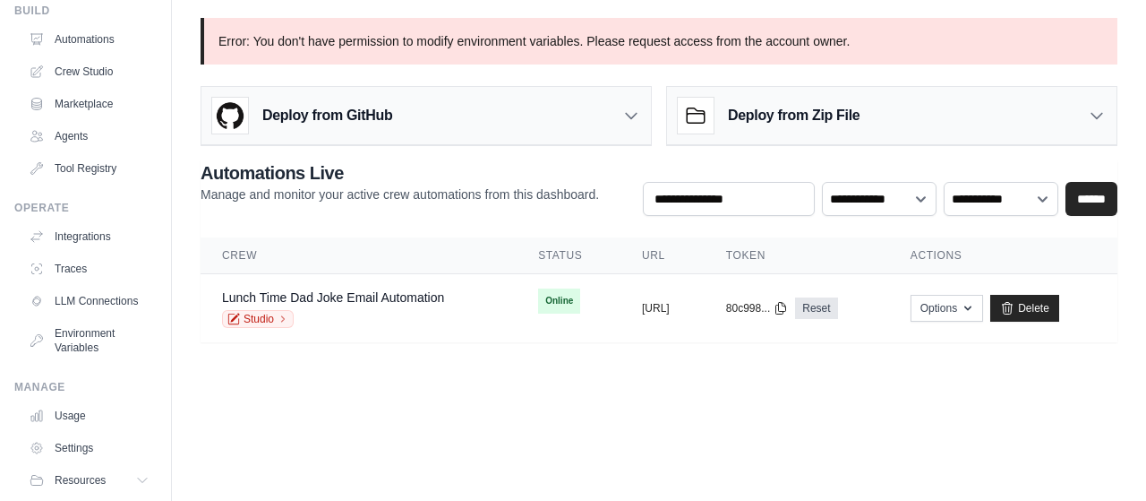
scroll to position [90, 0]
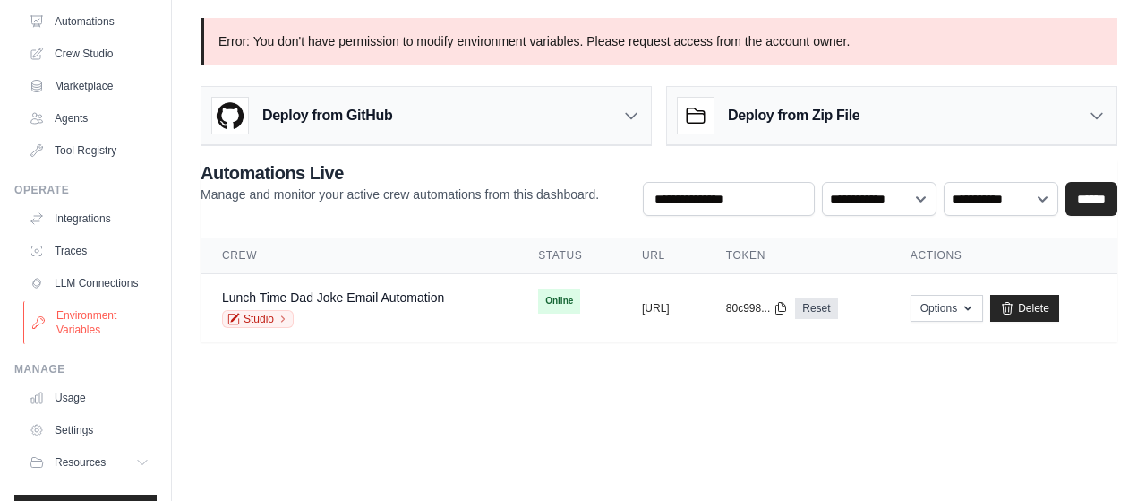
click at [95, 330] on link "Environment Variables" at bounding box center [90, 322] width 135 height 43
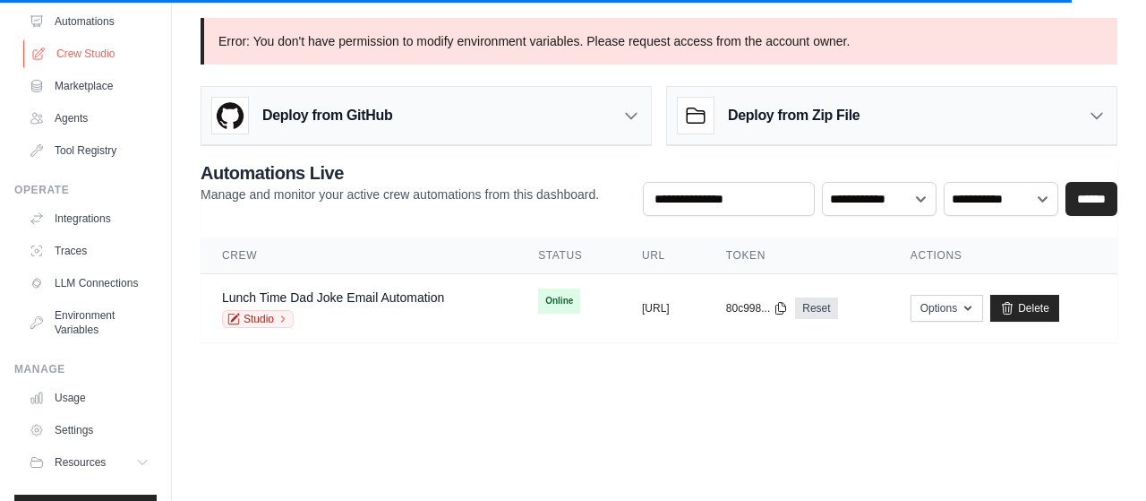
scroll to position [0, 0]
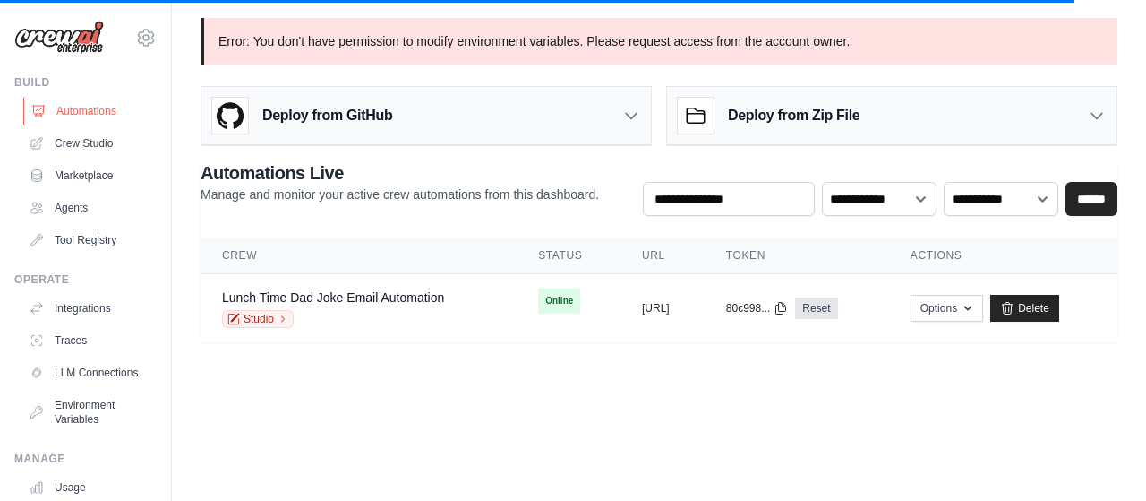
click at [82, 107] on link "Automations" at bounding box center [90, 111] width 135 height 29
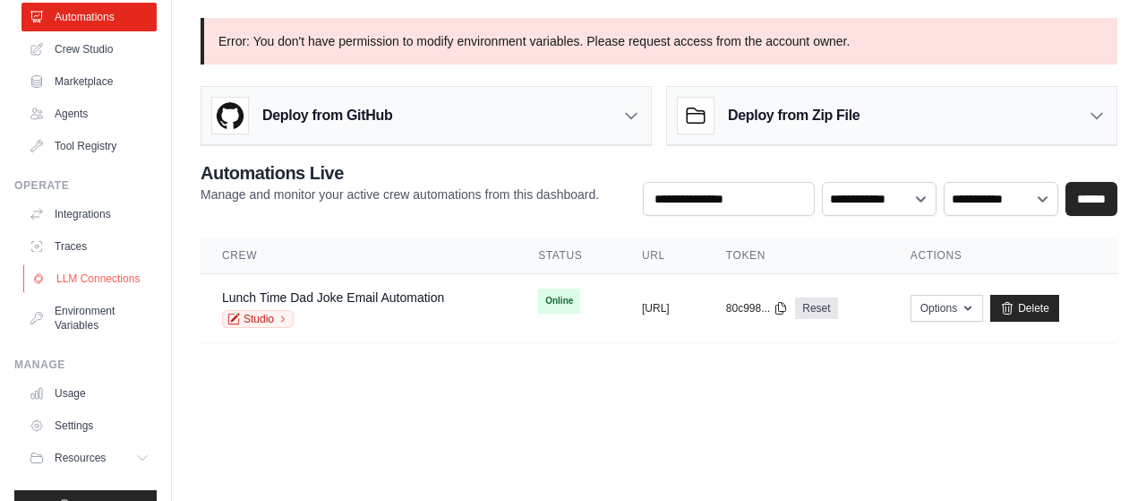
scroll to position [141, 0]
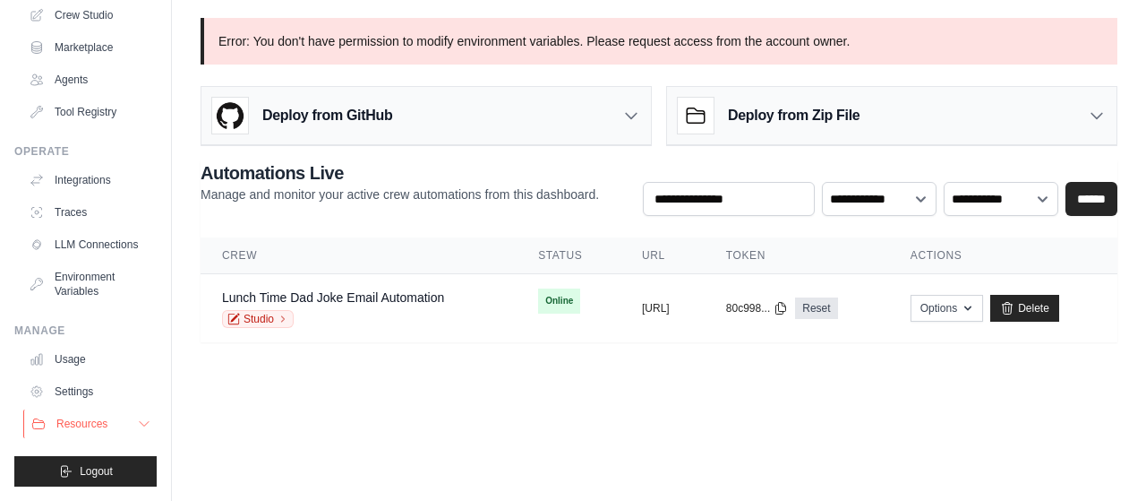
click at [112, 427] on button "Resources" at bounding box center [90, 423] width 135 height 29
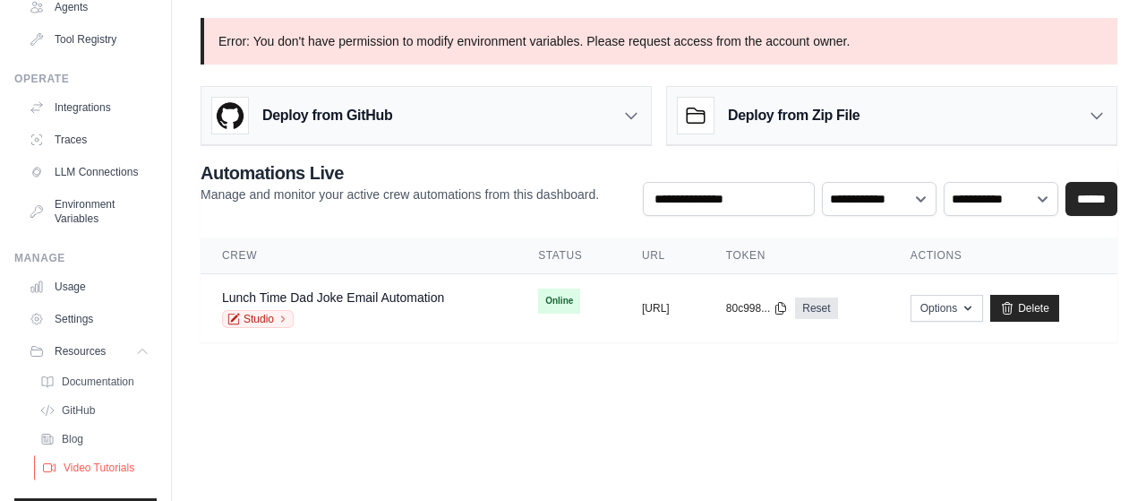
scroll to position [256, 0]
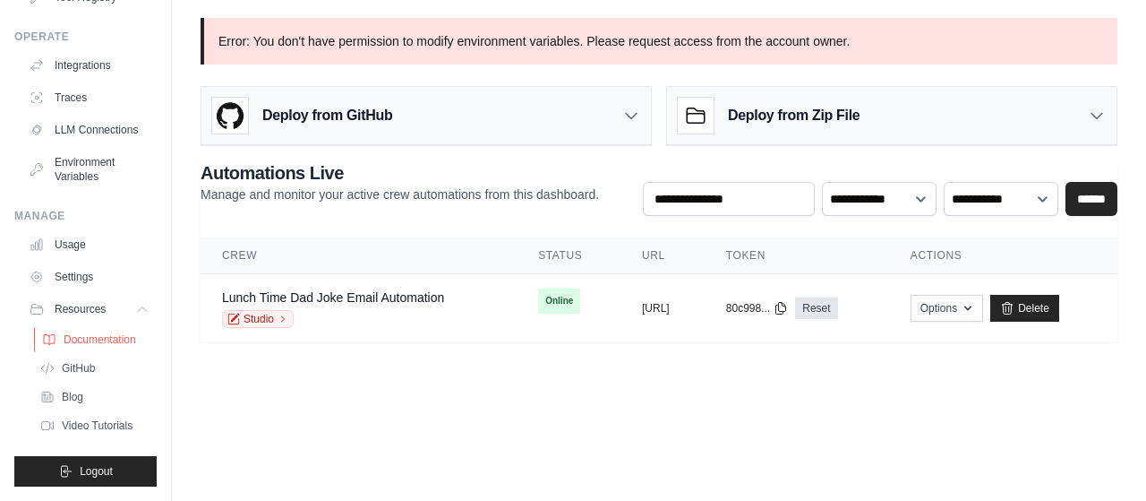
click at [103, 345] on span "Documentation" at bounding box center [100, 339] width 73 height 14
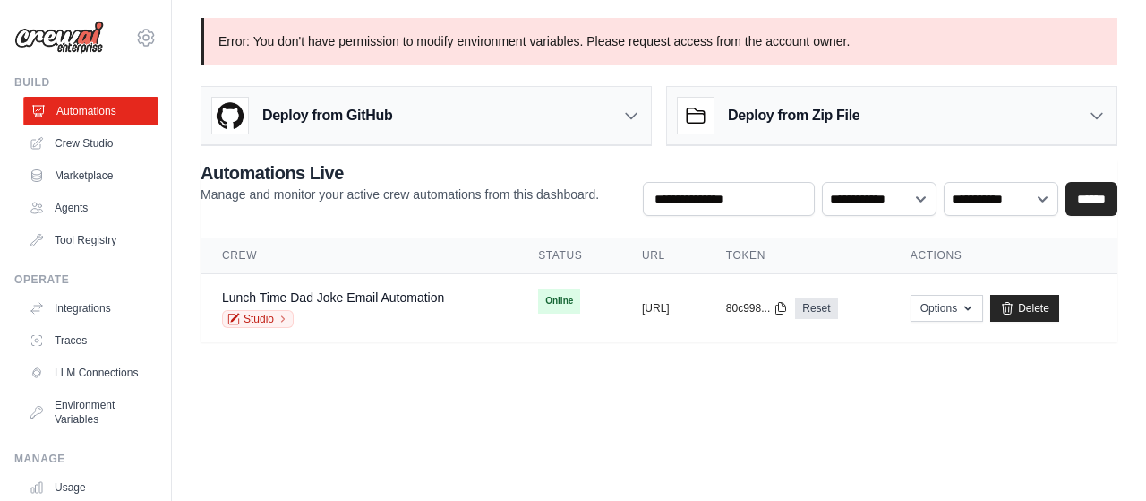
click at [92, 106] on link "Automations" at bounding box center [90, 111] width 135 height 29
click at [95, 146] on link "Crew Studio" at bounding box center [90, 143] width 135 height 29
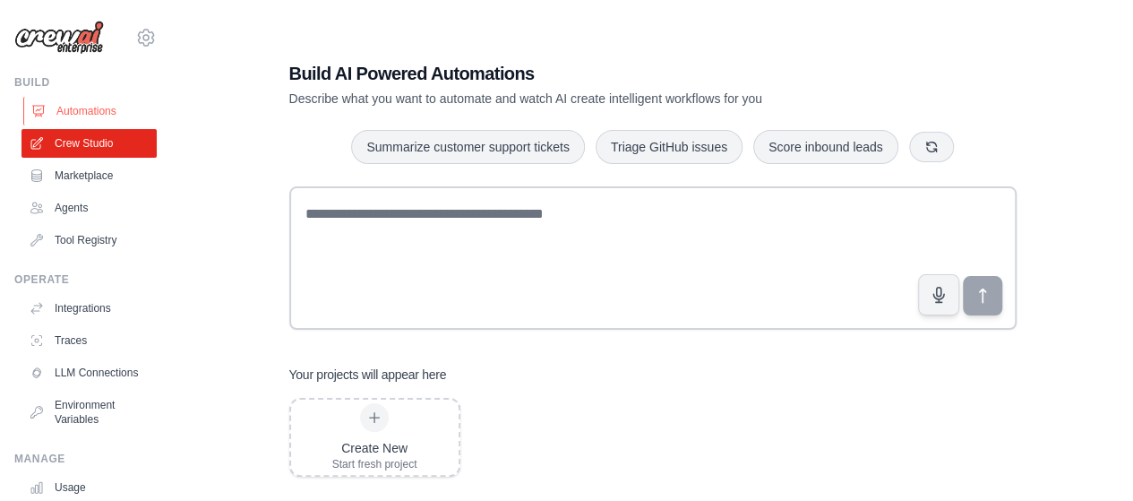
click at [98, 116] on link "Automations" at bounding box center [90, 111] width 135 height 29
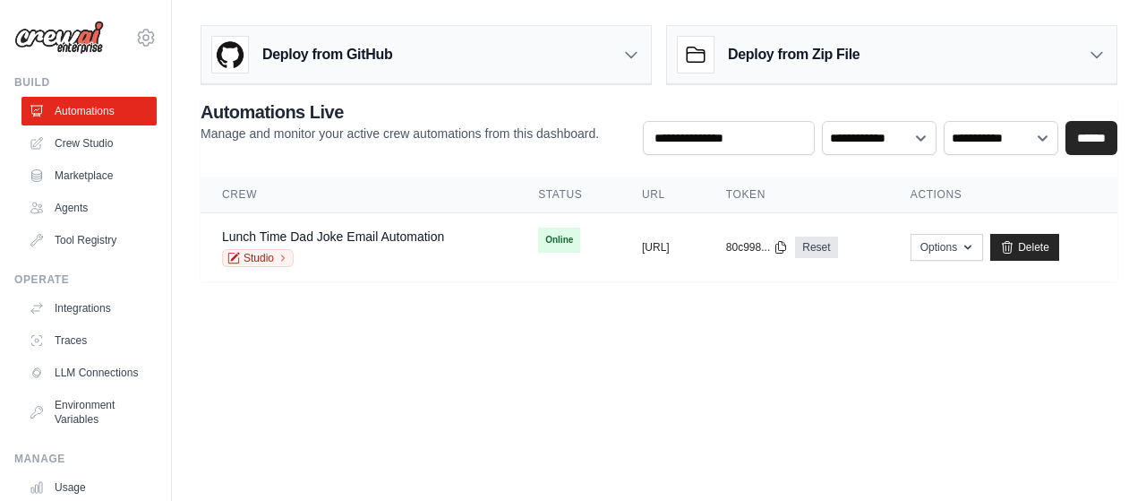
click at [367, 379] on body "[EMAIL_ADDRESS][DOMAIN_NAME] ABI - GenAI Bootcamp ✓ Your organization Settings …" at bounding box center [573, 250] width 1146 height 501
click at [505, 449] on body "[EMAIL_ADDRESS][DOMAIN_NAME] ABI - GenAI Bootcamp ✓ Your organization Settings …" at bounding box center [573, 250] width 1146 height 501
click at [784, 397] on body "[EMAIL_ADDRESS][DOMAIN_NAME] ABI - GenAI Bootcamp ✓ Your organization Settings …" at bounding box center [573, 250] width 1146 height 501
click at [770, 407] on body "[EMAIL_ADDRESS][DOMAIN_NAME] ABI - GenAI Bootcamp ✓ Your organization Settings …" at bounding box center [573, 250] width 1146 height 501
